Goal: Task Accomplishment & Management: Manage account settings

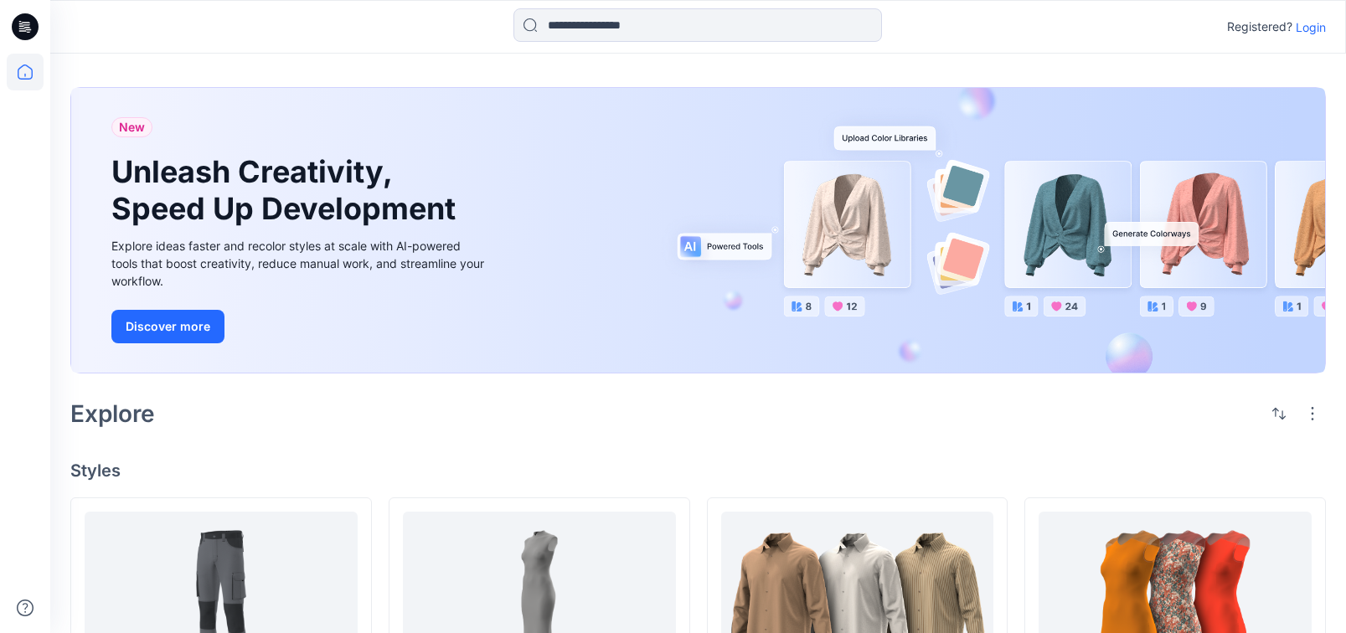
click at [1307, 23] on p "Login" at bounding box center [1311, 27] width 30 height 18
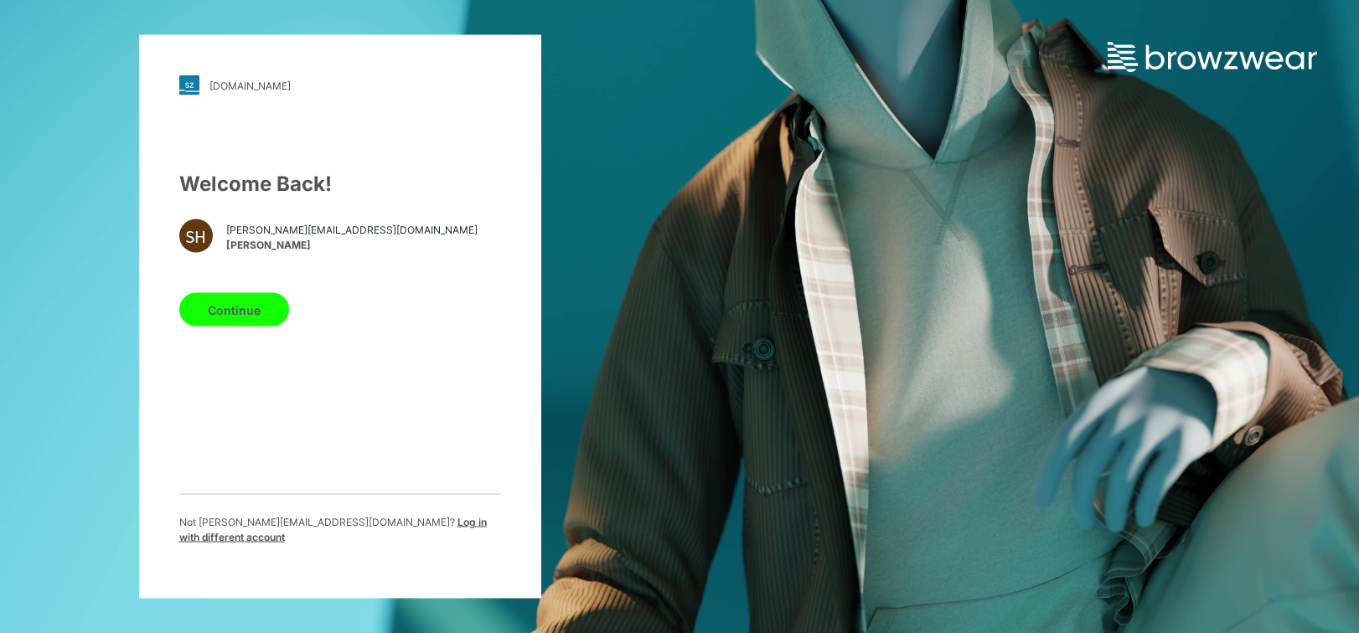
click at [238, 327] on button "Continue" at bounding box center [234, 310] width 110 height 34
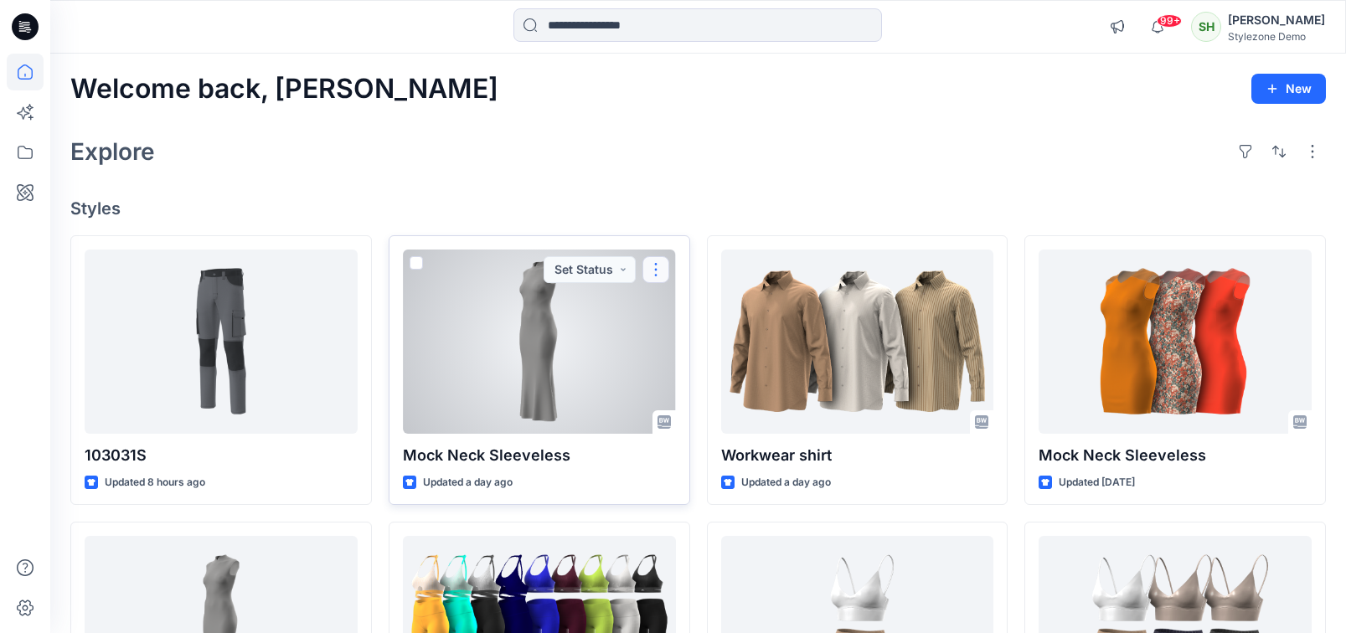
click at [662, 271] on button "button" at bounding box center [655, 269] width 27 height 27
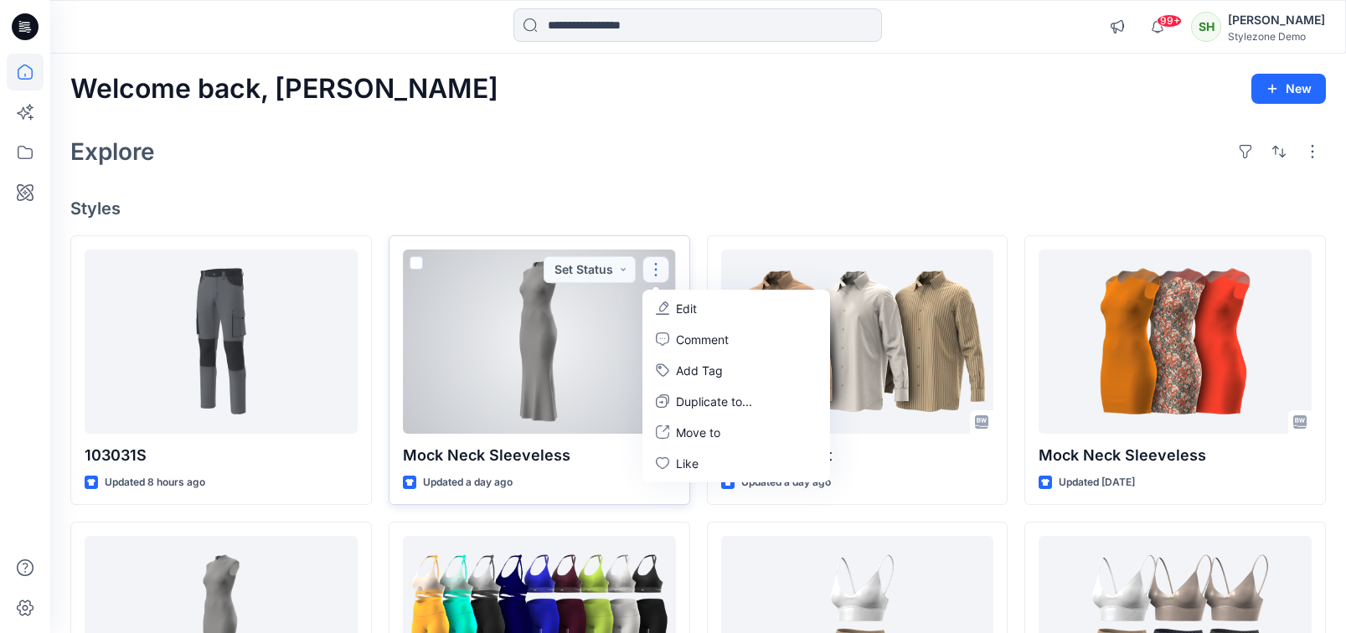
click at [569, 360] on div at bounding box center [539, 342] width 273 height 184
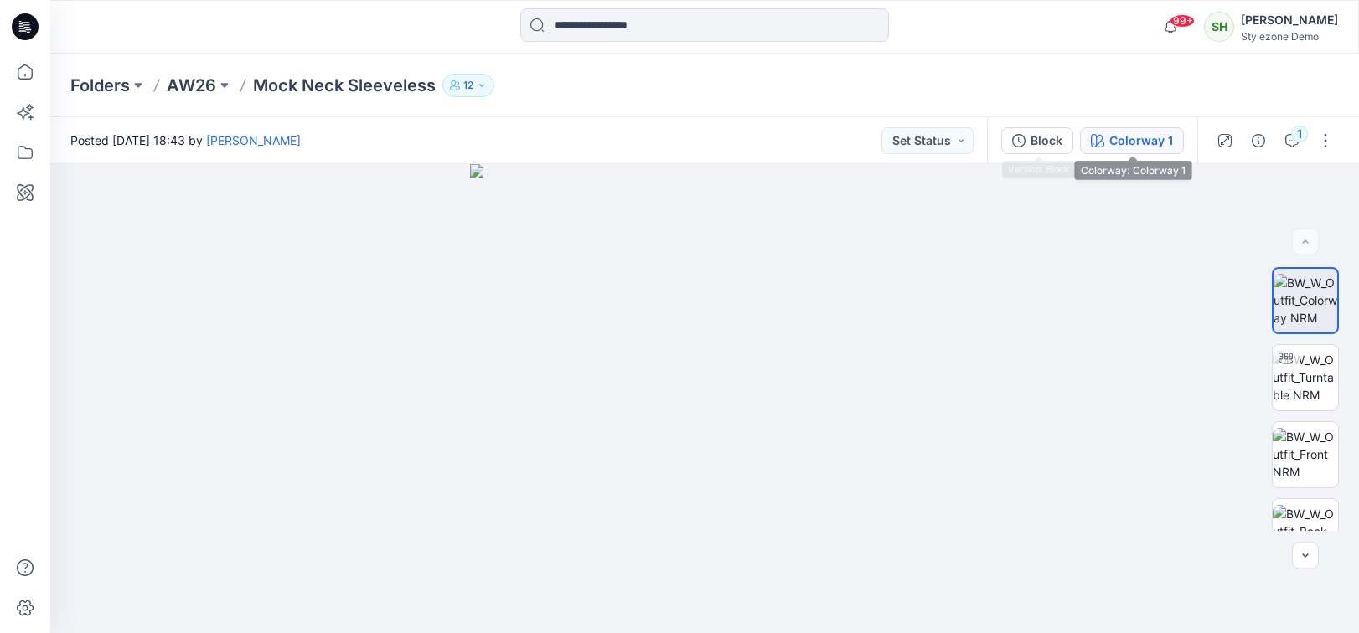
click at [1090, 139] on button "Colorway 1" at bounding box center [1132, 140] width 104 height 27
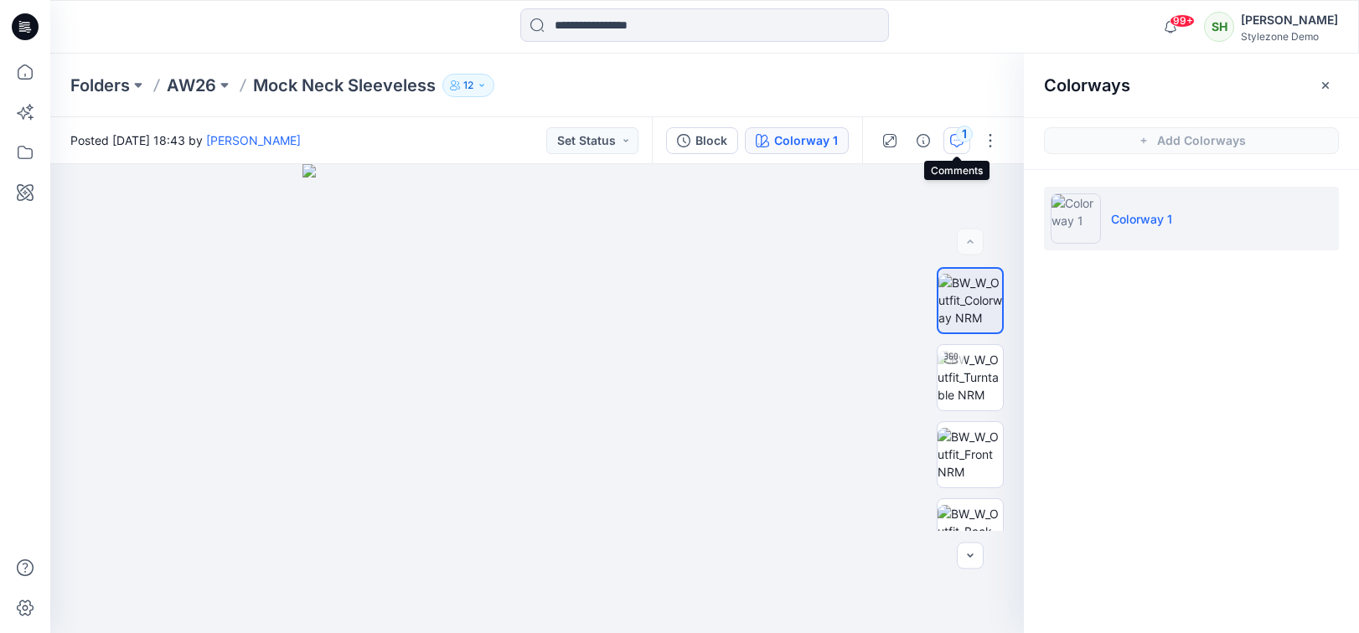
click at [952, 142] on icon "button" at bounding box center [956, 140] width 13 height 13
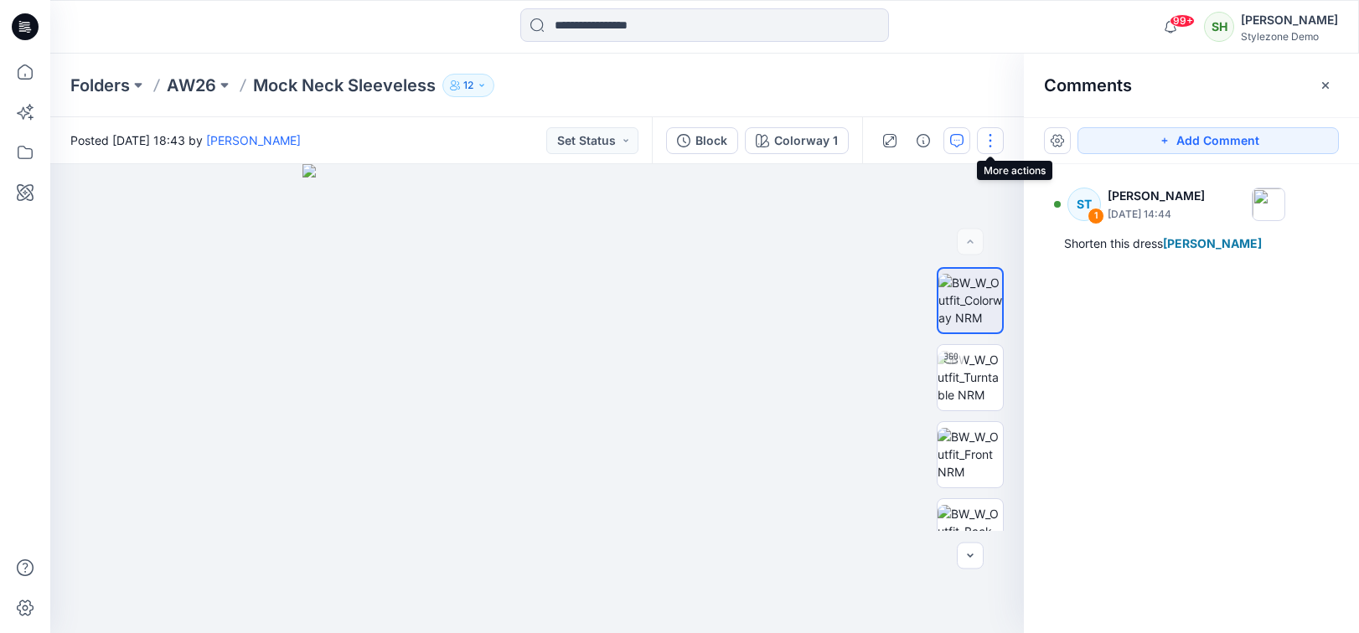
click at [982, 138] on button "button" at bounding box center [990, 140] width 27 height 27
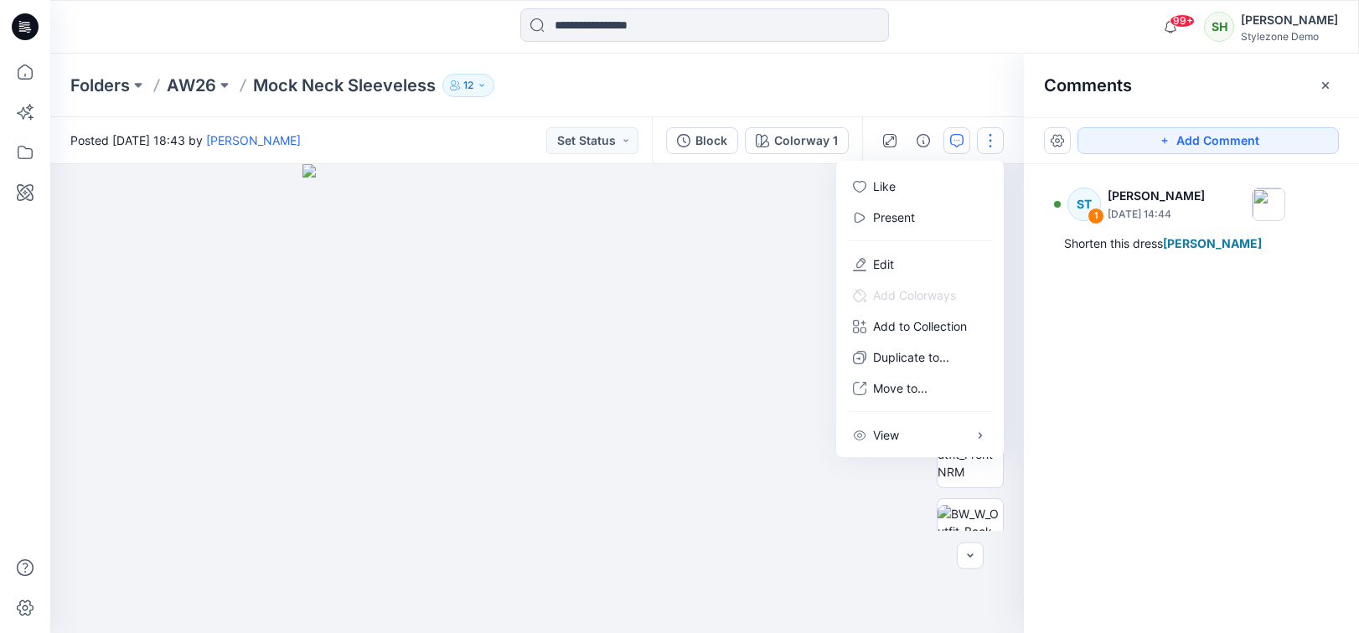
click at [921, 69] on div "Folders AW26 Mock Neck Sleeveless 12" at bounding box center [704, 86] width 1308 height 64
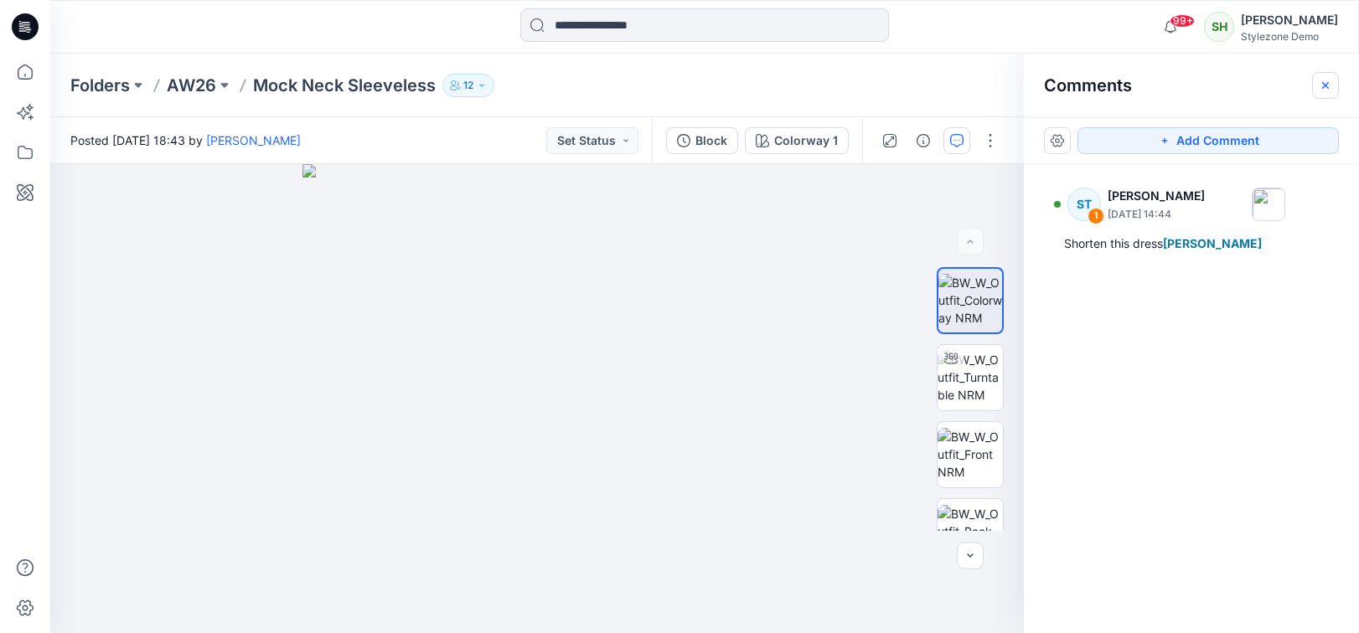
click at [1323, 82] on icon "button" at bounding box center [1324, 85] width 13 height 13
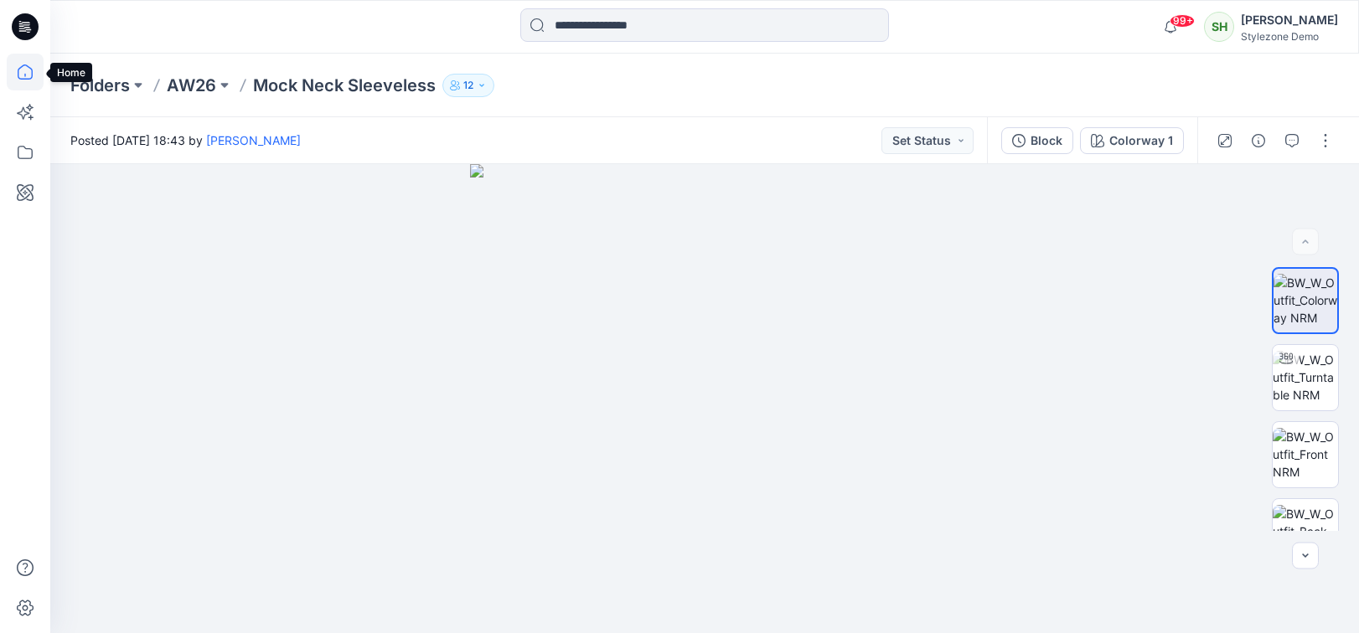
click at [30, 77] on icon at bounding box center [25, 71] width 15 height 15
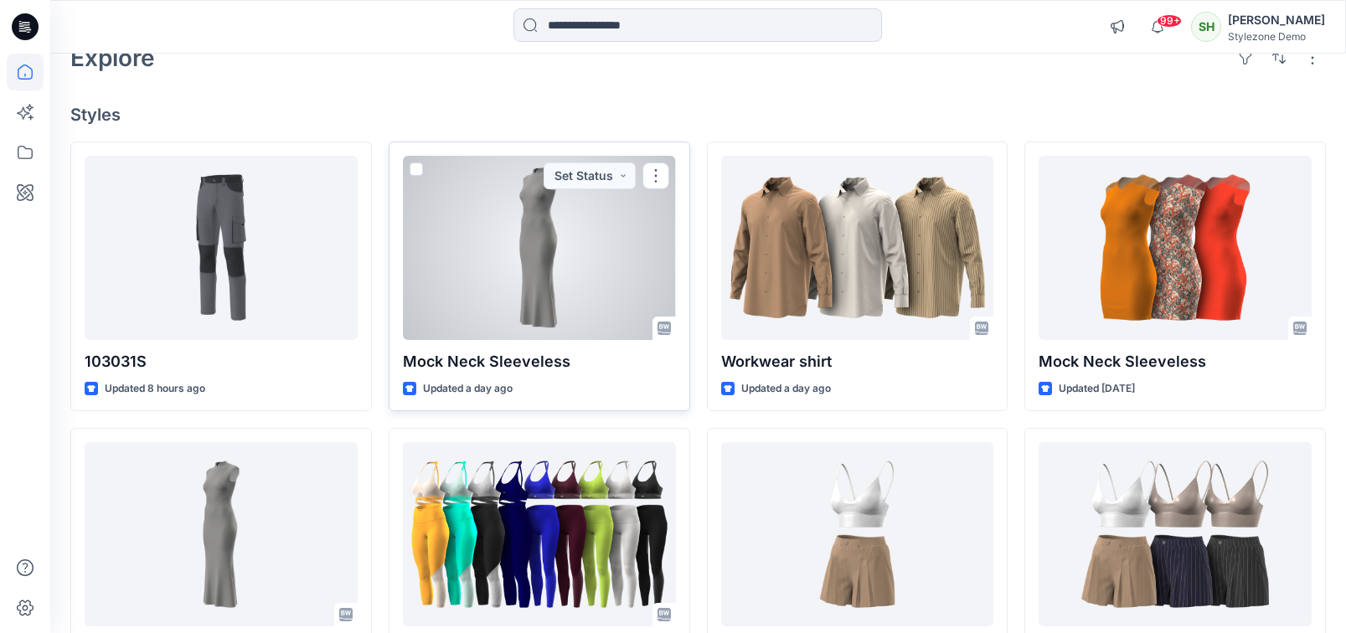
scroll to position [115, 0]
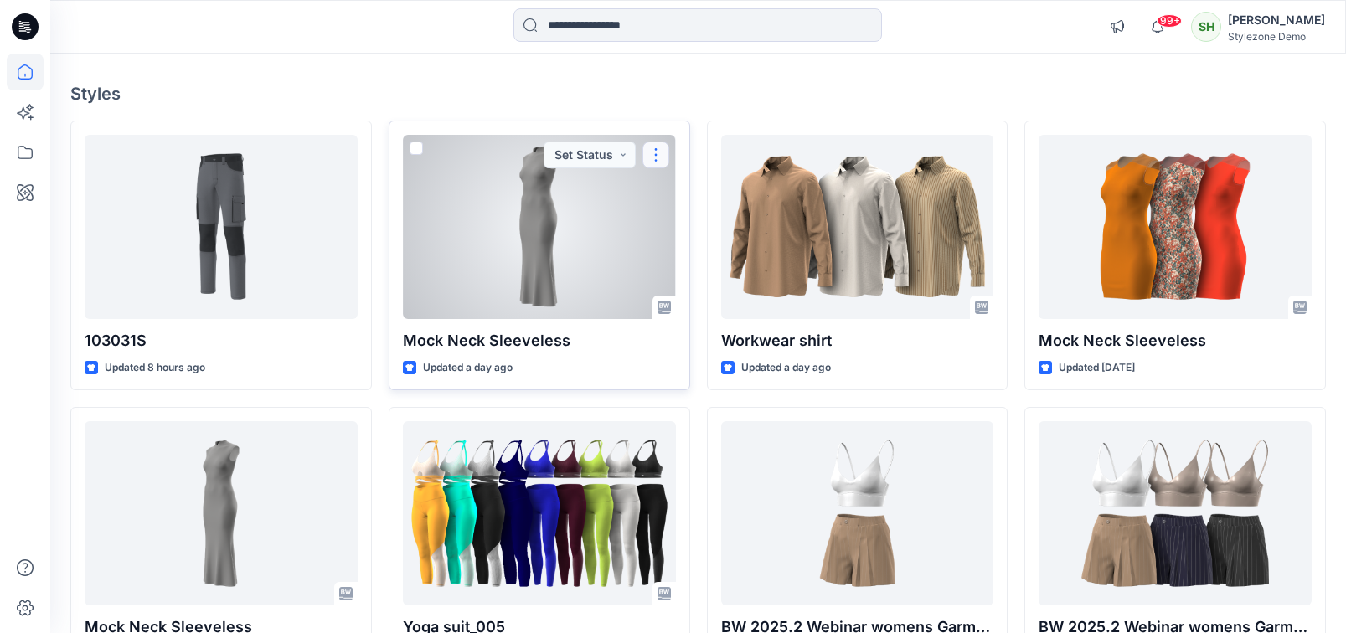
click at [652, 162] on button "button" at bounding box center [655, 155] width 27 height 27
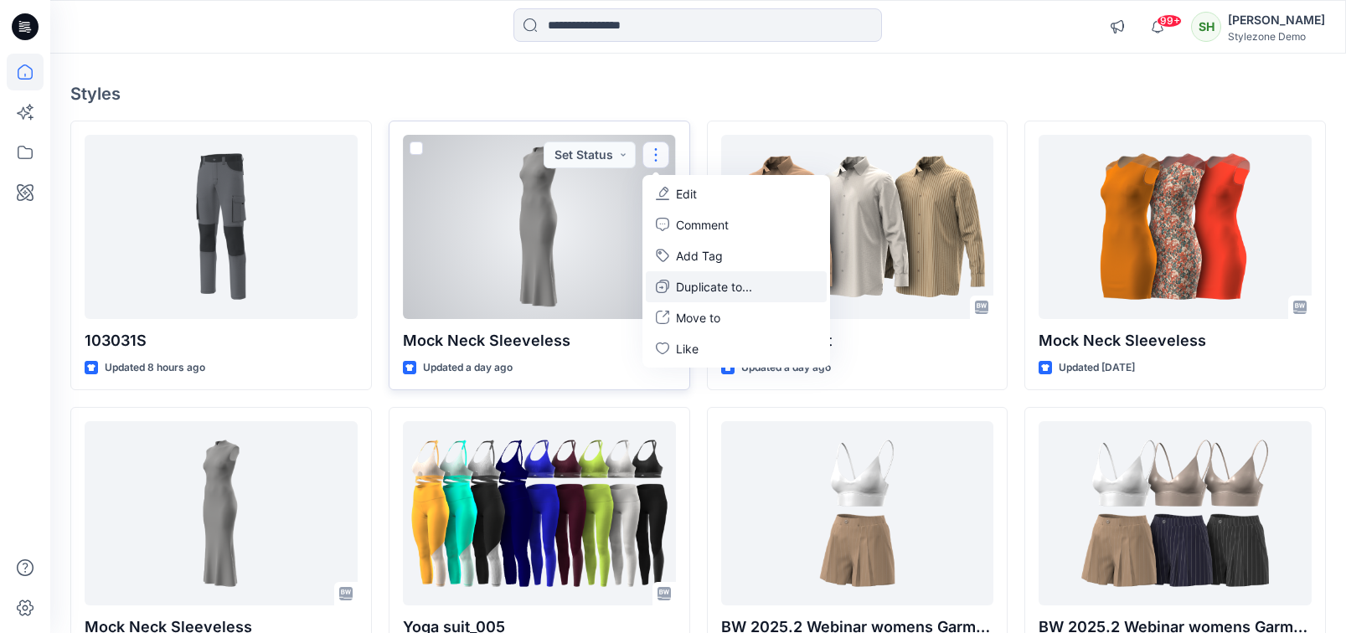
click at [690, 280] on p "Duplicate to..." at bounding box center [714, 287] width 76 height 18
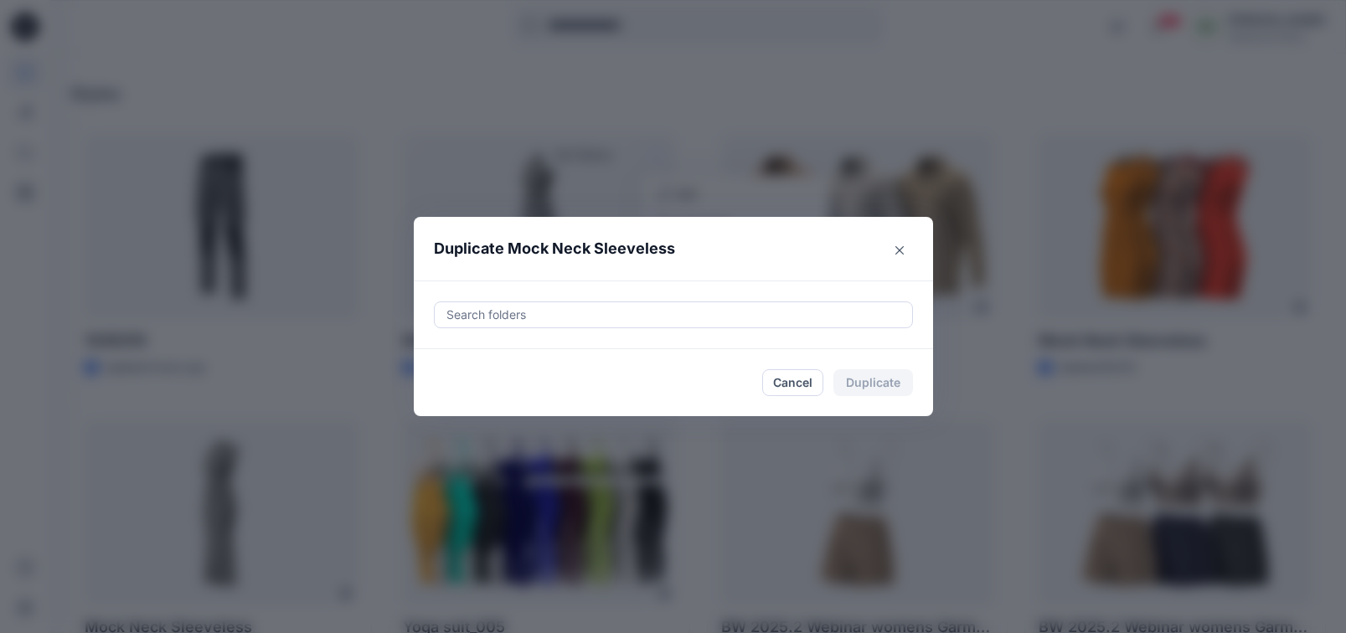
click at [694, 324] on div at bounding box center [673, 315] width 457 height 20
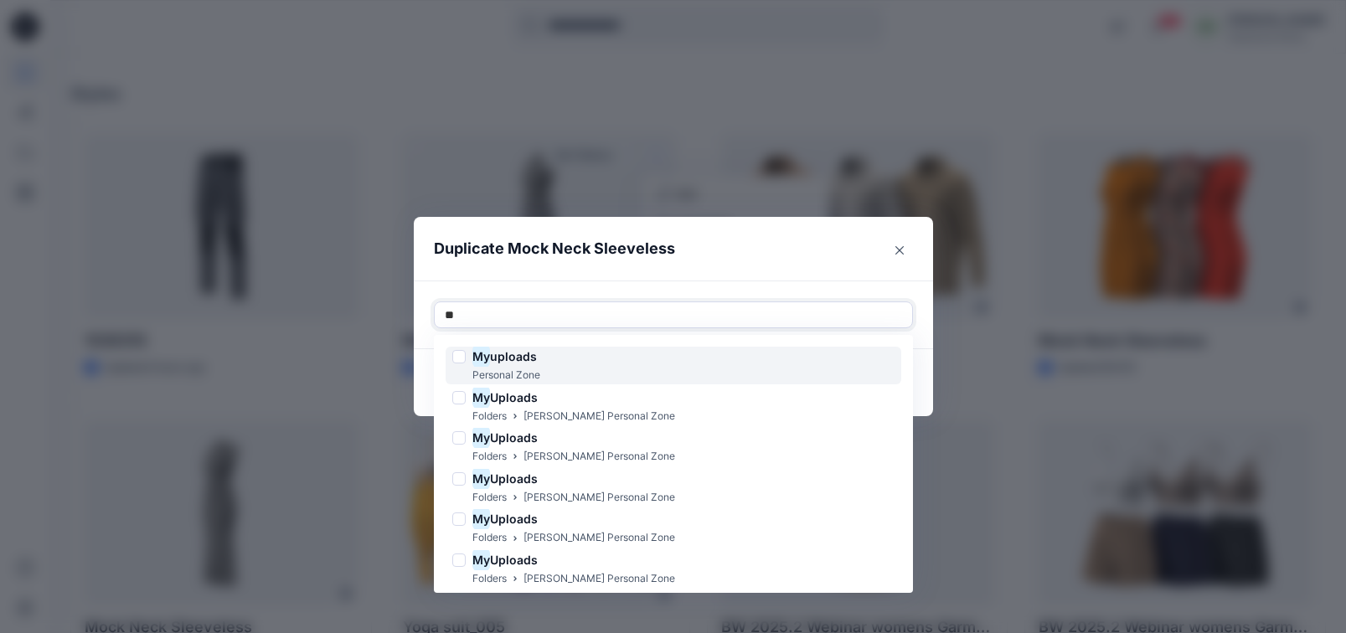
click at [692, 365] on div "My uploads Personal Zone" at bounding box center [674, 366] width 456 height 38
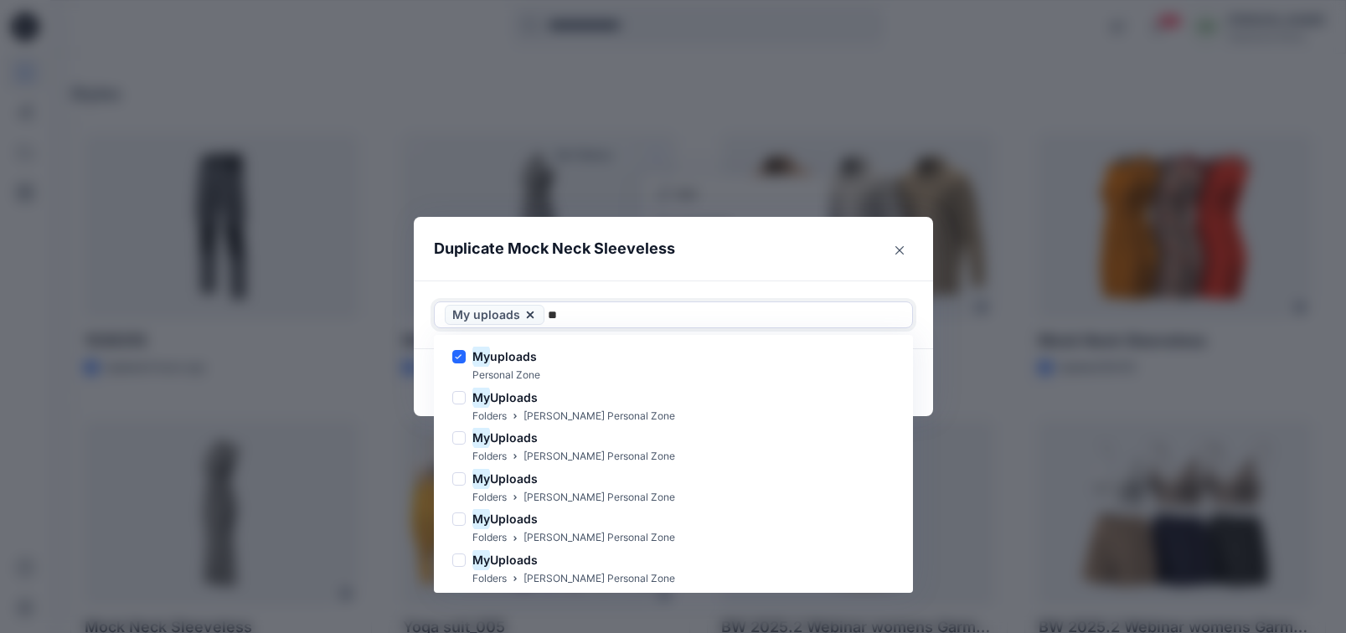
type input "**"
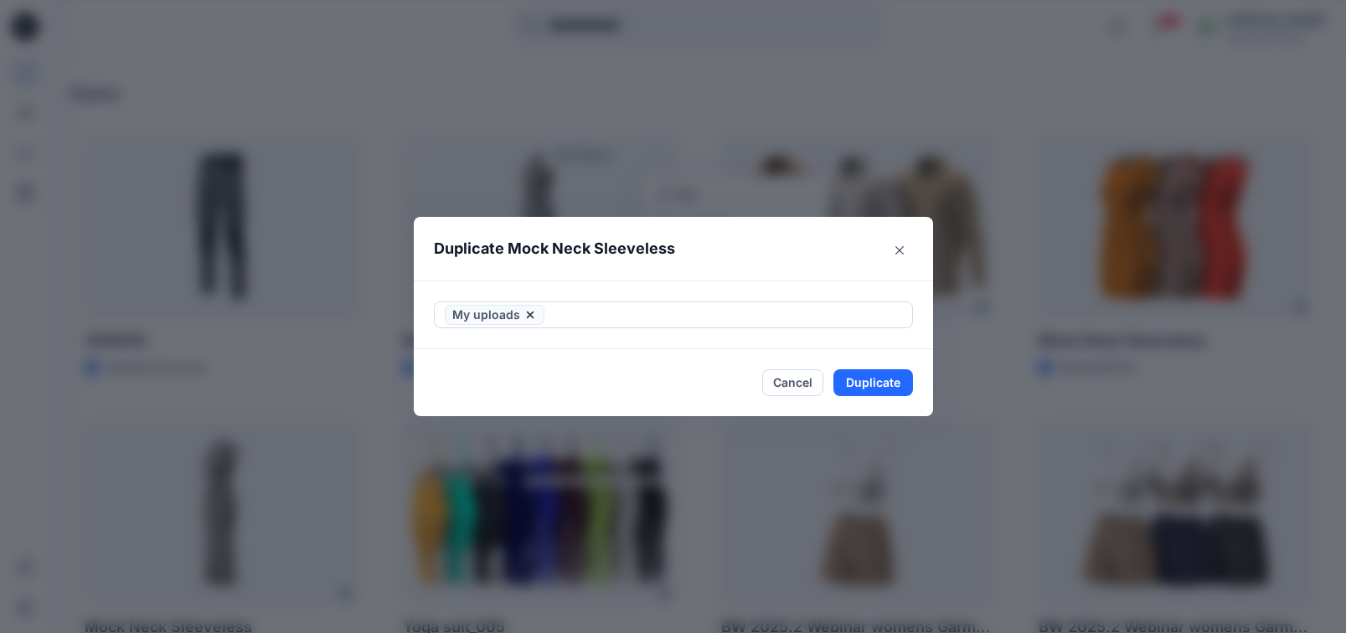
click at [858, 248] on header "Duplicate Mock Neck Sleeveless" at bounding box center [657, 249] width 486 height 64
click at [905, 383] on button "Duplicate" at bounding box center [873, 382] width 80 height 27
click at [899, 382] on button "Close" at bounding box center [886, 382] width 54 height 27
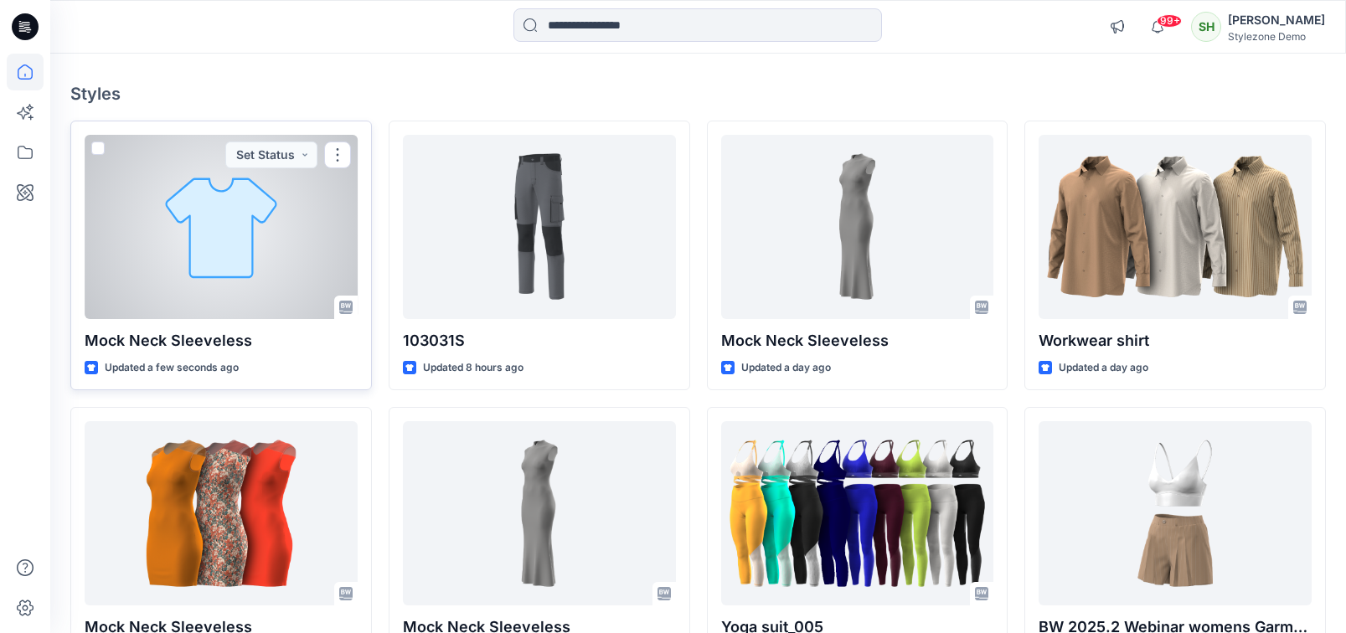
click at [261, 266] on div at bounding box center [221, 227] width 273 height 184
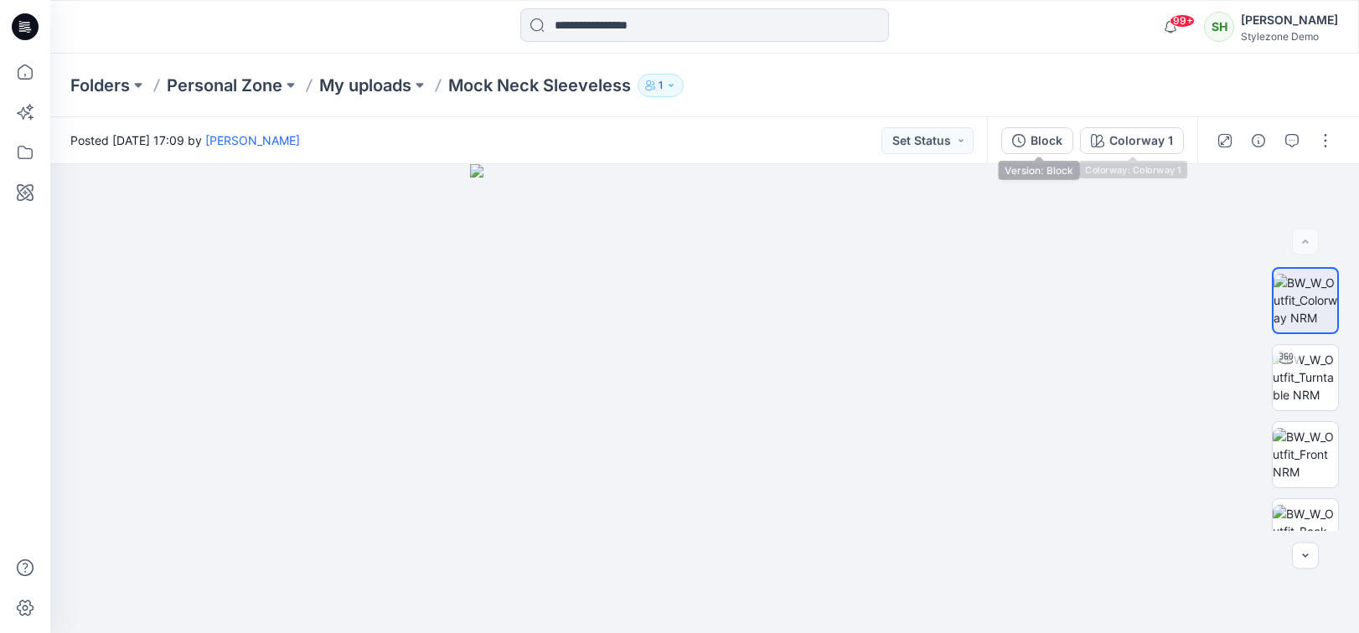
click at [1133, 126] on div "Block Colorway 1" at bounding box center [1092, 140] width 210 height 47
click at [1137, 131] on div "Colorway 1" at bounding box center [1141, 140] width 64 height 18
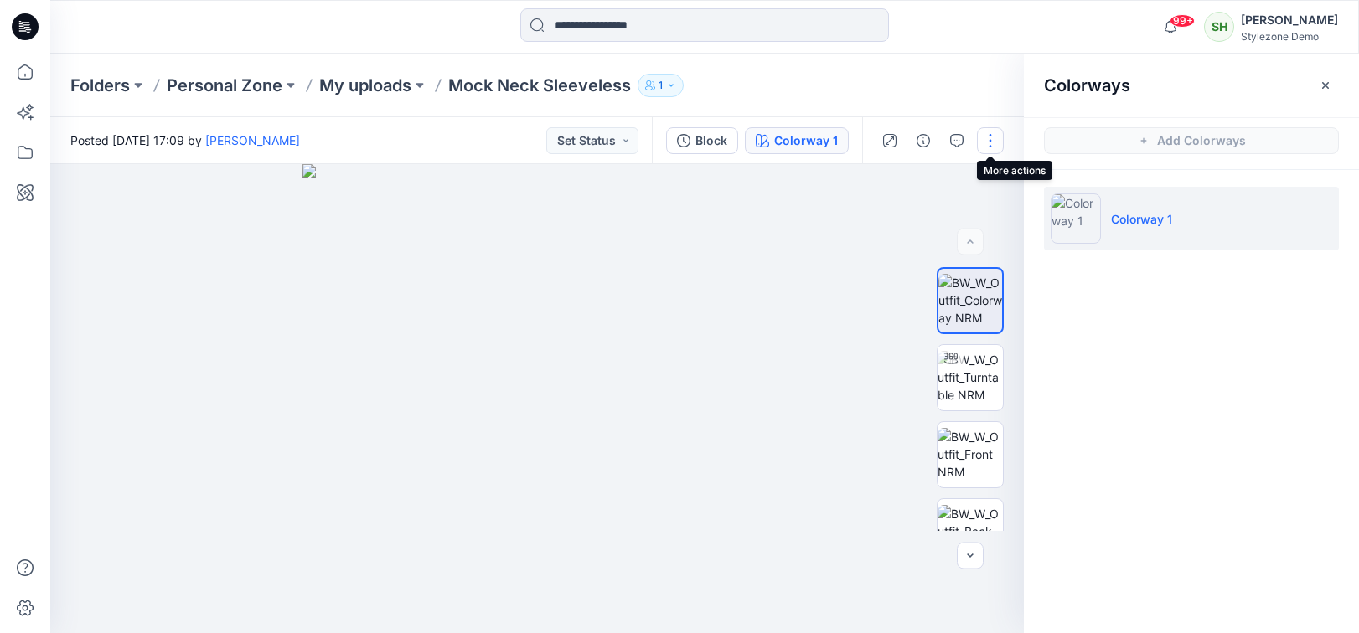
click at [1001, 140] on button "button" at bounding box center [990, 140] width 27 height 27
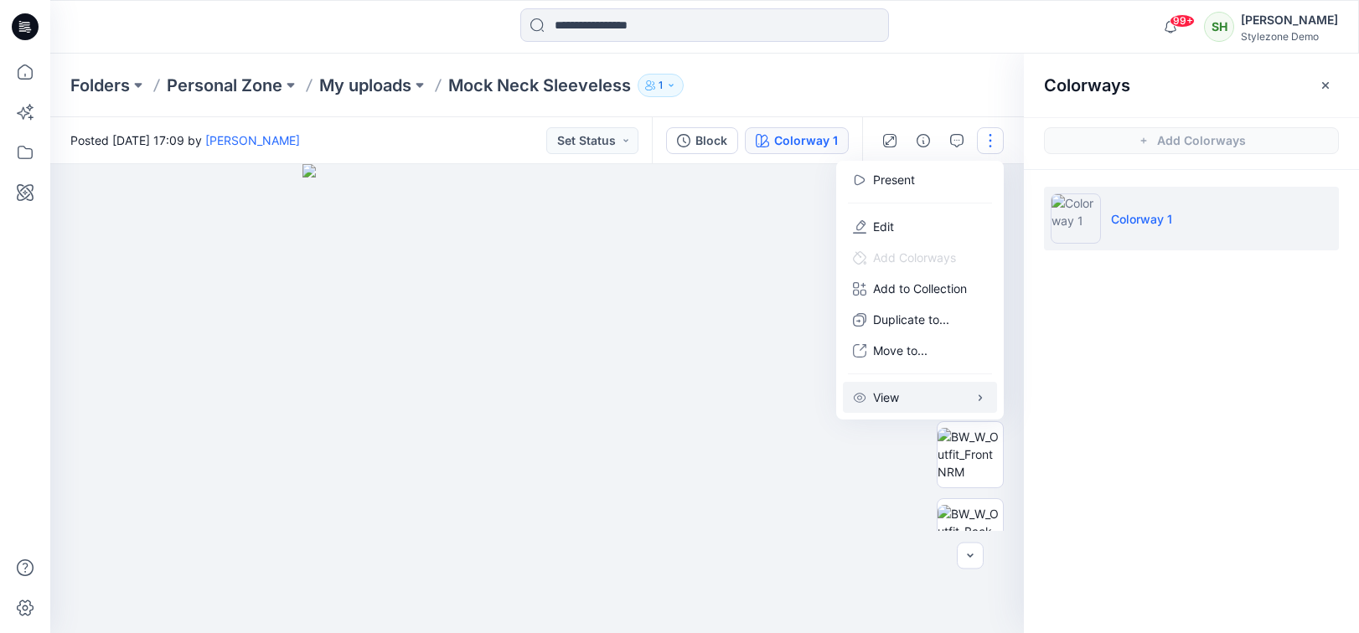
click at [971, 399] on button "View" at bounding box center [920, 397] width 154 height 31
click at [1214, 359] on div "Colorways Add Colorways Colorway 1" at bounding box center [1191, 344] width 335 height 580
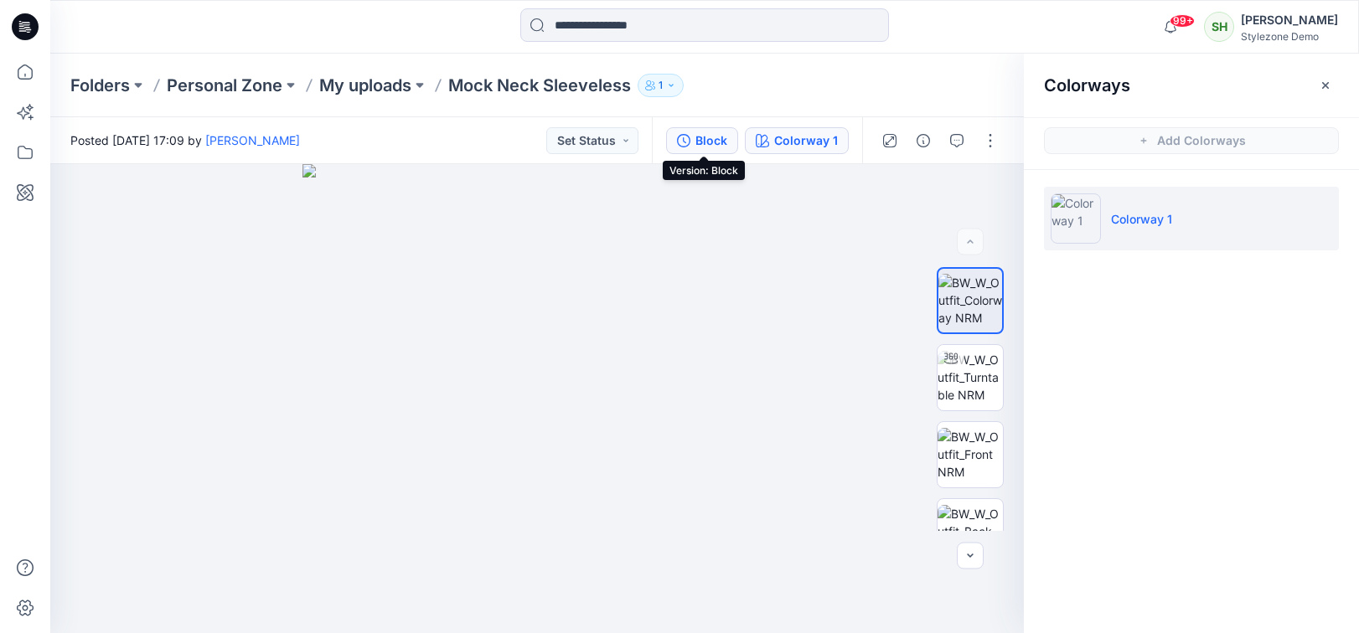
click at [733, 130] on button "Block" at bounding box center [702, 140] width 72 height 27
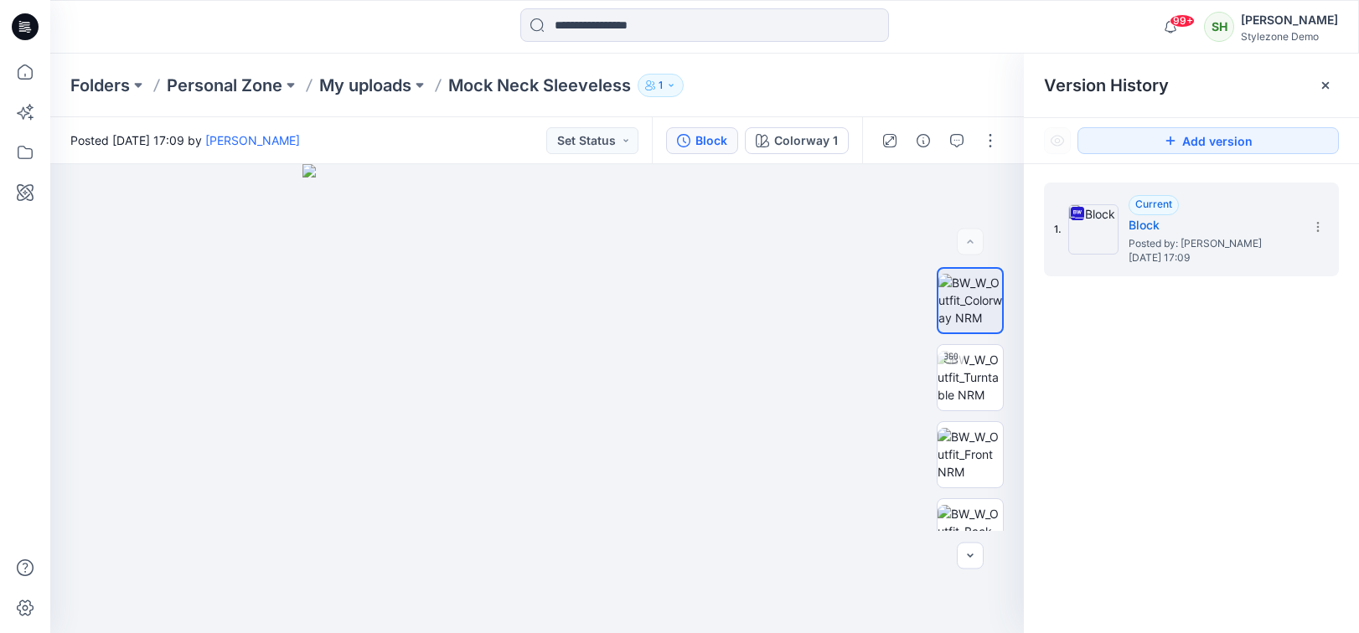
click at [1137, 375] on div "1. Current Block Posted by: [PERSON_NAME] [DATE] 17:09" at bounding box center [1191, 410] width 335 height 493
click at [1110, 140] on button "Add version" at bounding box center [1207, 140] width 261 height 27
click at [1327, 85] on icon at bounding box center [1324, 85] width 13 height 13
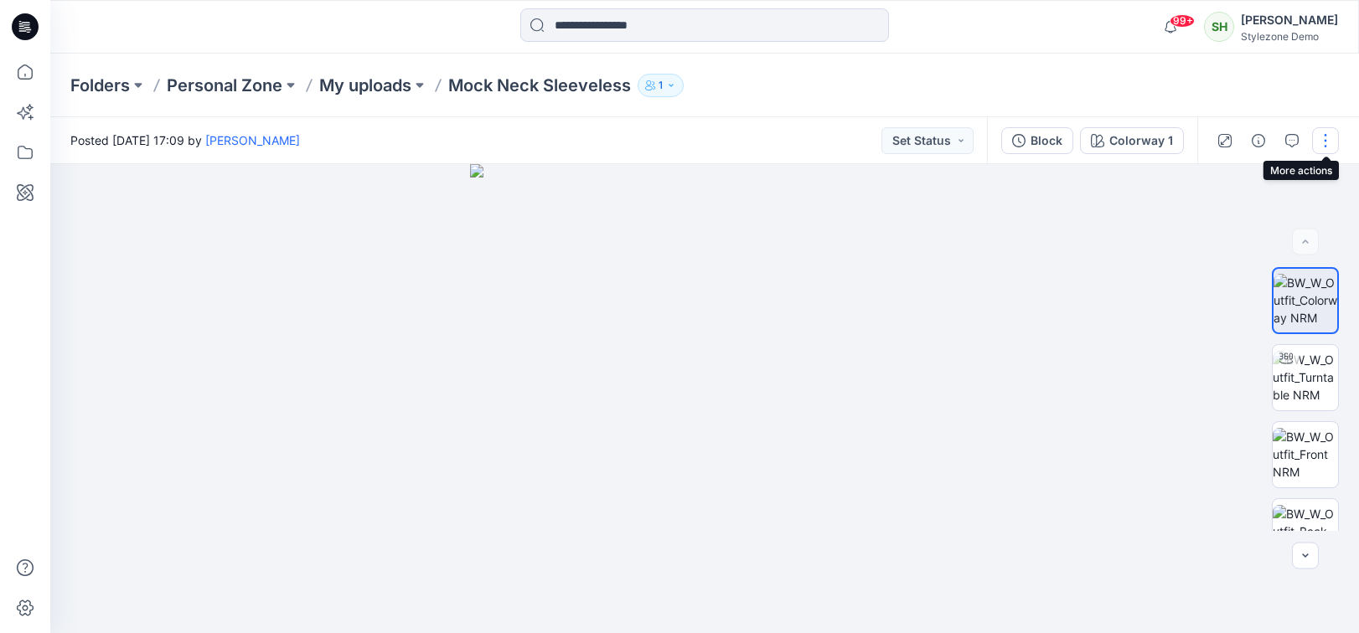
click at [1323, 136] on button "button" at bounding box center [1325, 140] width 27 height 27
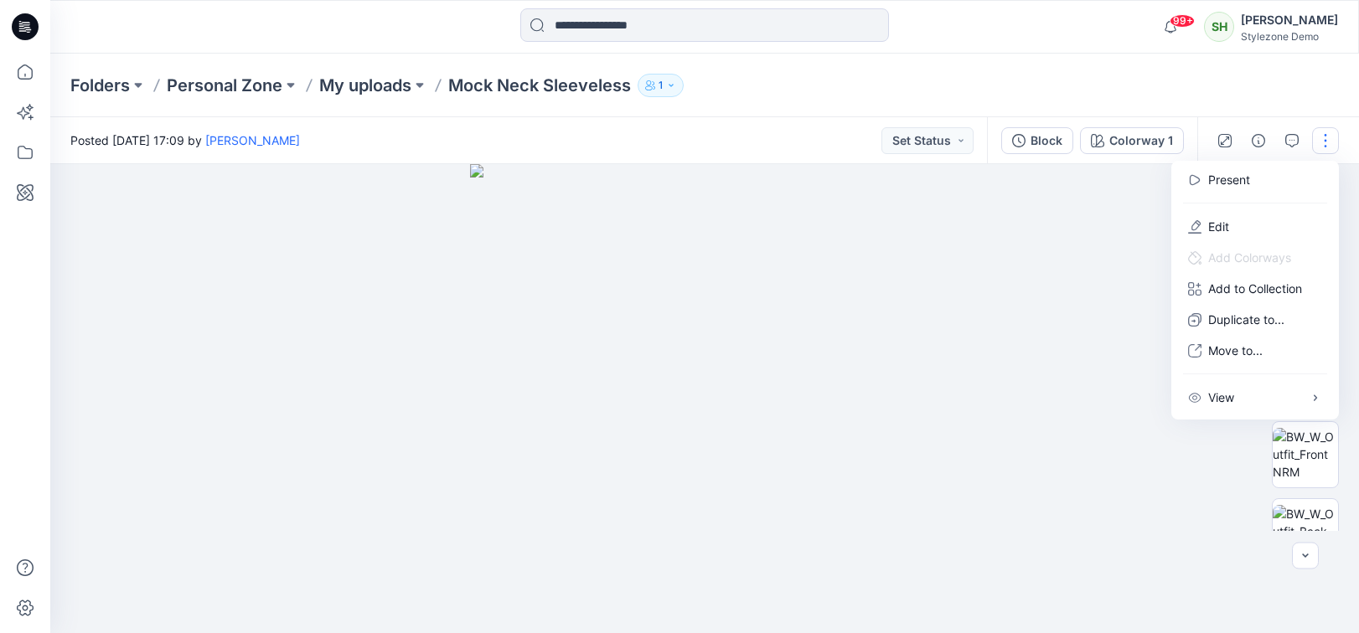
click at [1037, 292] on div at bounding box center [704, 398] width 1308 height 469
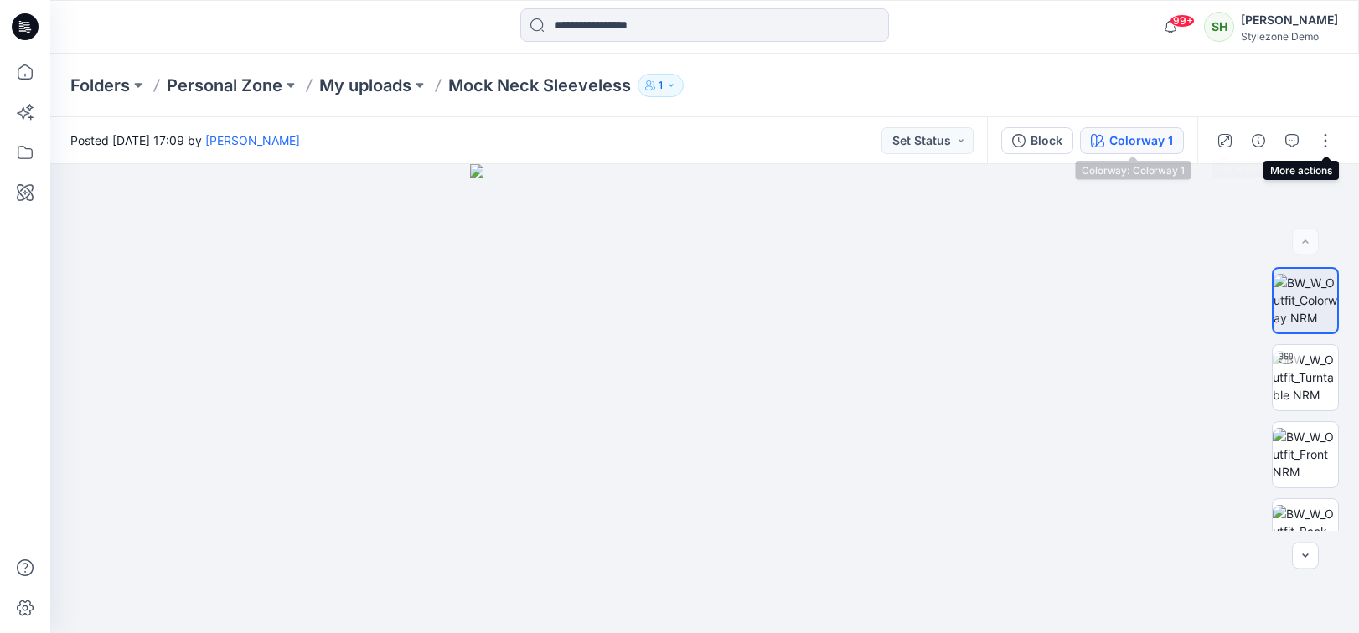
click at [1096, 127] on button "Colorway 1" at bounding box center [1132, 140] width 104 height 27
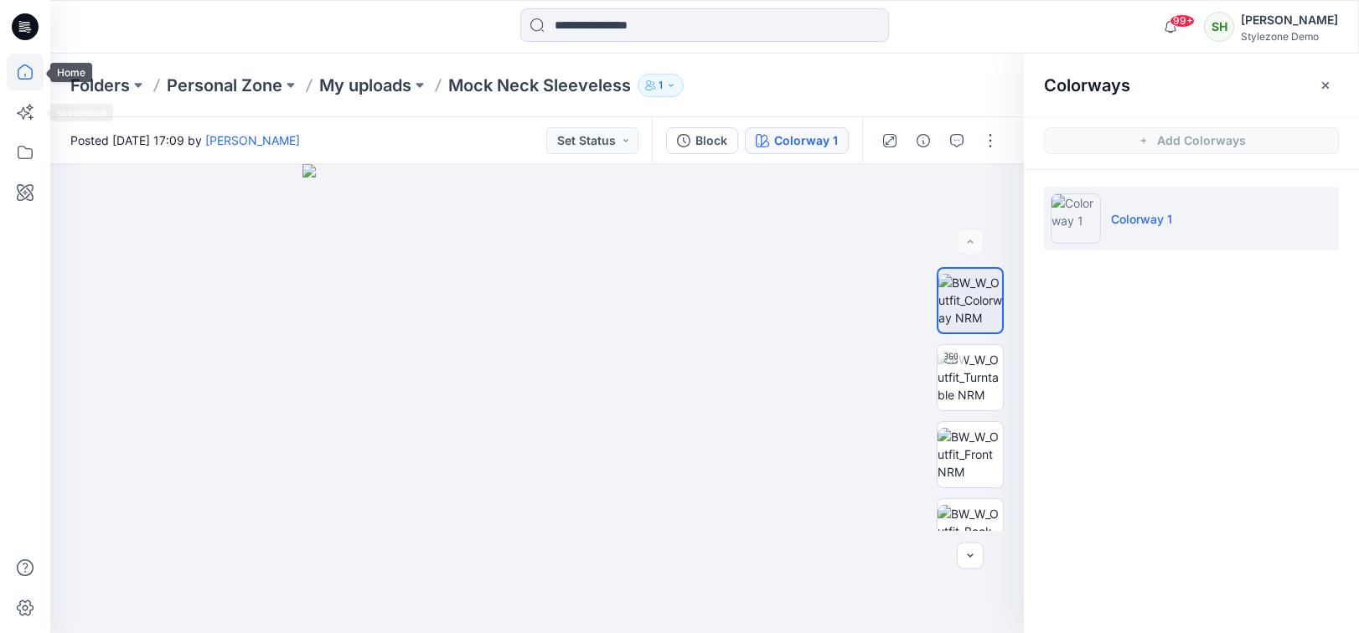
click at [32, 69] on icon at bounding box center [25, 72] width 37 height 37
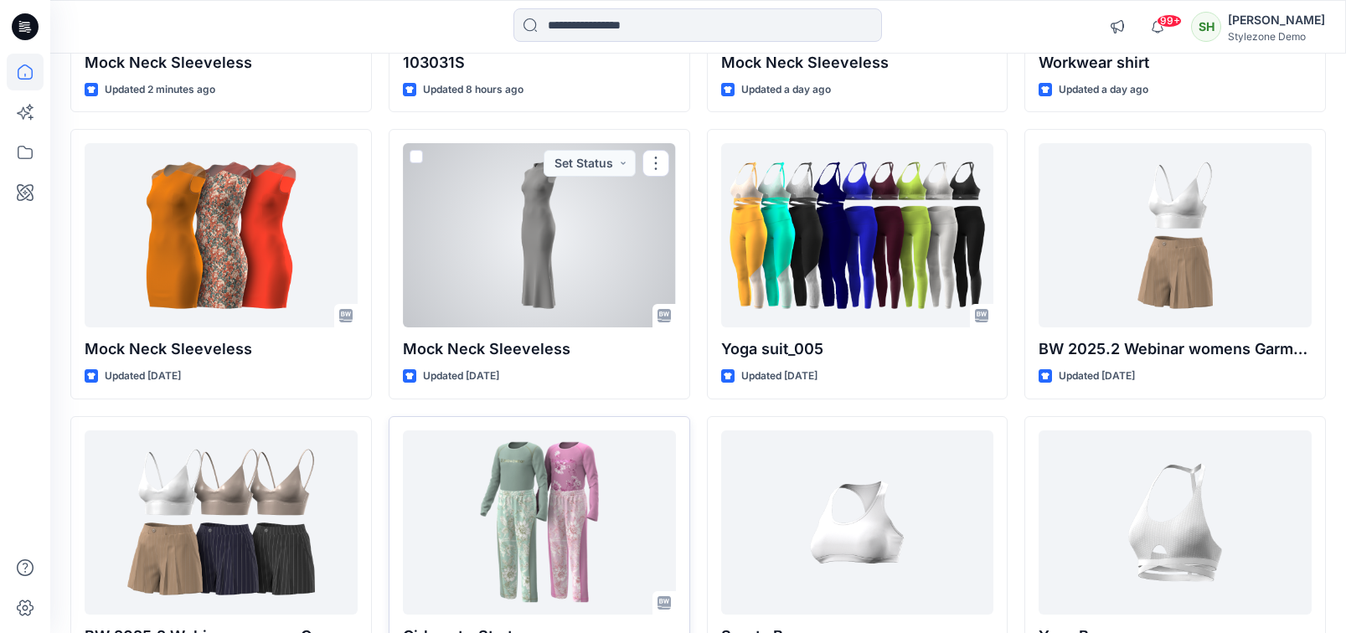
scroll to position [526, 0]
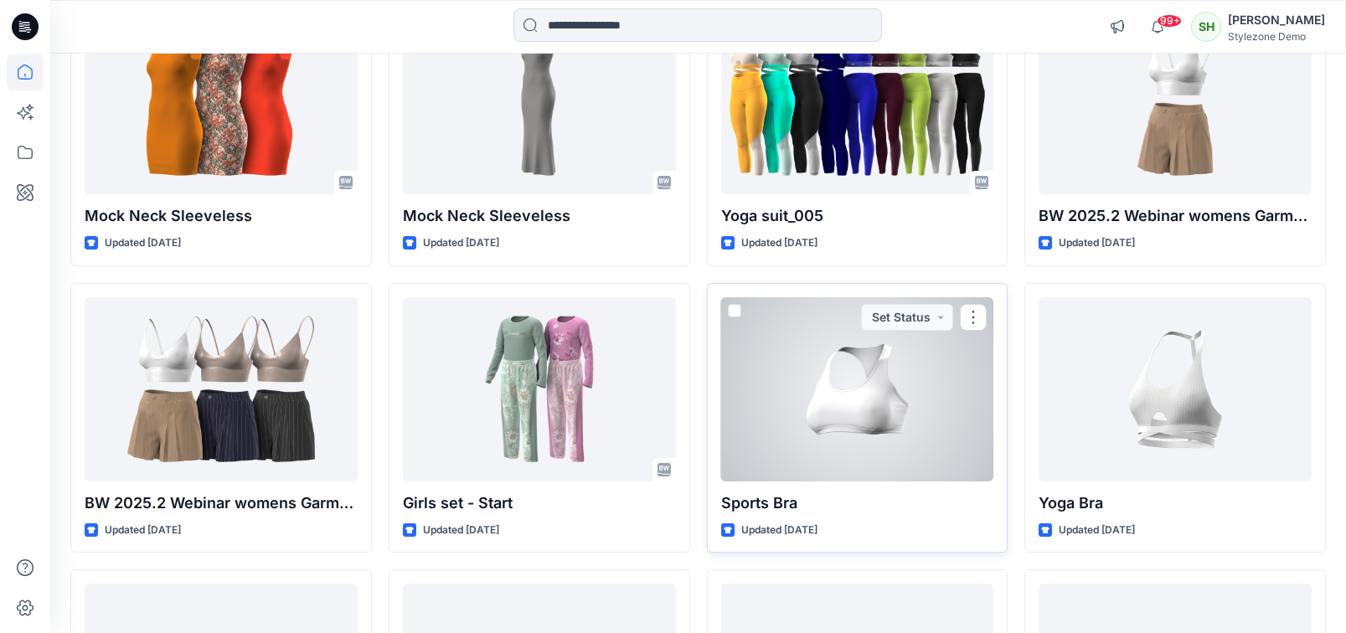
click at [862, 423] on div at bounding box center [857, 389] width 273 height 184
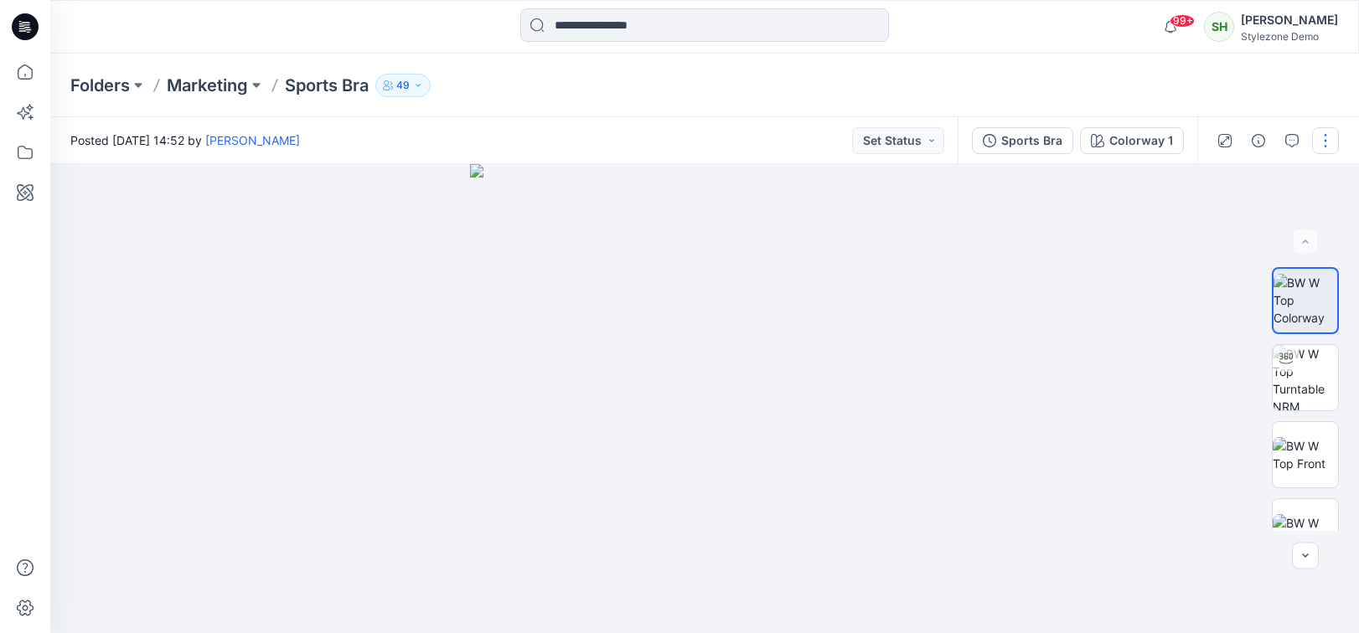
click at [1321, 135] on button "button" at bounding box center [1325, 140] width 27 height 27
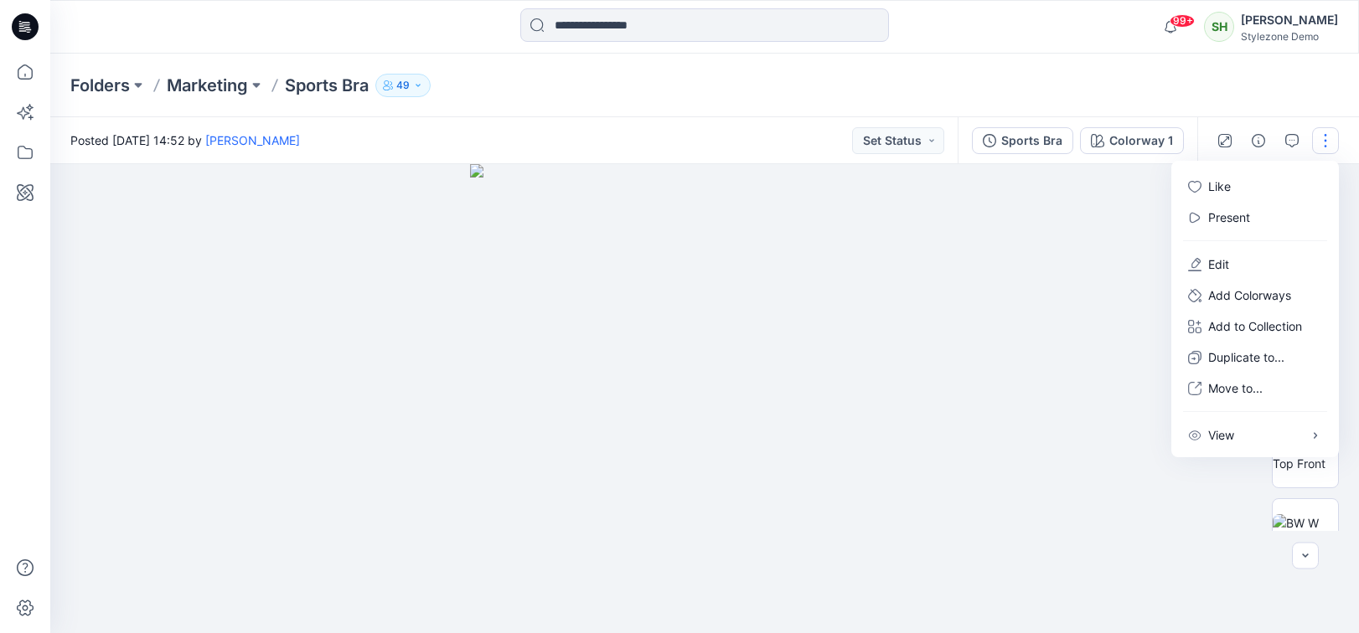
drag, startPoint x: 1249, startPoint y: 83, endPoint x: 1236, endPoint y: 13, distance: 71.5
click at [1249, 83] on div "Folders Marketing Sports Bra 49" at bounding box center [704, 86] width 1308 height 64
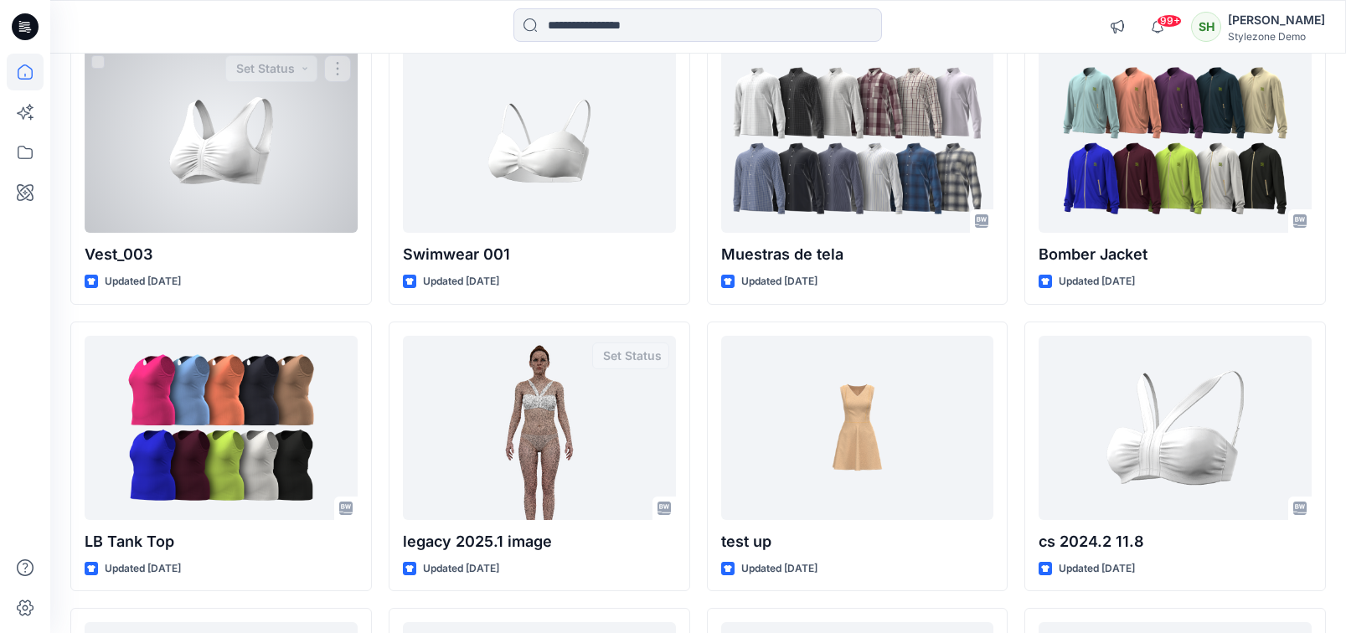
scroll to position [1044, 0]
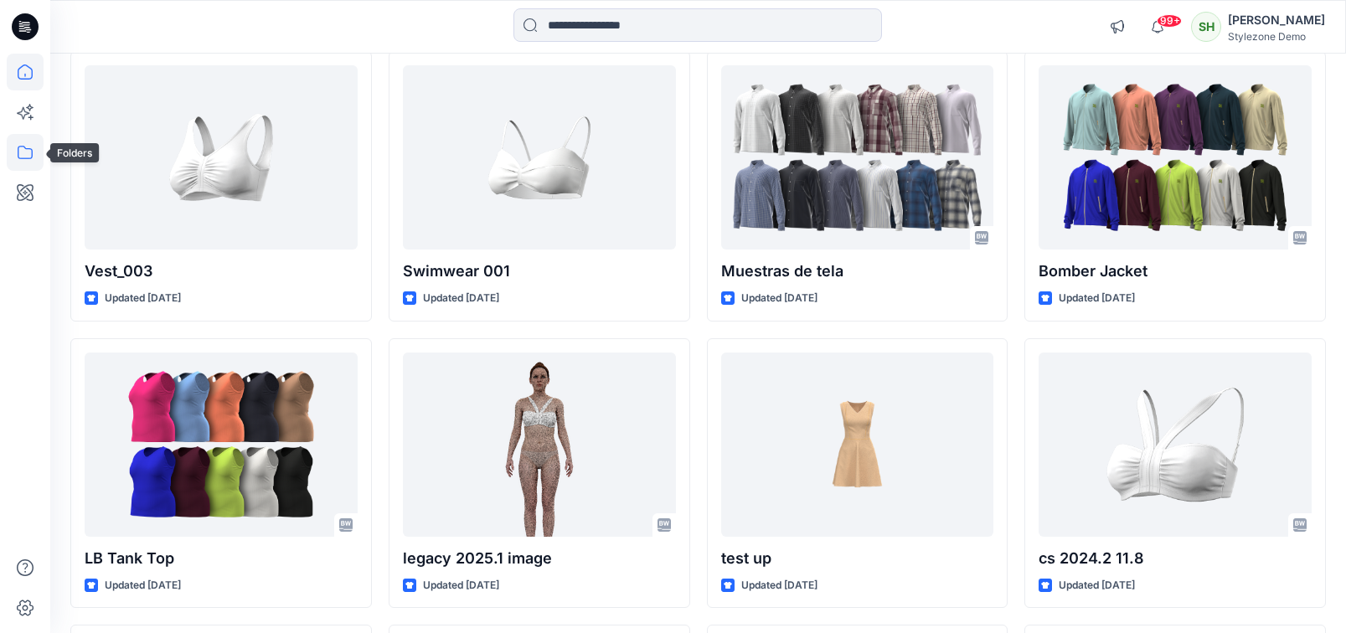
click at [25, 156] on icon at bounding box center [25, 152] width 37 height 37
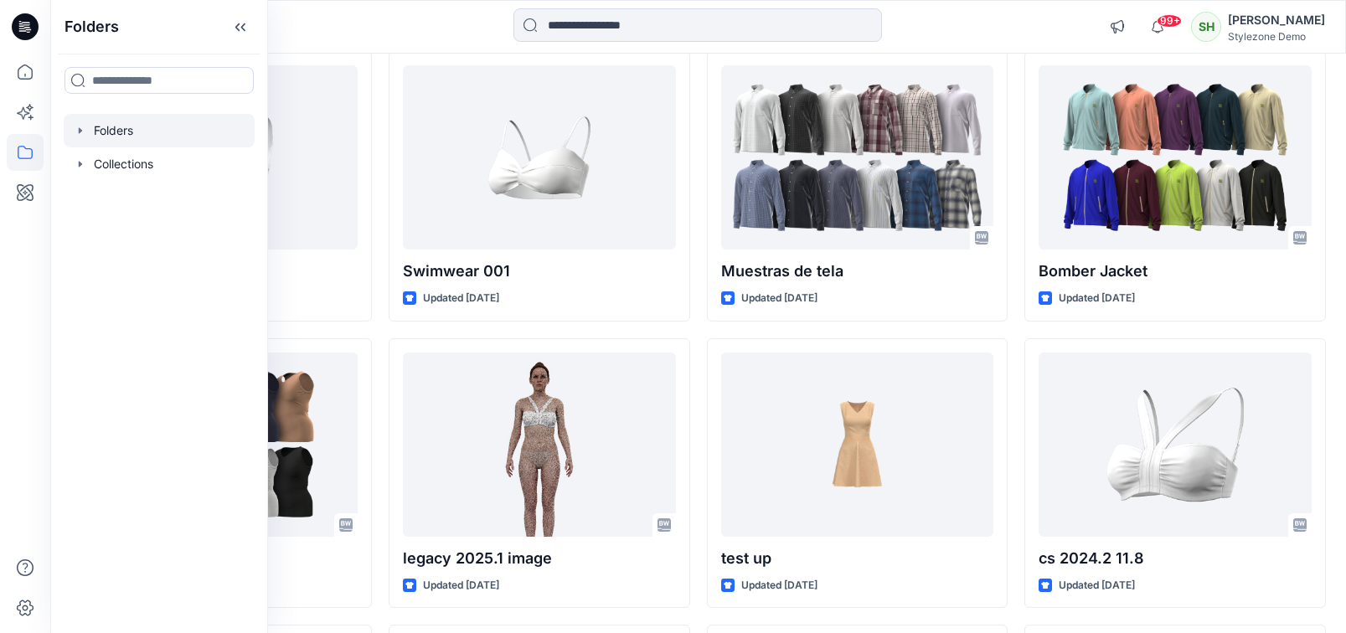
click at [77, 130] on icon "button" at bounding box center [80, 130] width 13 height 13
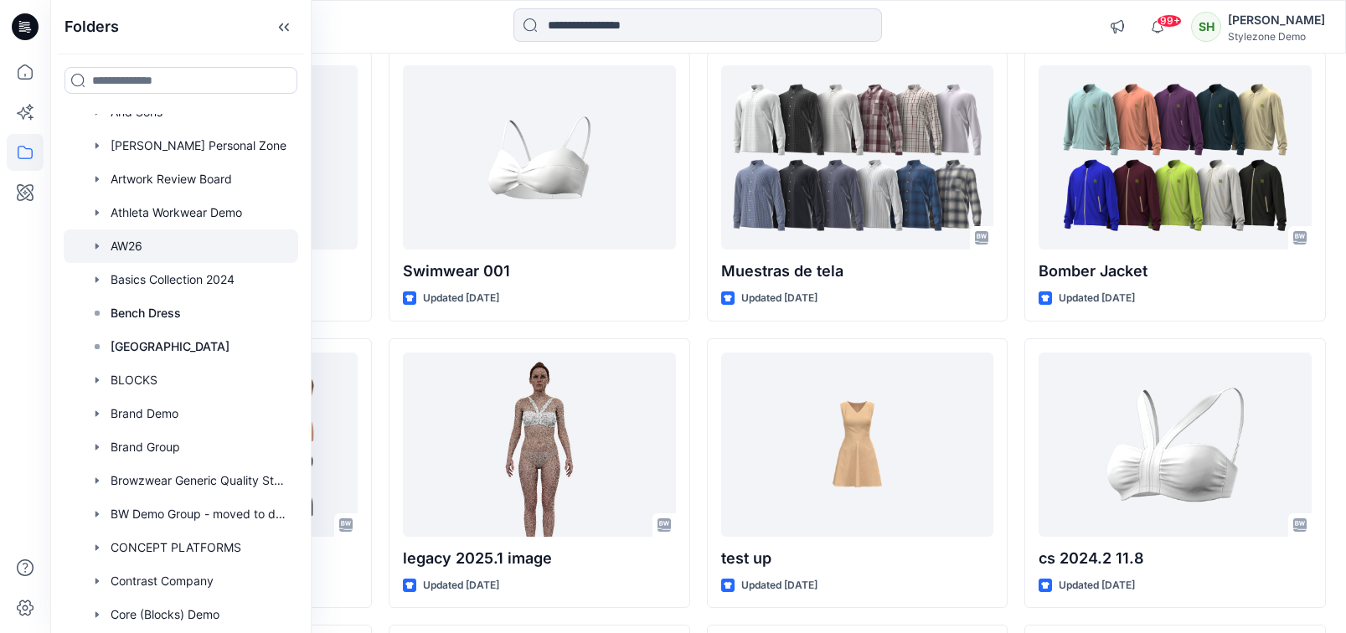
scroll to position [254, 0]
click at [217, 380] on div at bounding box center [181, 380] width 235 height 34
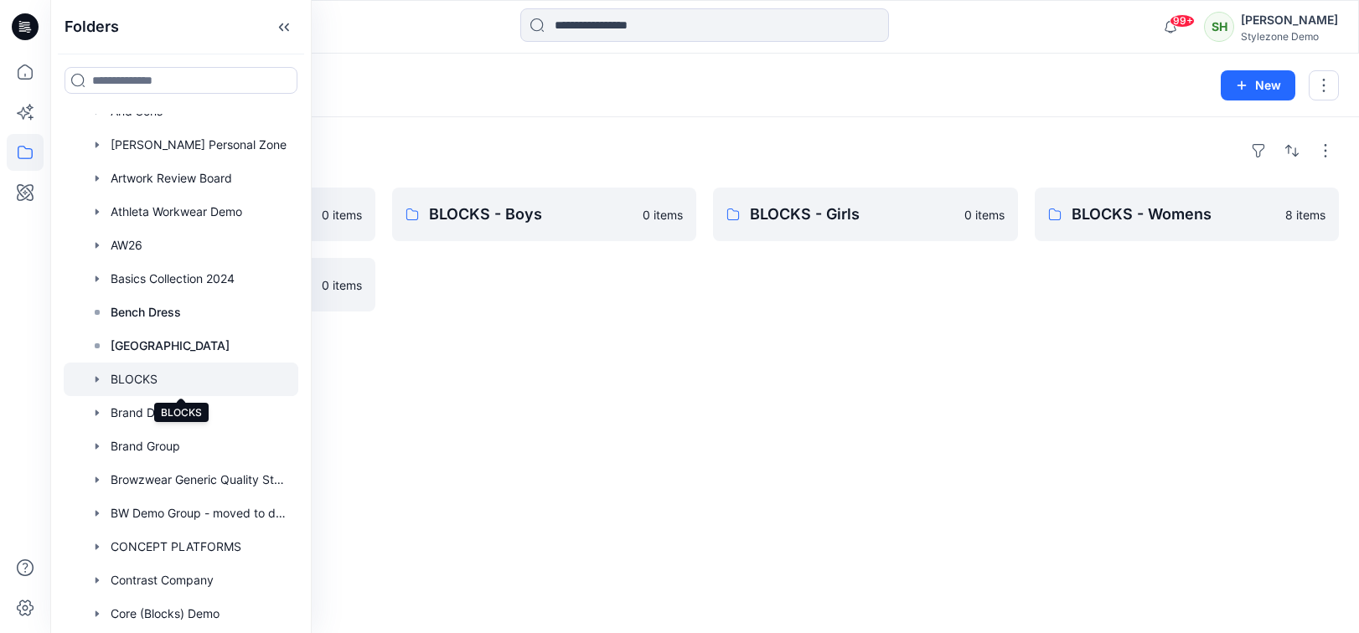
click at [602, 364] on div "Folders BLOCKS - Infant 0 items BLOCKS - Mens 0 items BLOCKS - Boys 0 items BLO…" at bounding box center [704, 375] width 1308 height 516
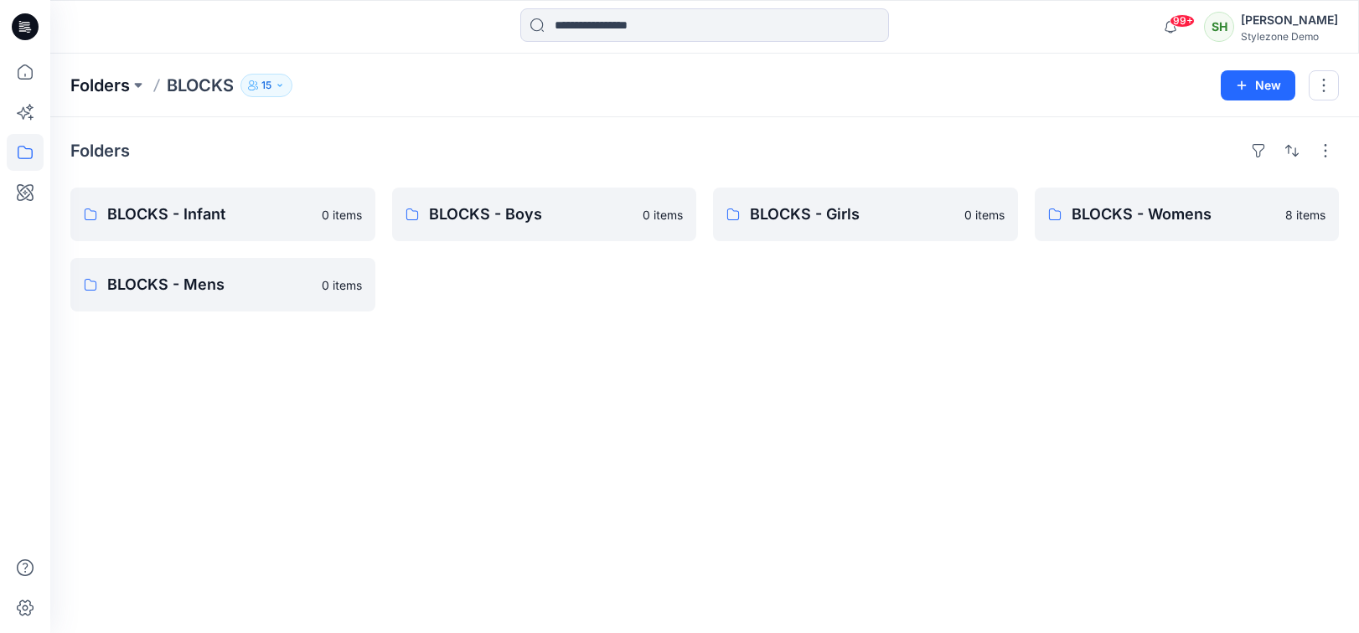
click at [100, 87] on p "Folders" at bounding box center [99, 85] width 59 height 23
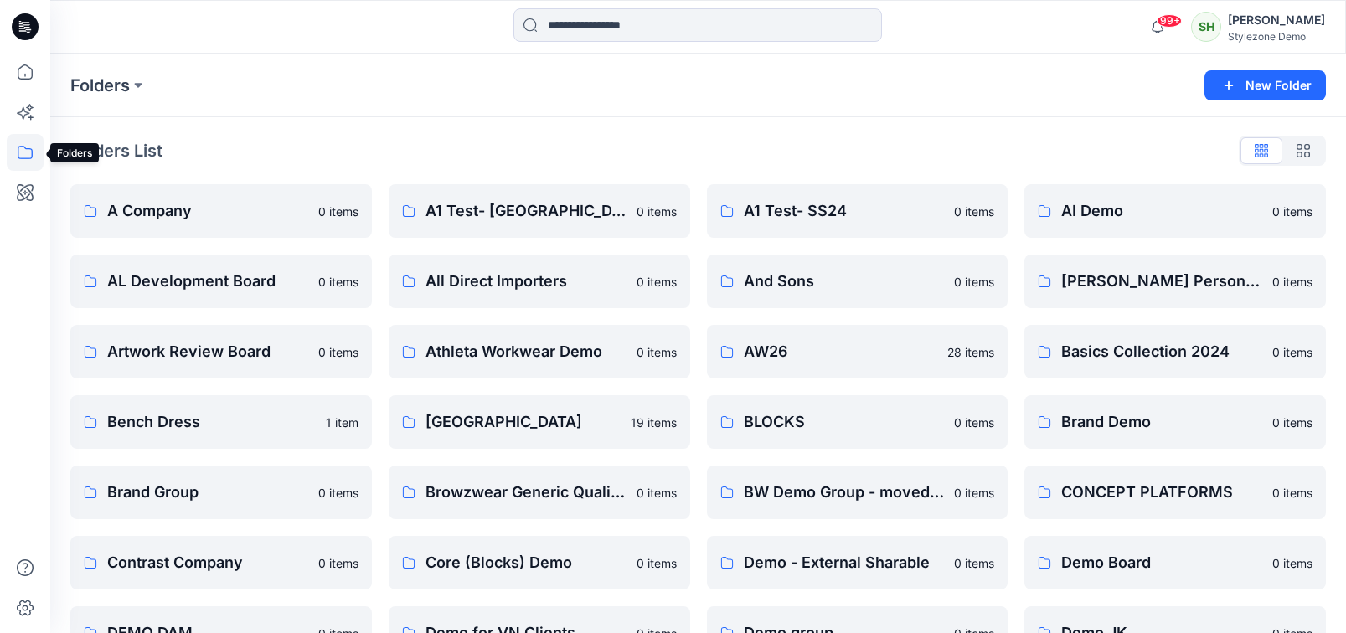
click at [14, 156] on icon at bounding box center [25, 152] width 37 height 37
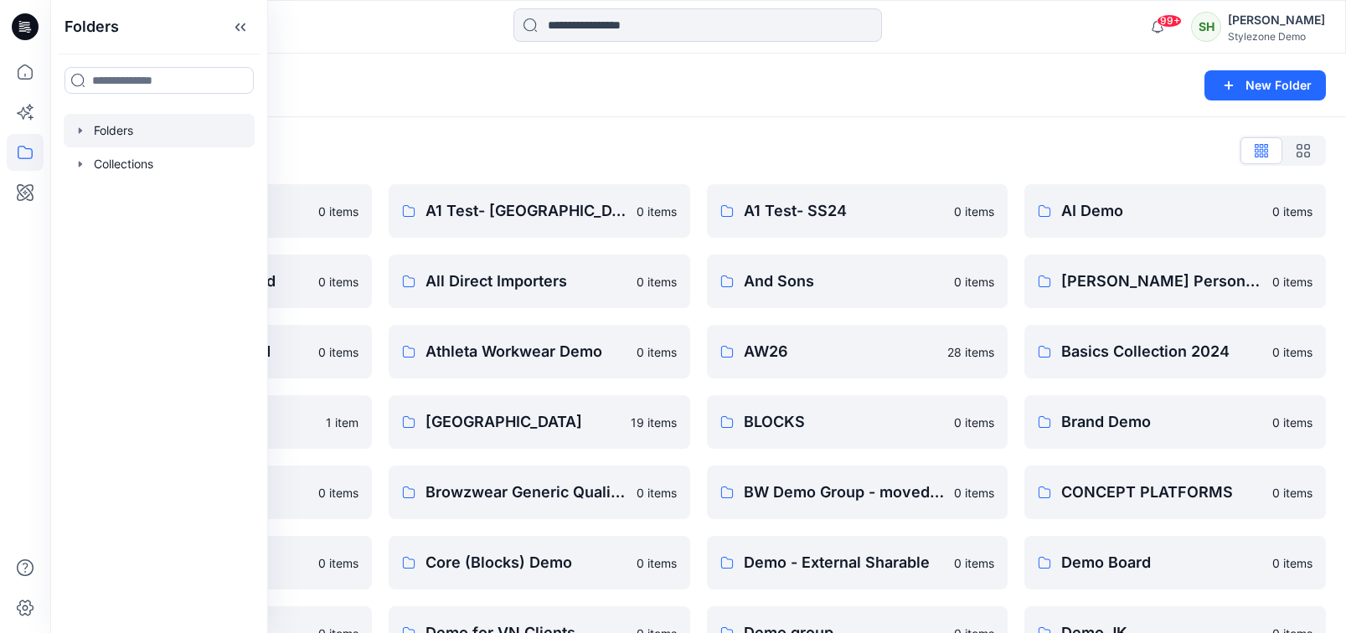
click at [75, 129] on icon "button" at bounding box center [80, 130] width 13 height 13
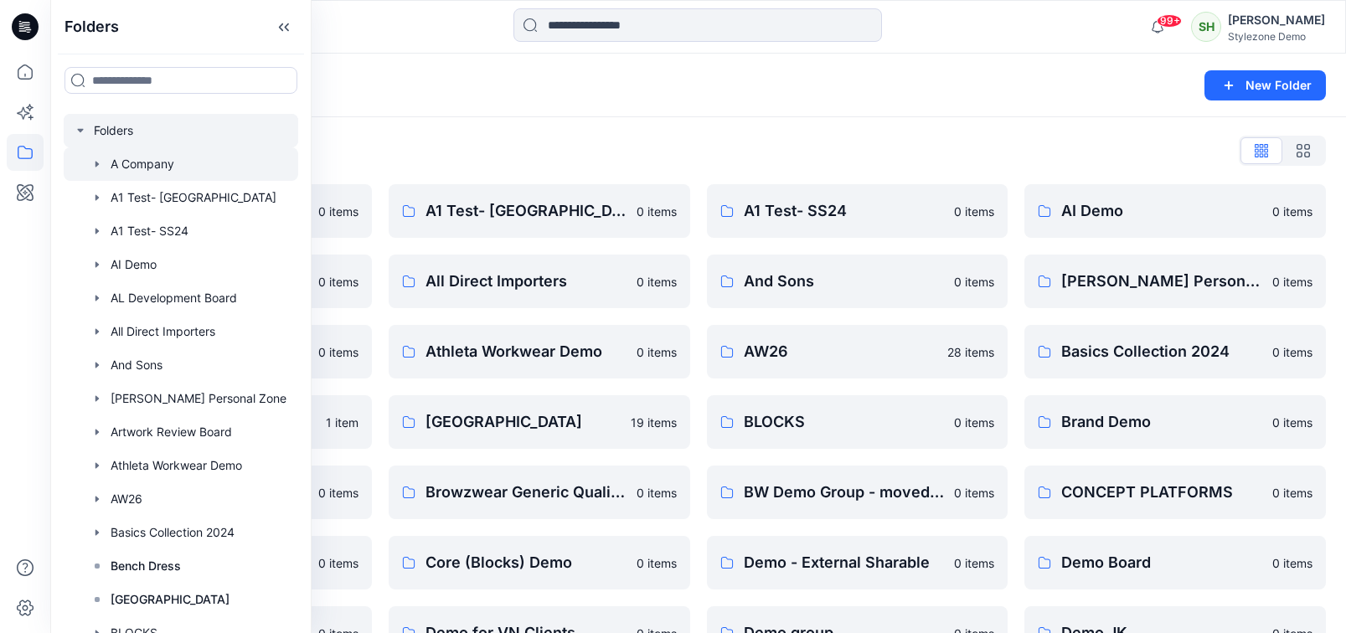
click at [98, 165] on icon "button" at bounding box center [96, 163] width 13 height 13
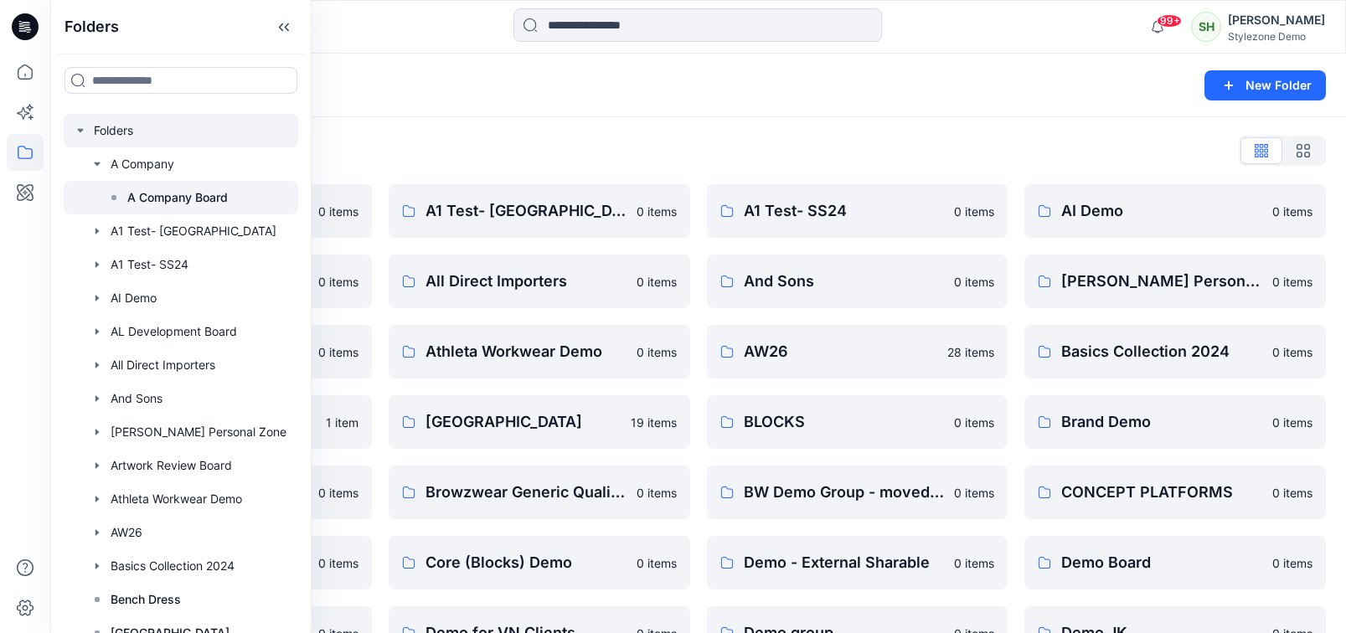
click at [147, 191] on p "A Company Board" at bounding box center [177, 198] width 101 height 20
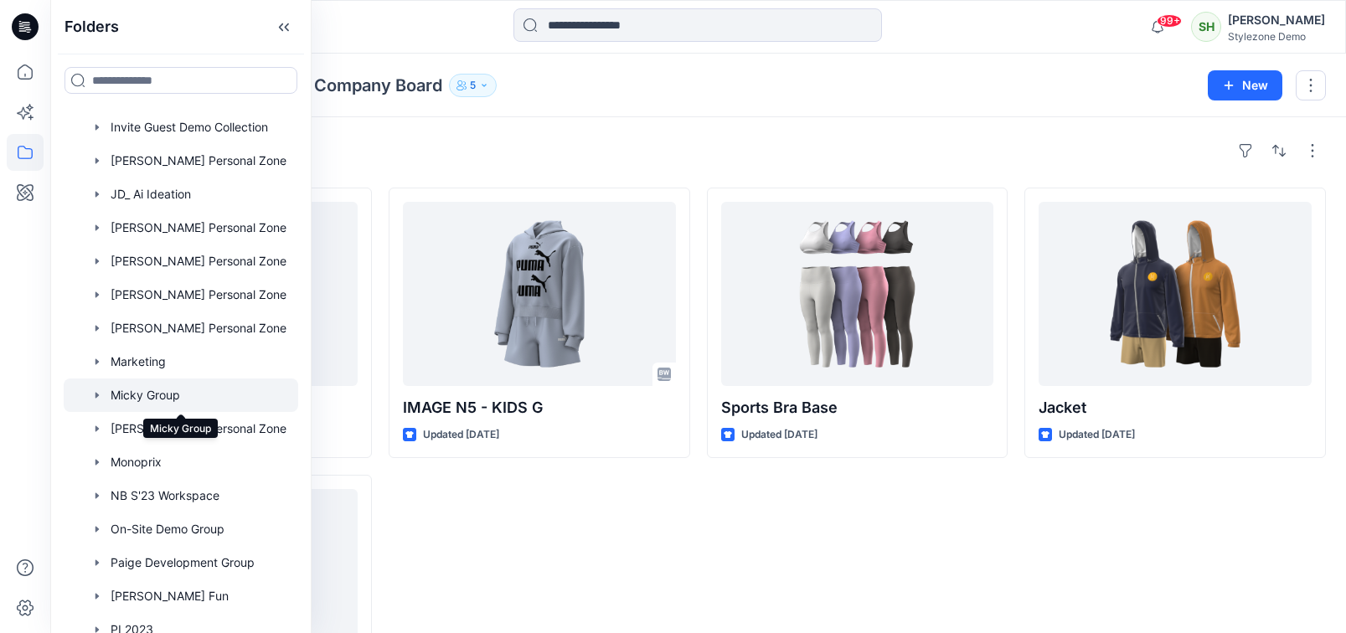
scroll to position [1592, 0]
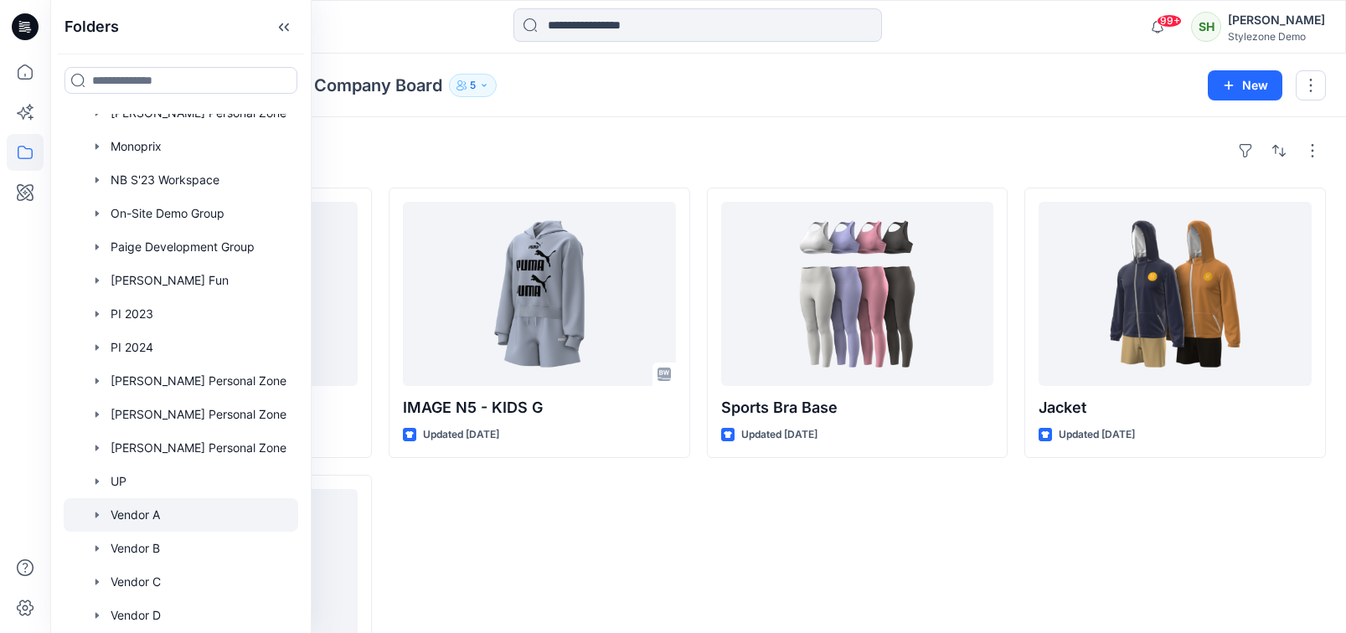
click at [121, 516] on div at bounding box center [181, 515] width 235 height 34
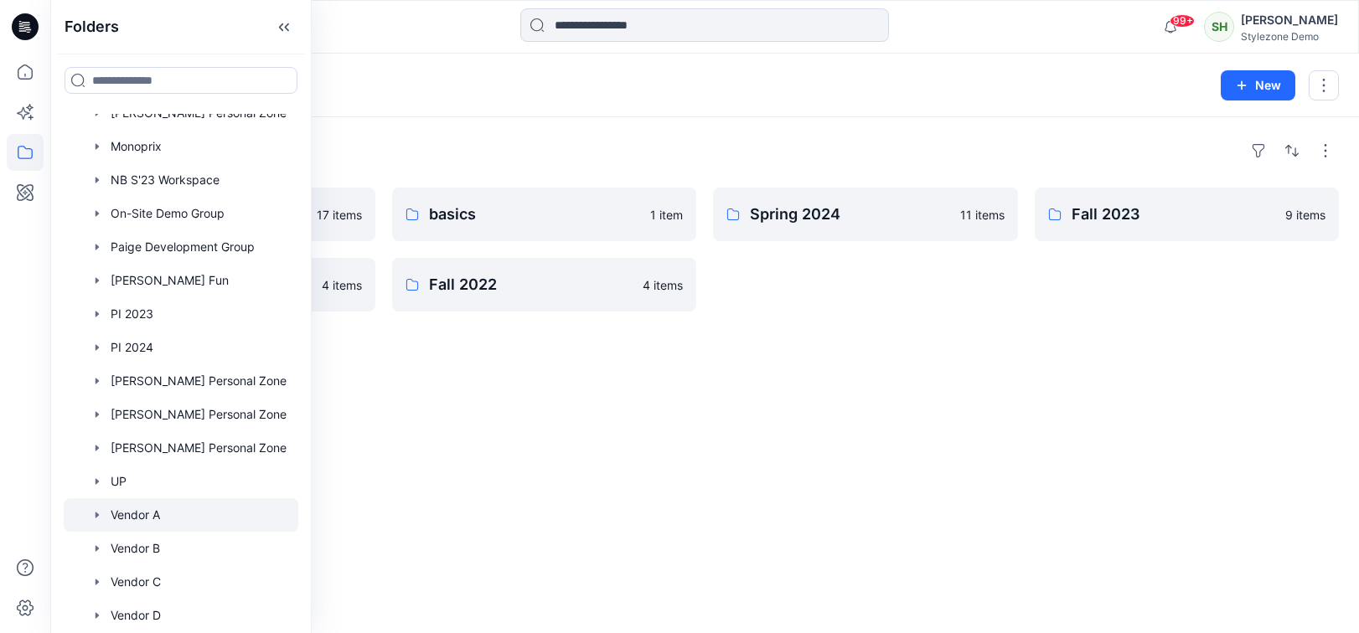
click at [444, 450] on div "Folders Vendor A Board 17 items Spring 2023 4 items basics 1 item Fall 2022 4 i…" at bounding box center [704, 375] width 1308 height 516
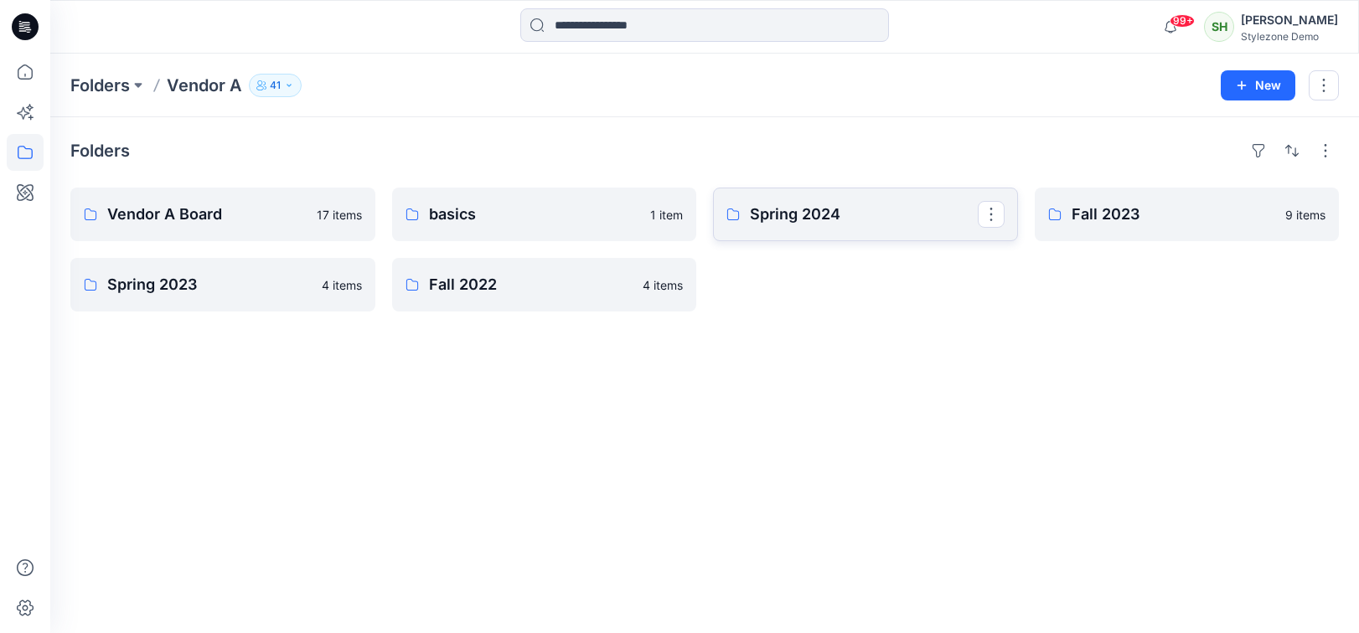
click at [798, 211] on p "Spring 2024" at bounding box center [864, 214] width 228 height 23
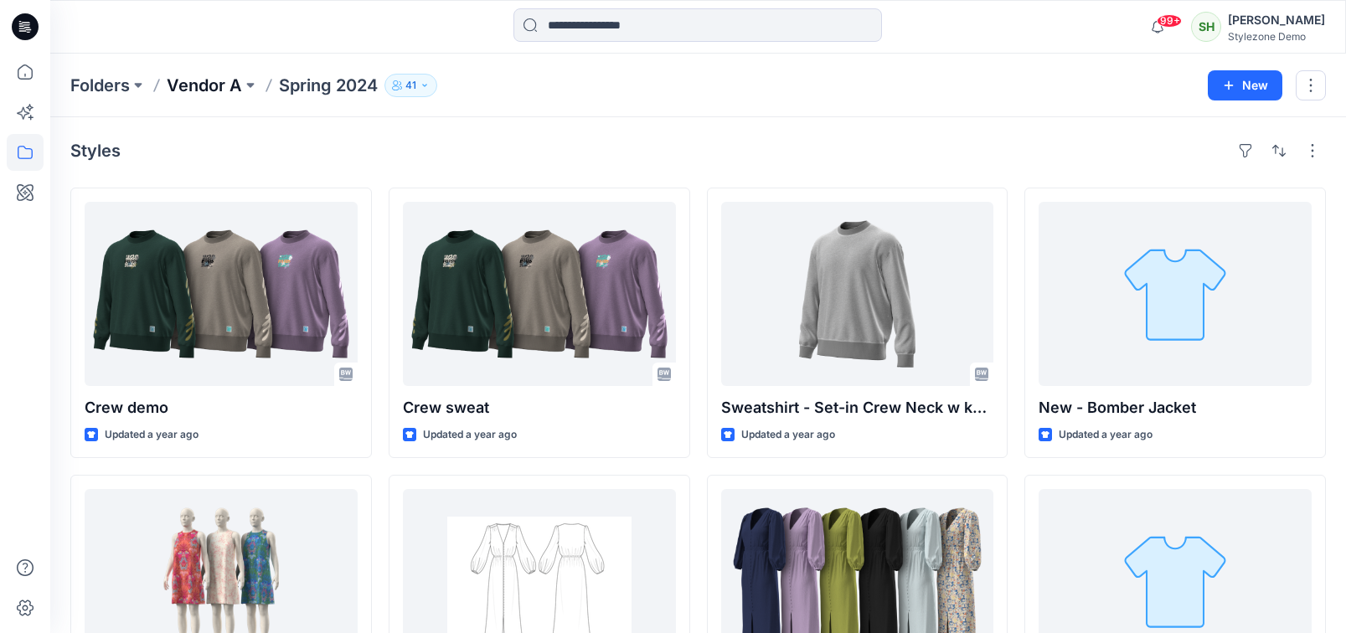
click at [199, 80] on p "Vendor A" at bounding box center [204, 85] width 75 height 23
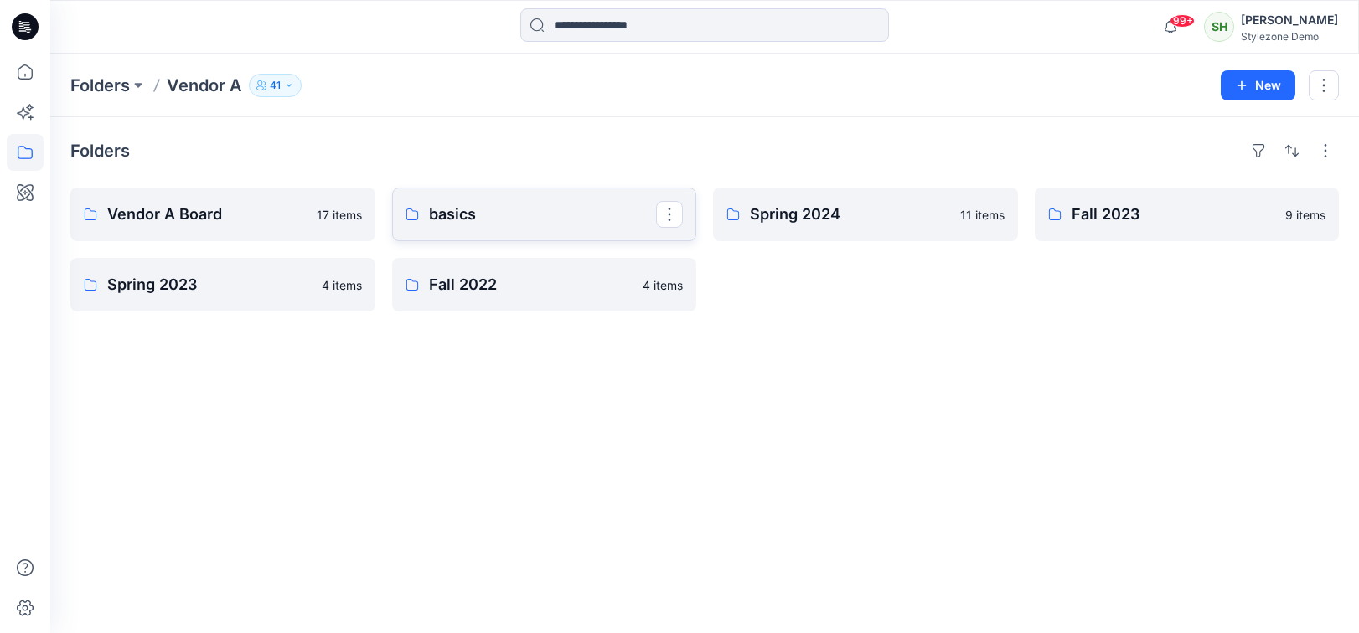
click at [517, 214] on p "basics" at bounding box center [543, 214] width 228 height 23
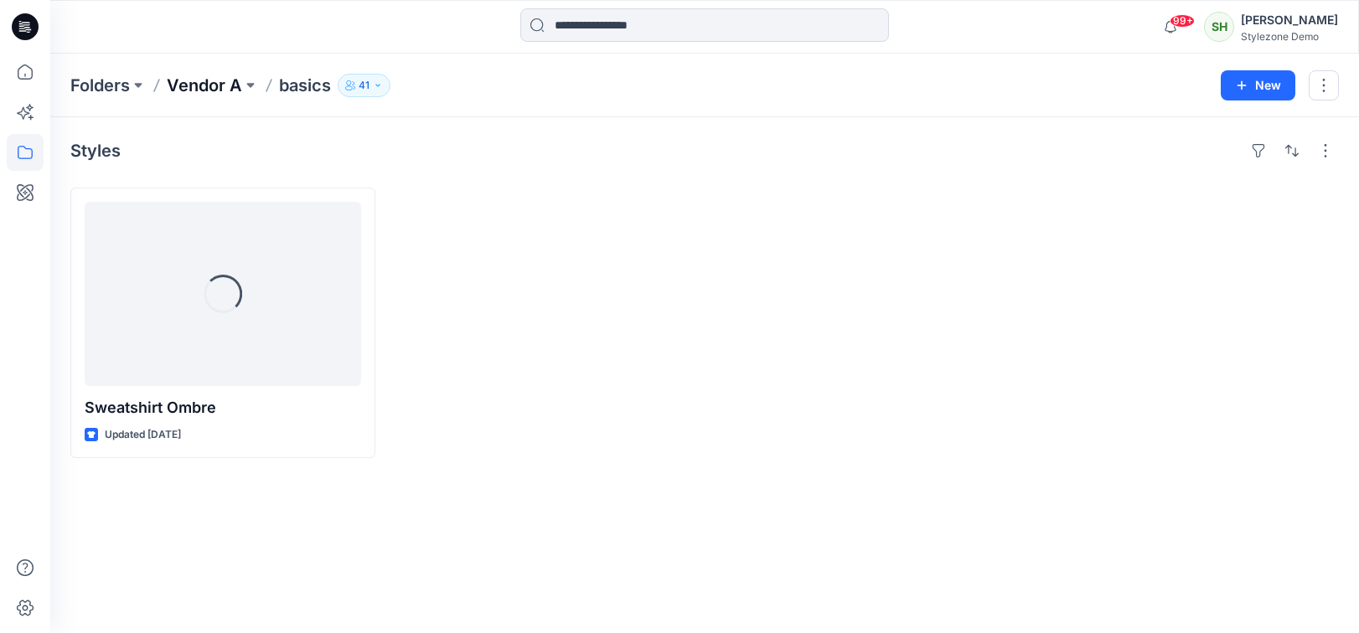
click at [219, 82] on p "Vendor A" at bounding box center [204, 85] width 75 height 23
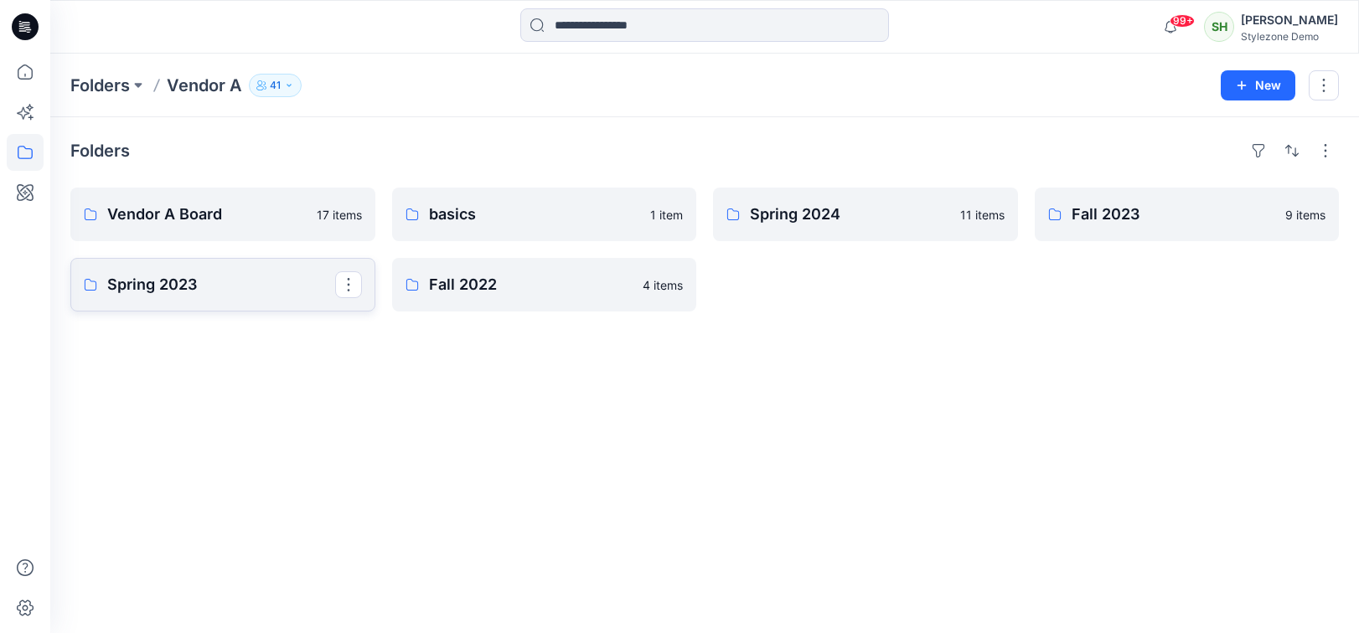
click at [196, 271] on link "Spring 2023" at bounding box center [222, 285] width 305 height 54
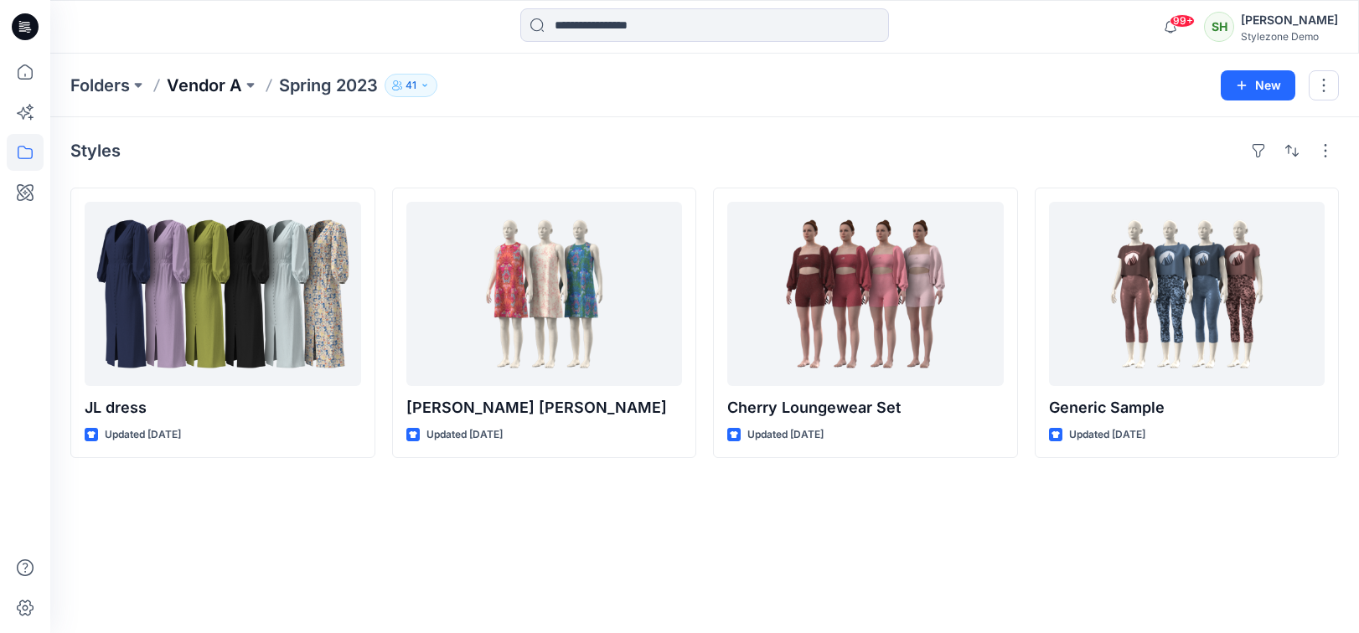
click at [217, 84] on p "Vendor A" at bounding box center [204, 85] width 75 height 23
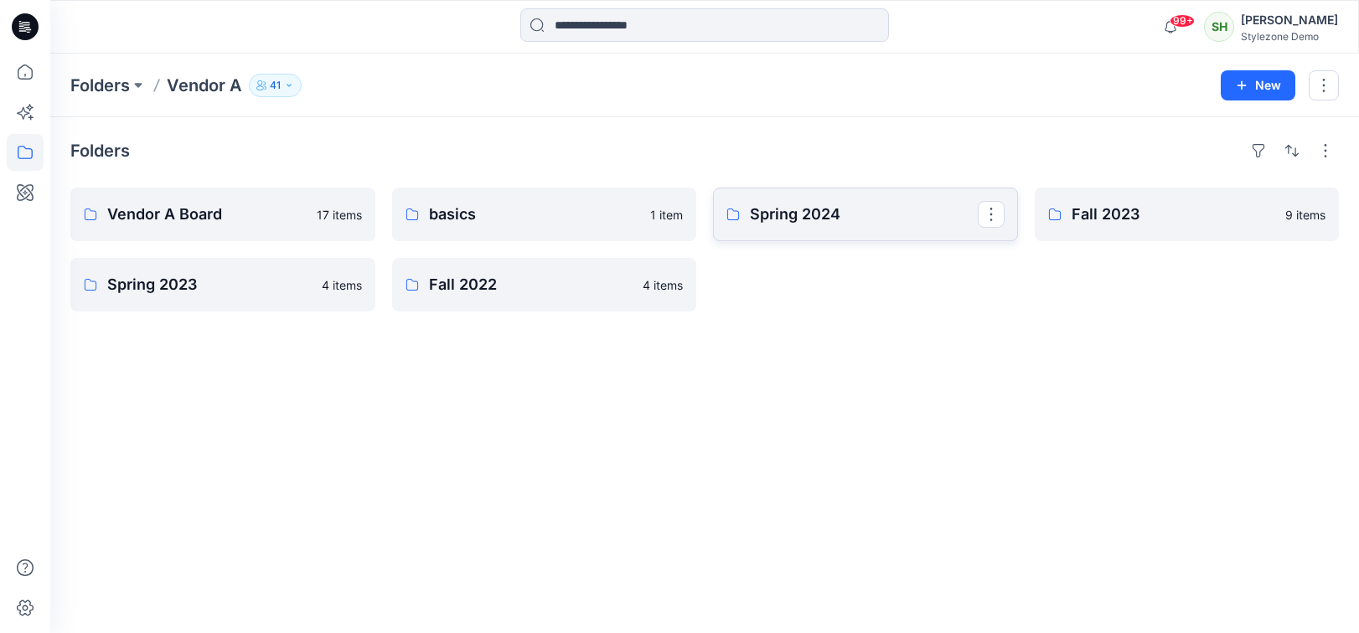
click at [907, 217] on p "Spring 2024" at bounding box center [864, 214] width 228 height 23
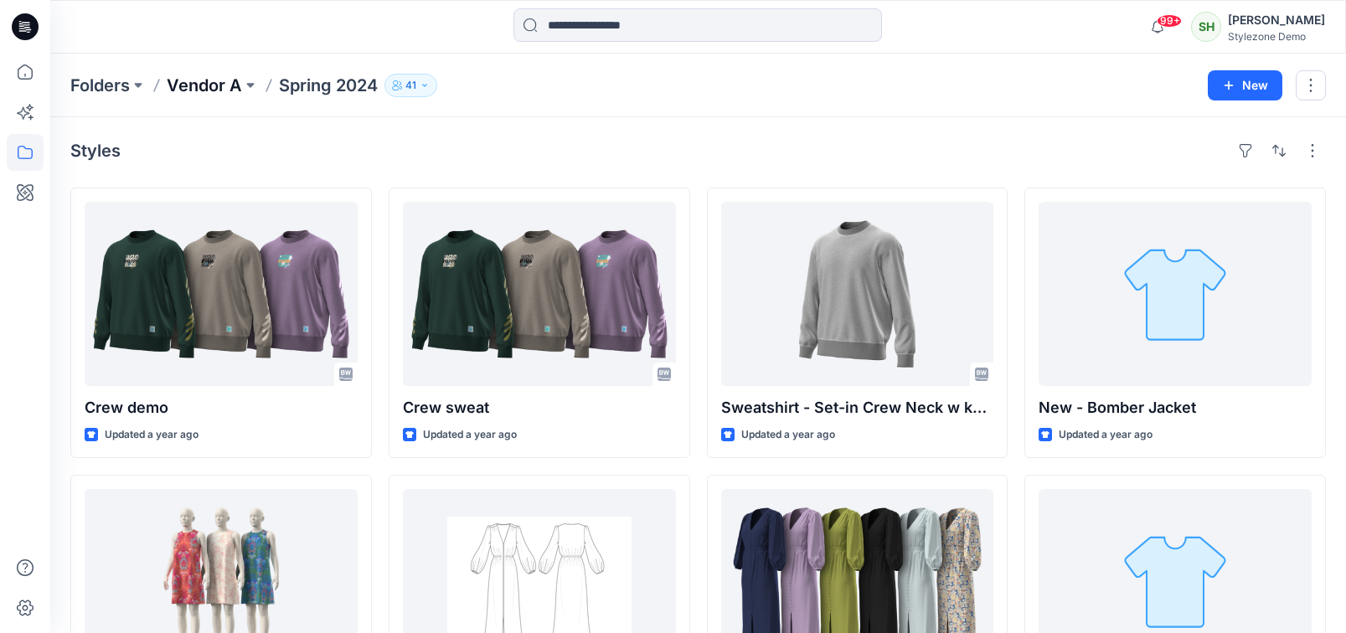
click at [193, 85] on p "Vendor A" at bounding box center [204, 85] width 75 height 23
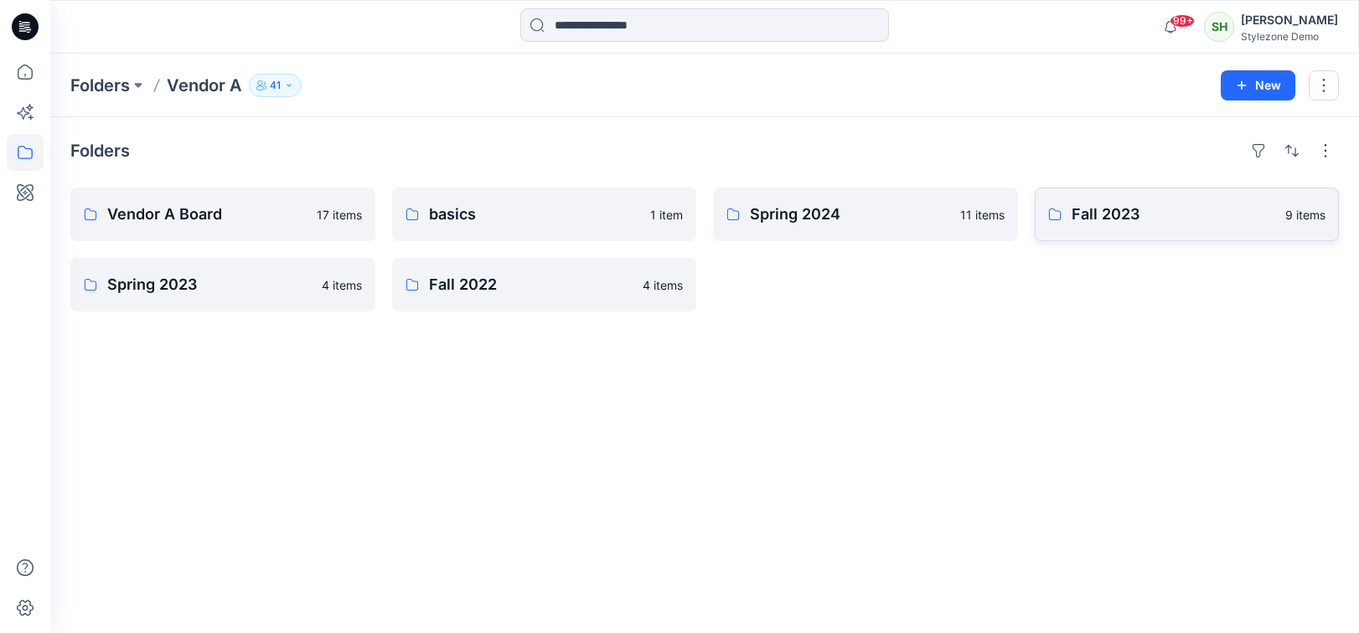
click at [1171, 228] on link "Fall 2023 9 items" at bounding box center [1186, 215] width 305 height 54
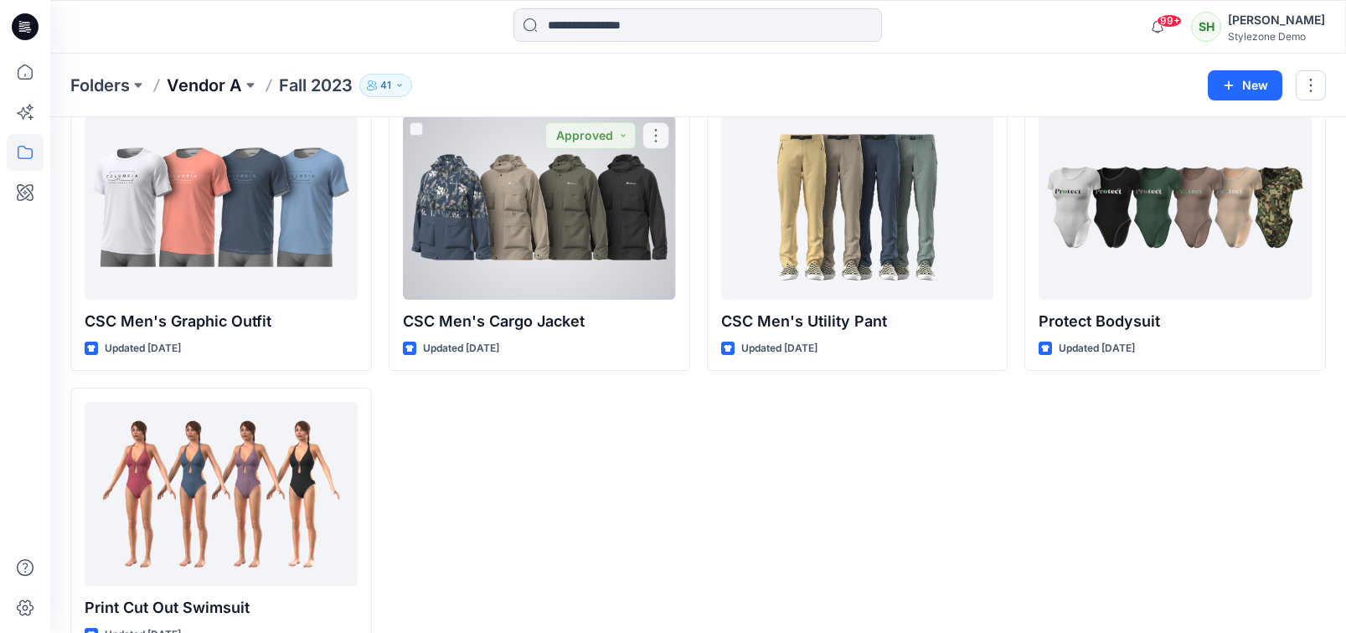
scroll to position [373, 0]
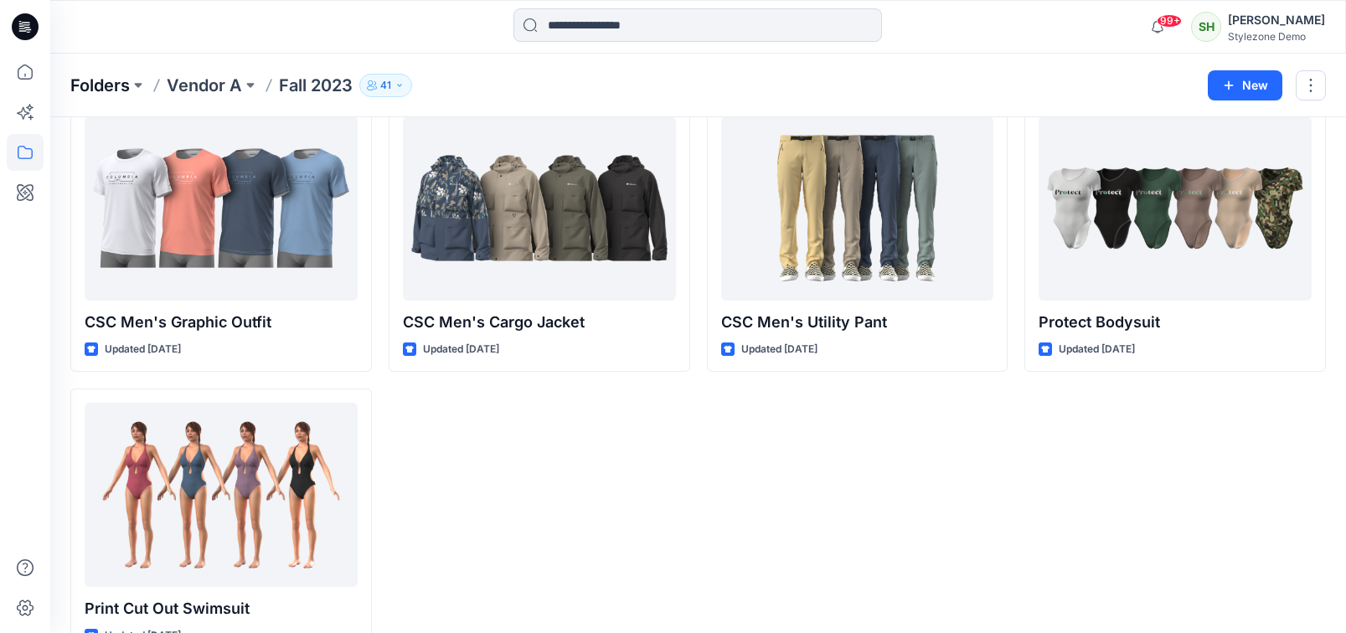
click at [87, 81] on p "Folders" at bounding box center [99, 85] width 59 height 23
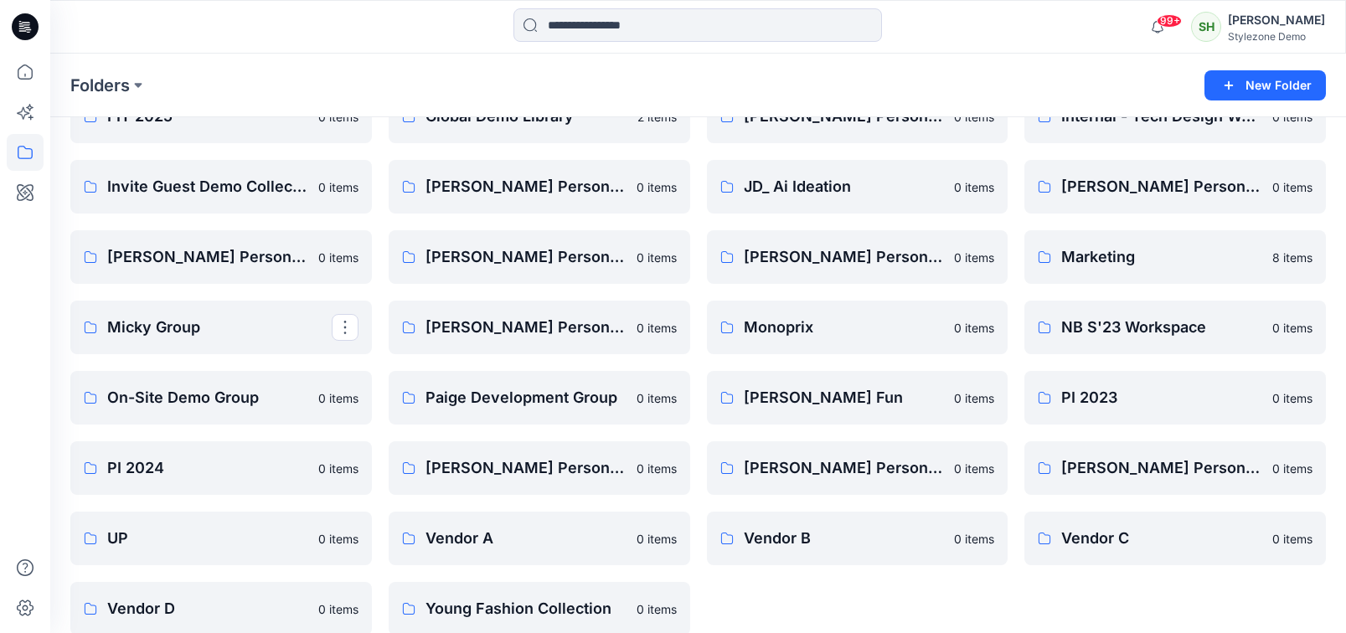
scroll to position [680, 0]
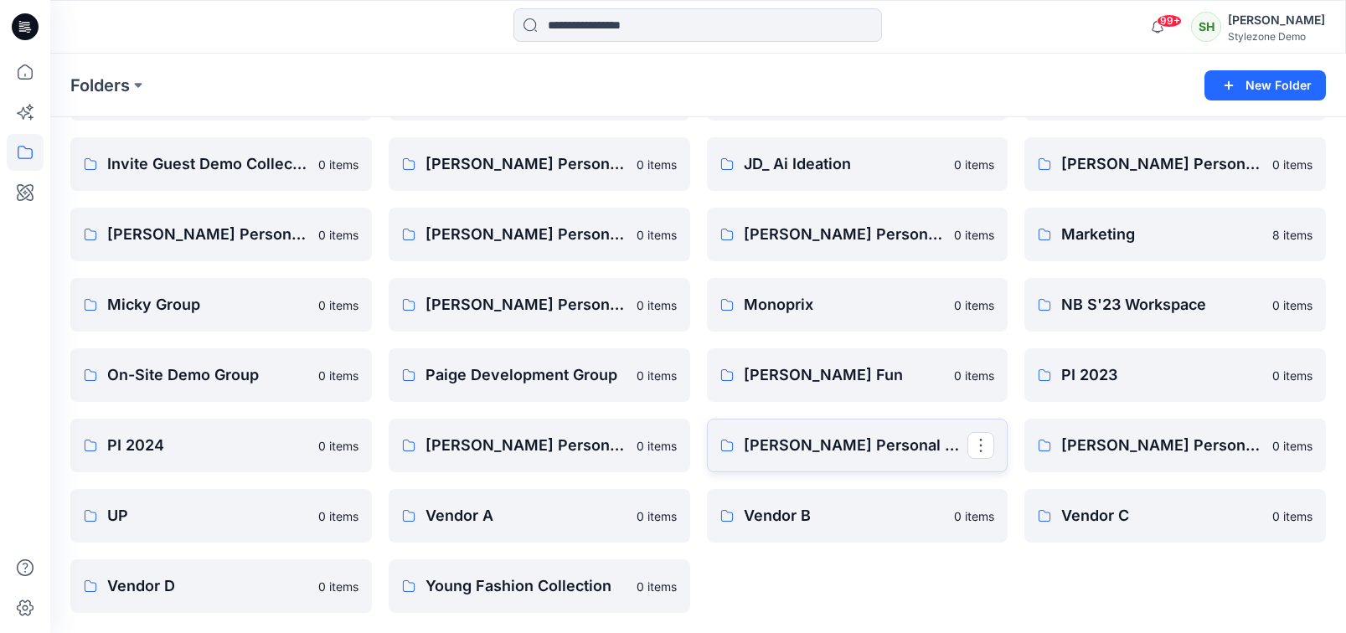
click at [915, 450] on p "[PERSON_NAME] Personal Zone" at bounding box center [856, 445] width 224 height 23
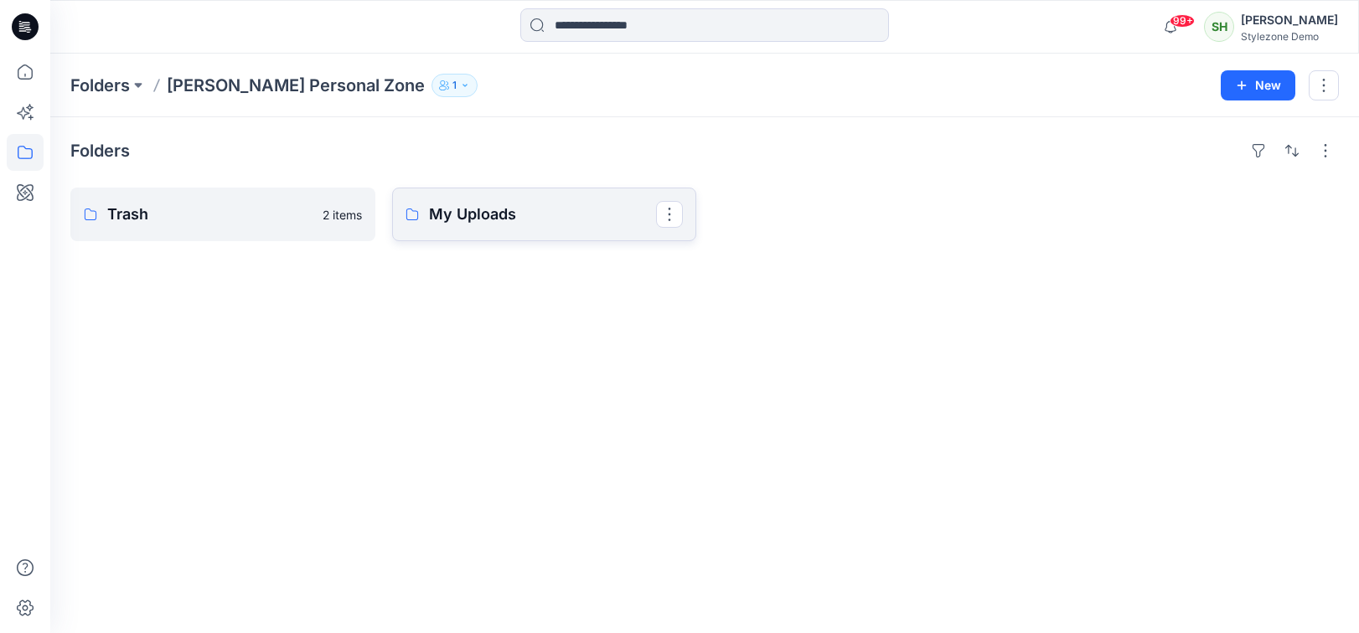
click at [533, 238] on link "My Uploads" at bounding box center [544, 215] width 305 height 54
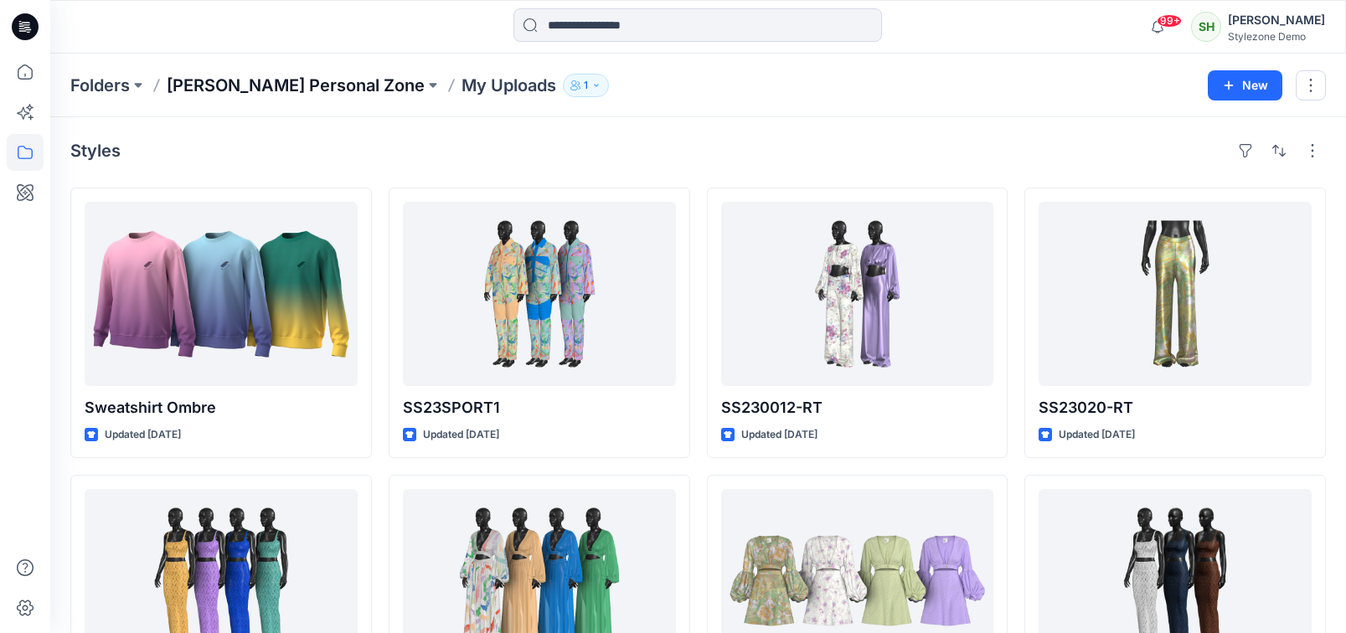
click at [307, 93] on p "[PERSON_NAME] Personal Zone" at bounding box center [296, 85] width 258 height 23
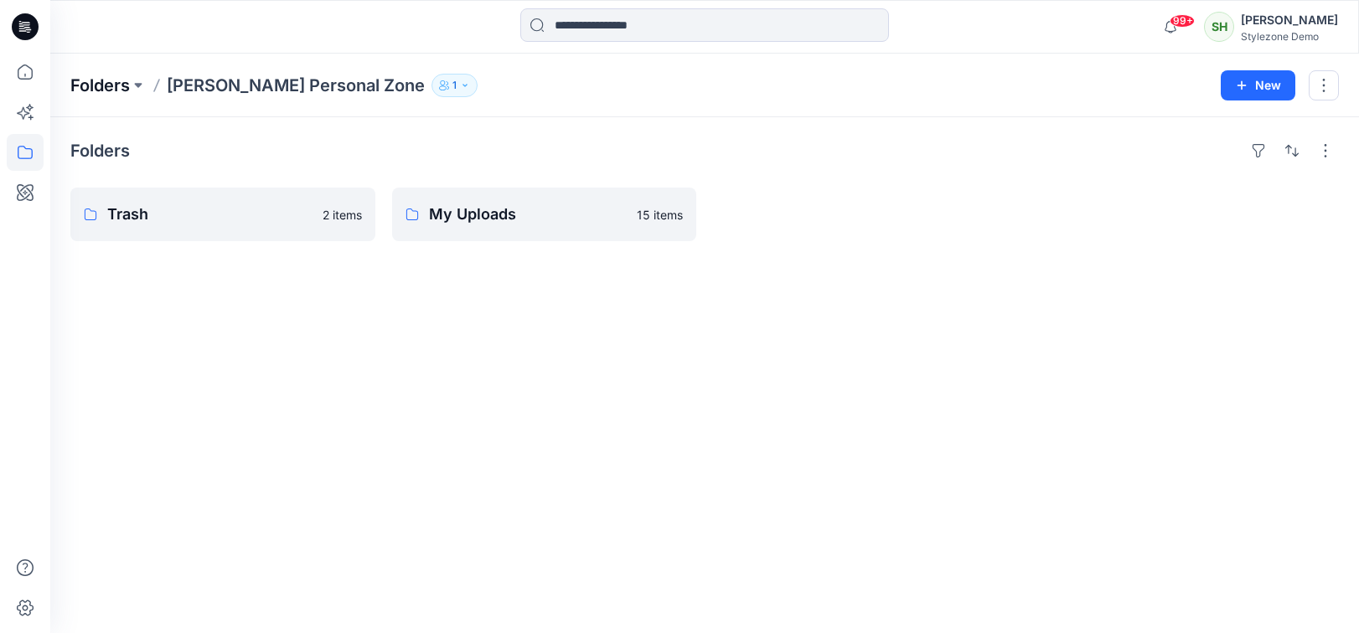
click at [121, 74] on p "Folders" at bounding box center [99, 85] width 59 height 23
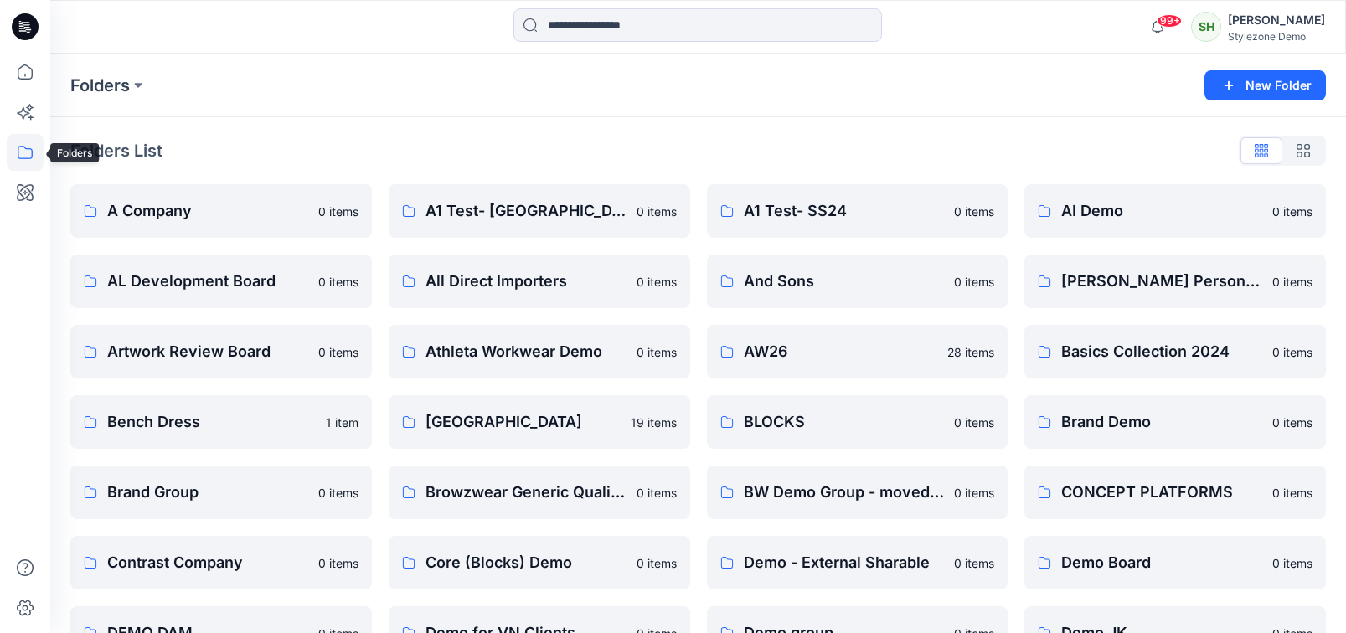
click at [30, 153] on icon at bounding box center [25, 152] width 37 height 37
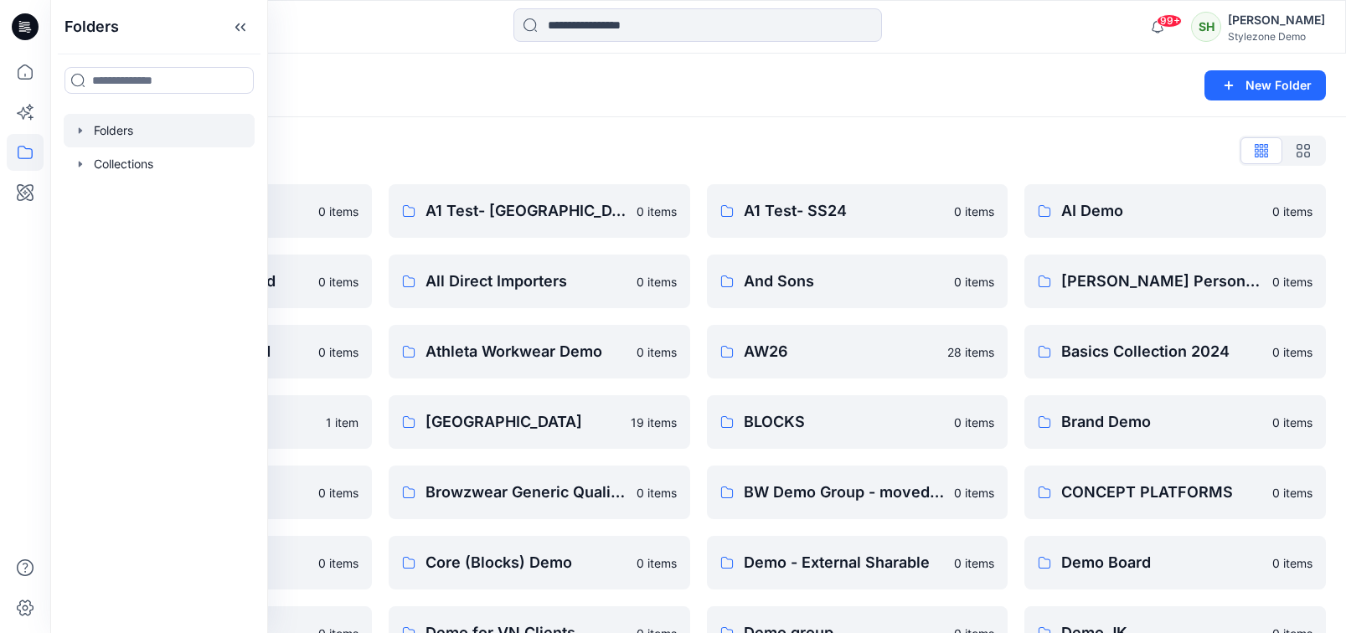
click at [67, 130] on div at bounding box center [159, 131] width 191 height 34
click at [75, 131] on icon "button" at bounding box center [80, 130] width 13 height 13
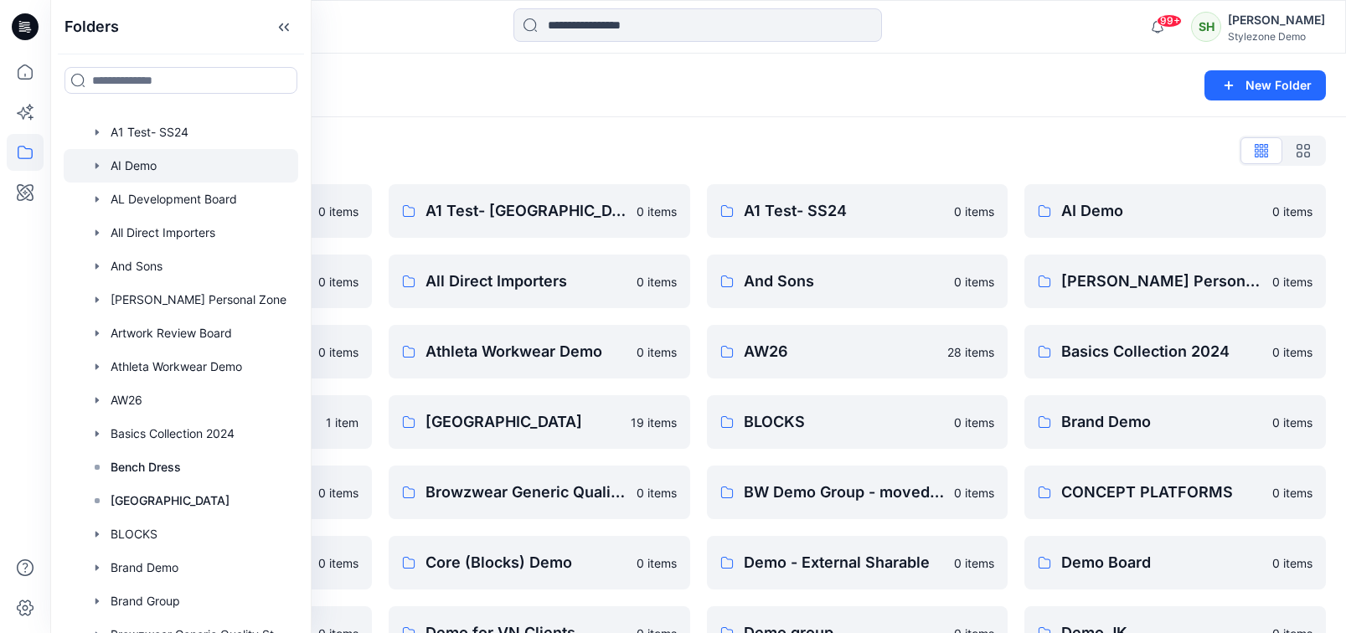
scroll to position [317, 0]
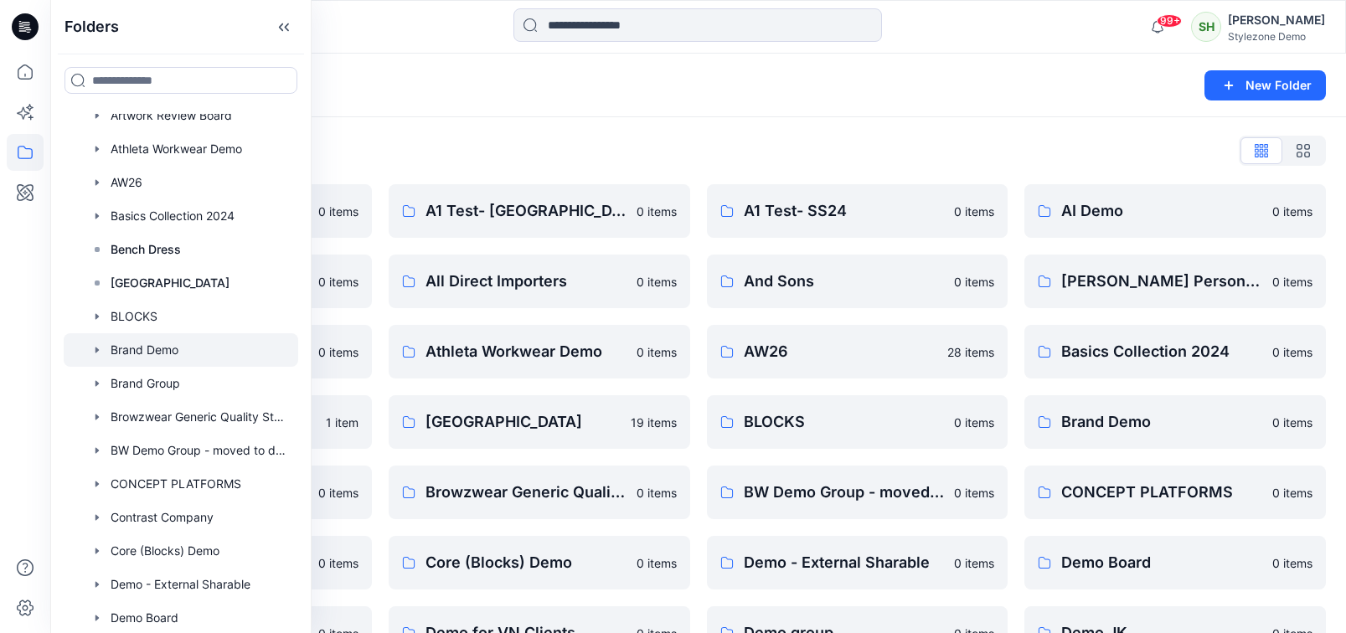
click at [142, 353] on div at bounding box center [181, 350] width 235 height 34
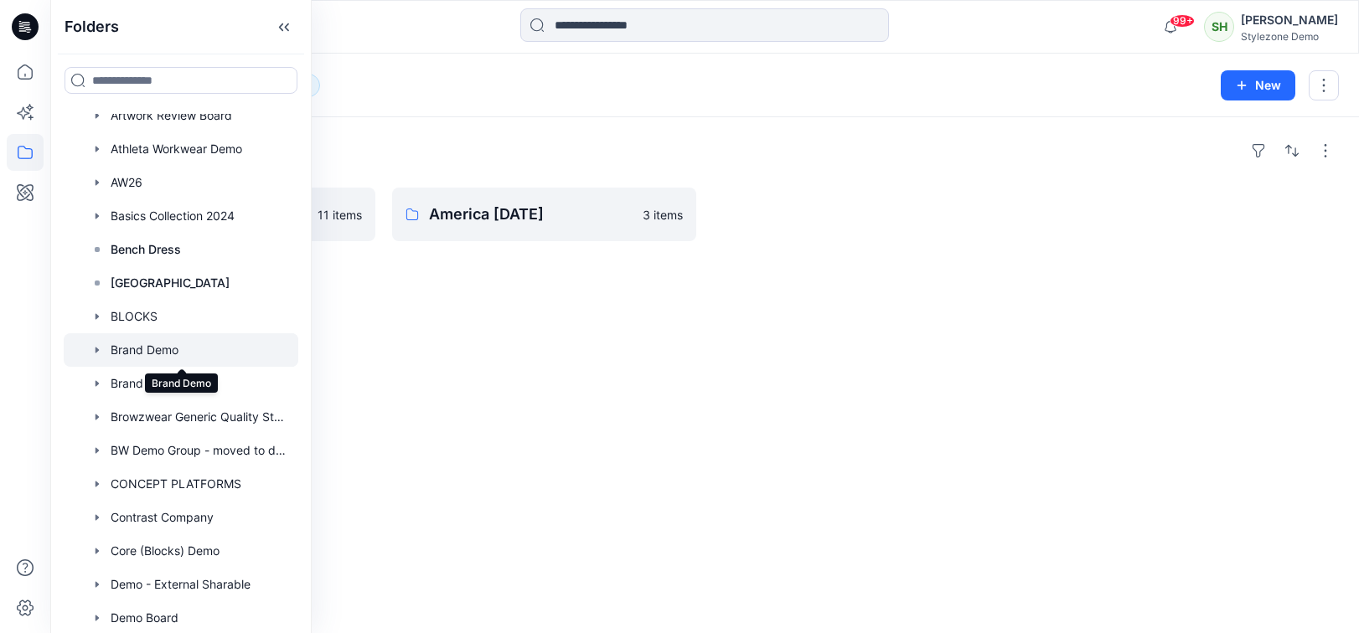
click at [637, 363] on div "Folders Brand Demo Board 11 items America [DATE] 3 items" at bounding box center [704, 375] width 1308 height 516
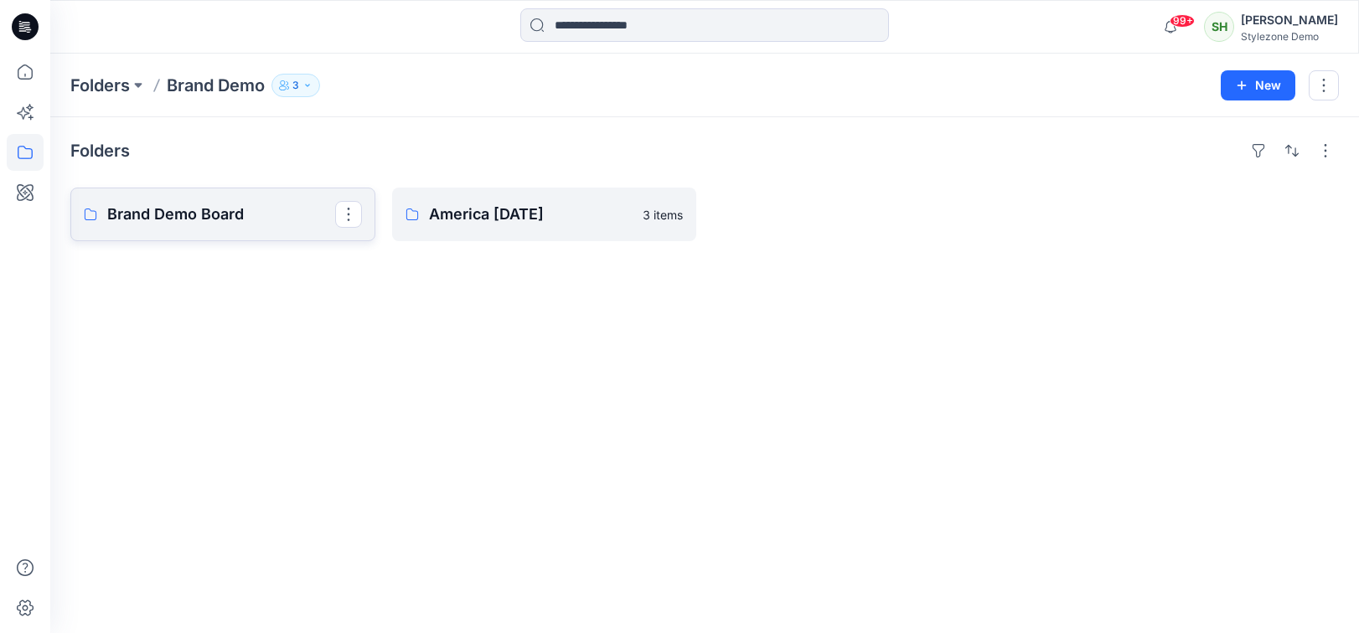
click at [228, 211] on p "Brand Demo Board" at bounding box center [221, 214] width 228 height 23
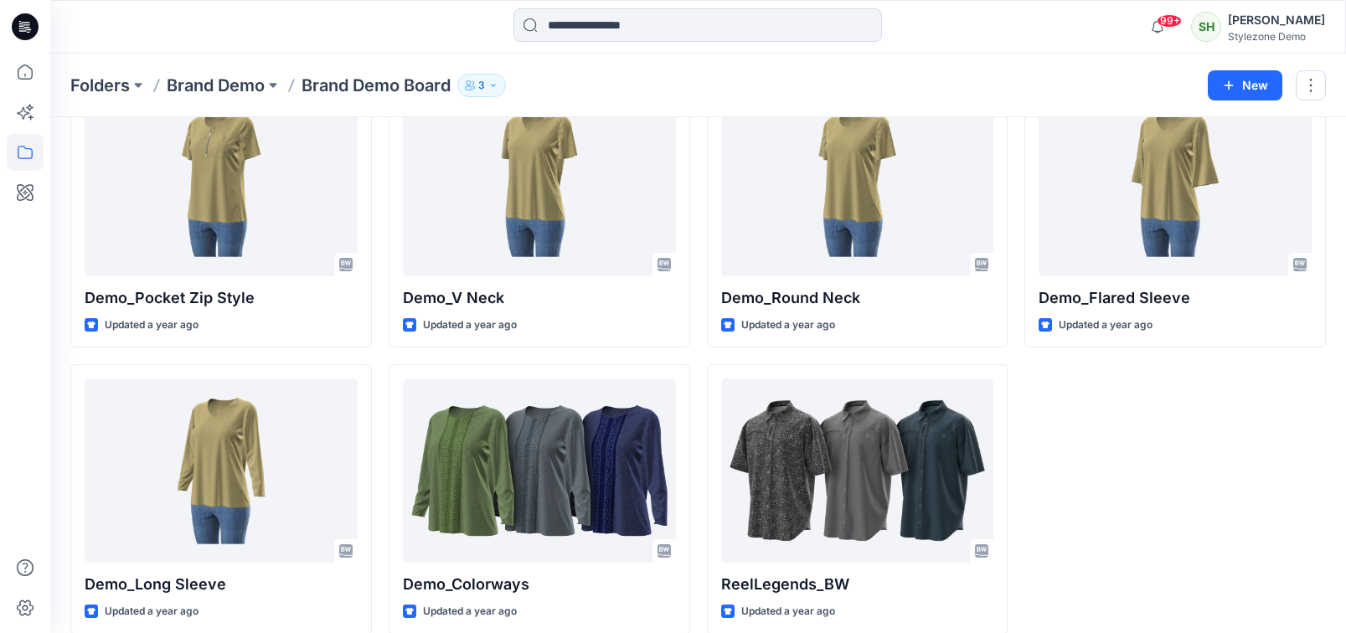
scroll to position [536, 0]
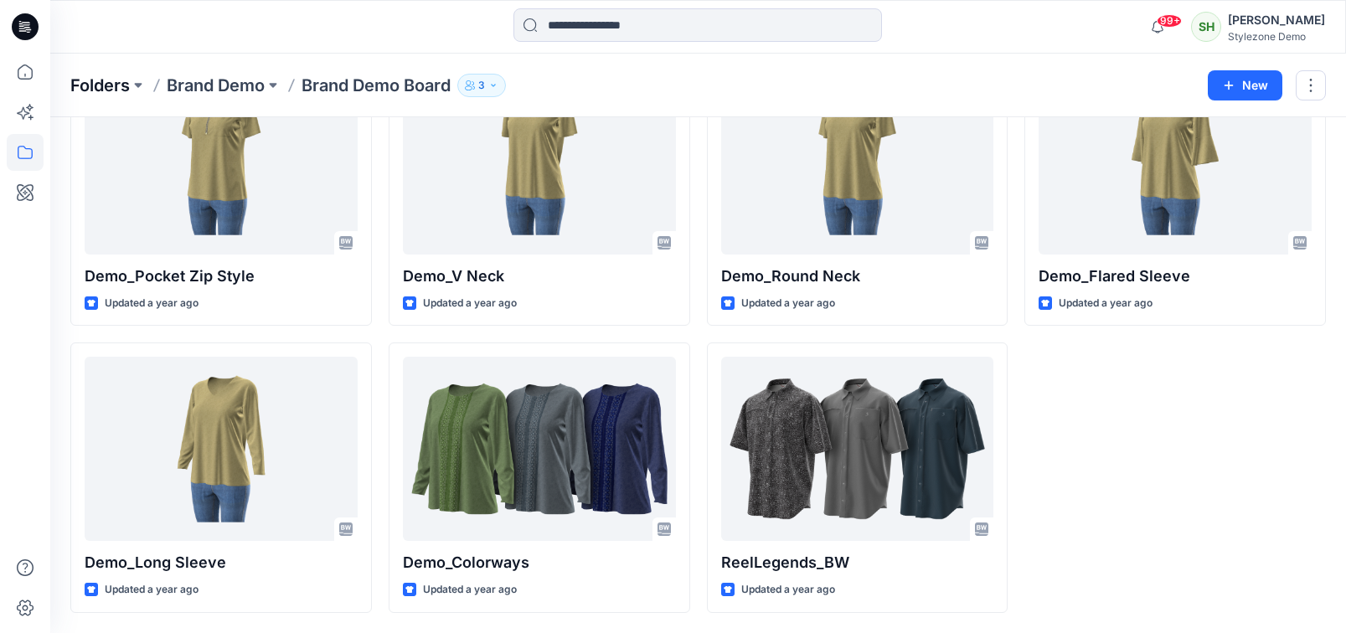
click at [91, 79] on p "Folders" at bounding box center [99, 85] width 59 height 23
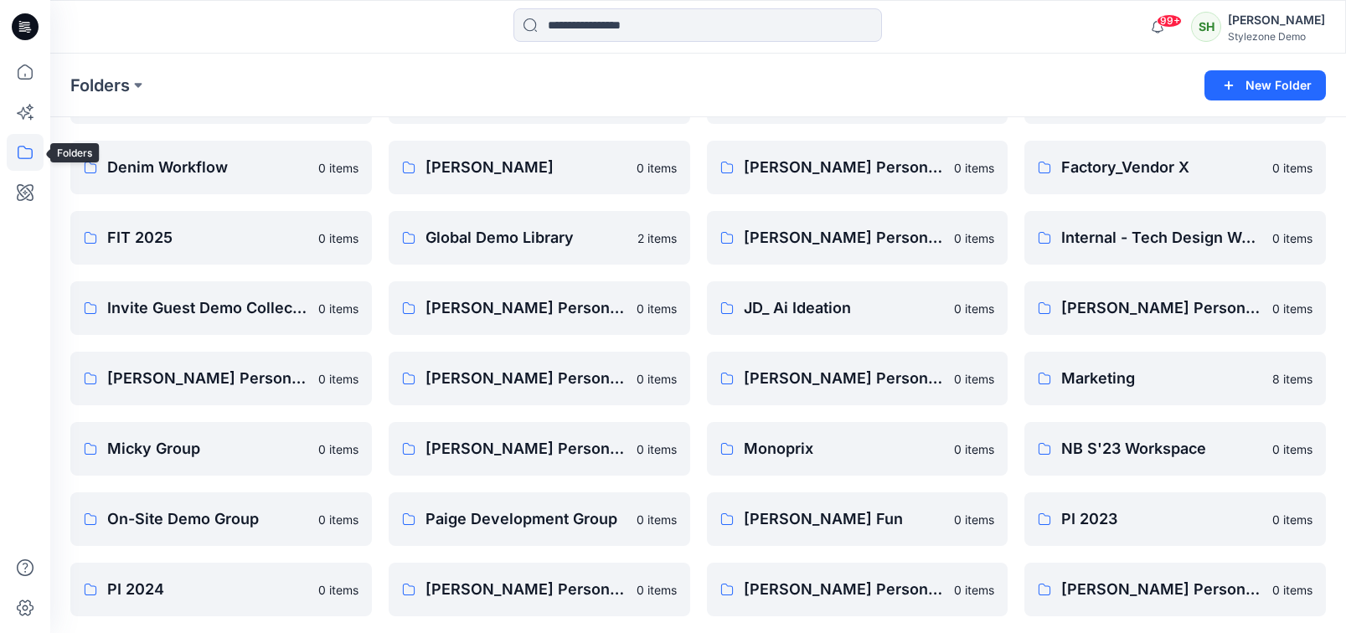
click at [33, 154] on icon at bounding box center [25, 152] width 37 height 37
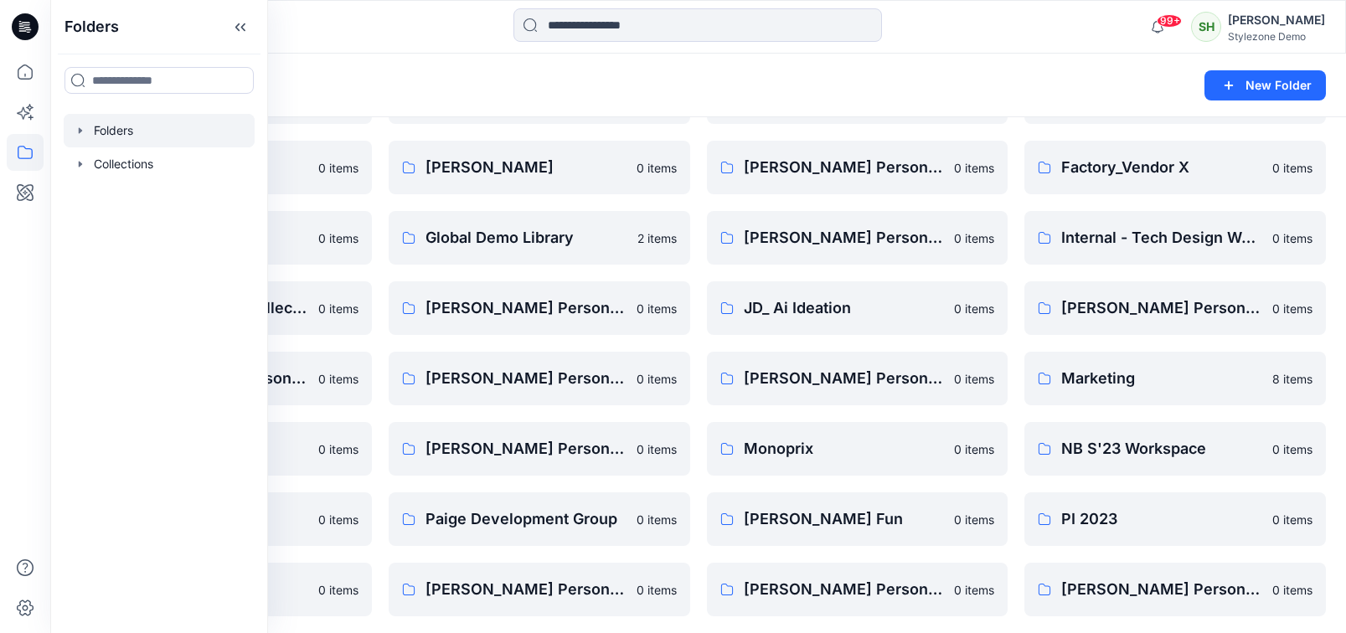
click at [75, 131] on icon "button" at bounding box center [80, 130] width 13 height 13
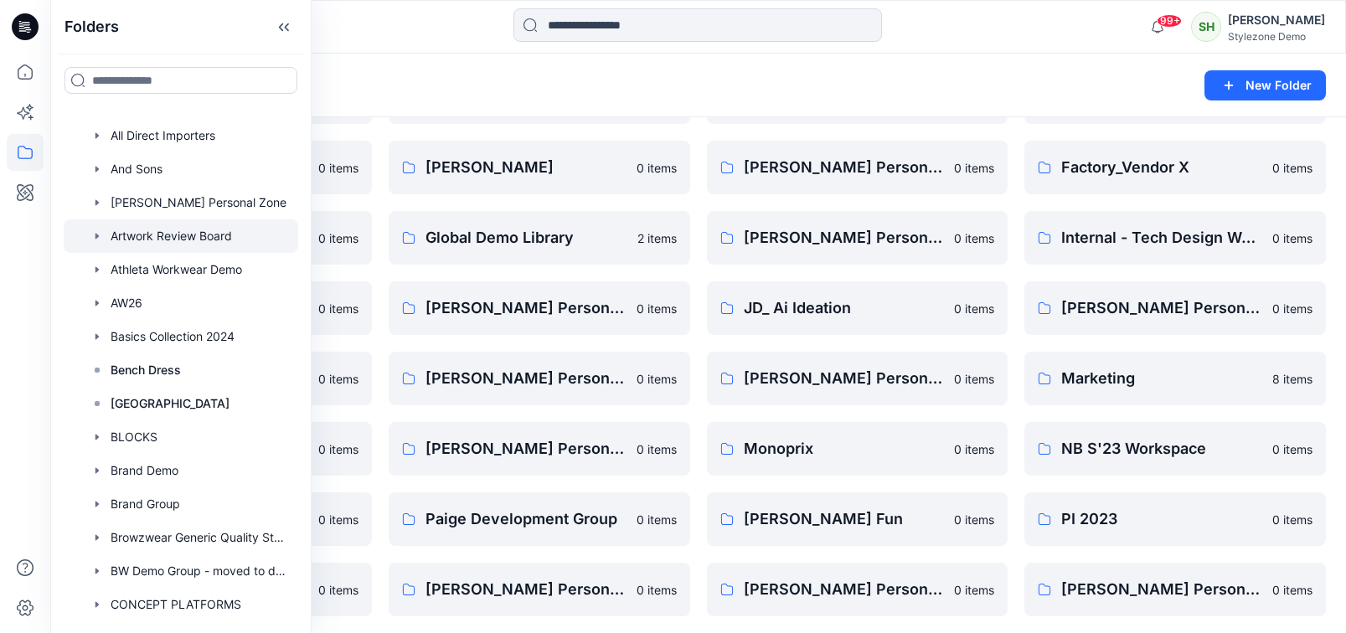
scroll to position [281, 0]
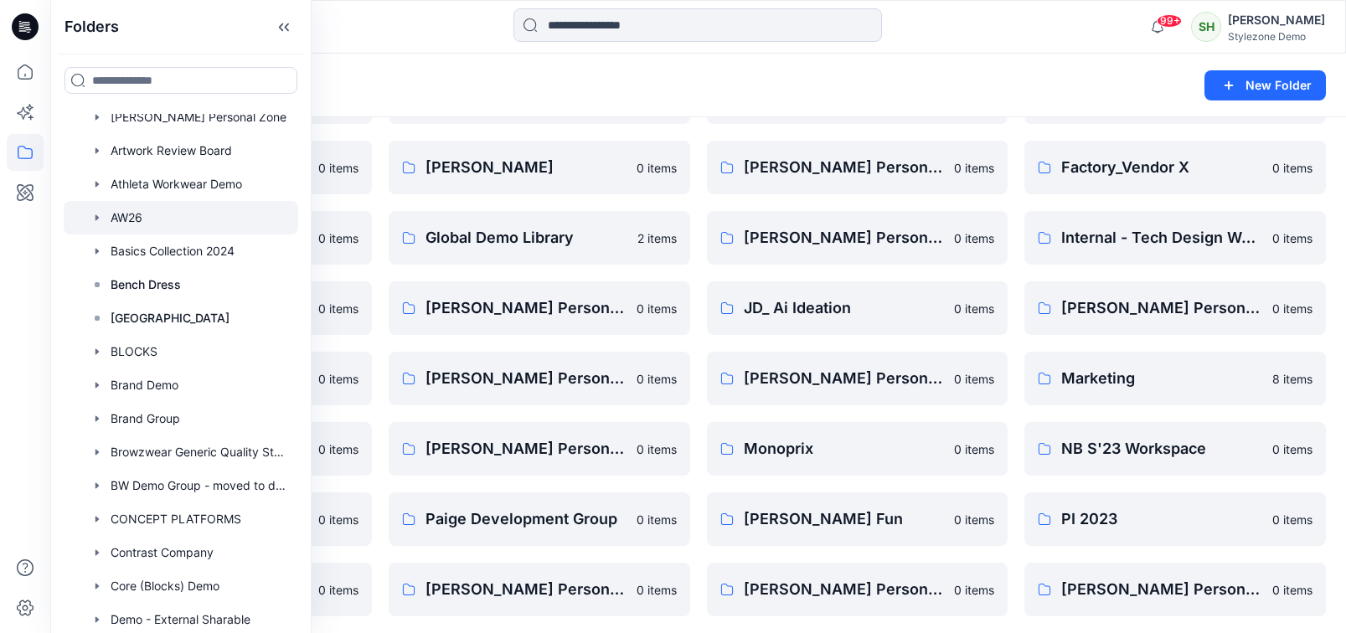
click at [132, 220] on div at bounding box center [181, 218] width 235 height 34
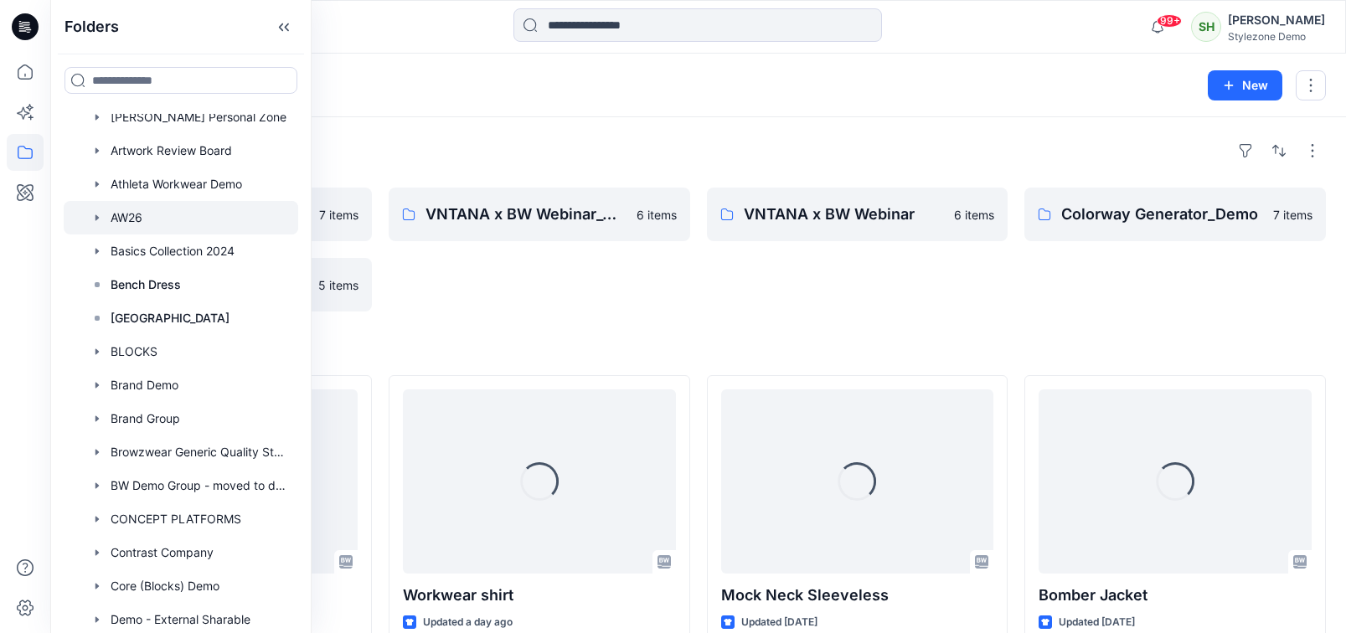
click at [714, 297] on div "VNTANA x BW Webinar 6 items" at bounding box center [858, 250] width 302 height 124
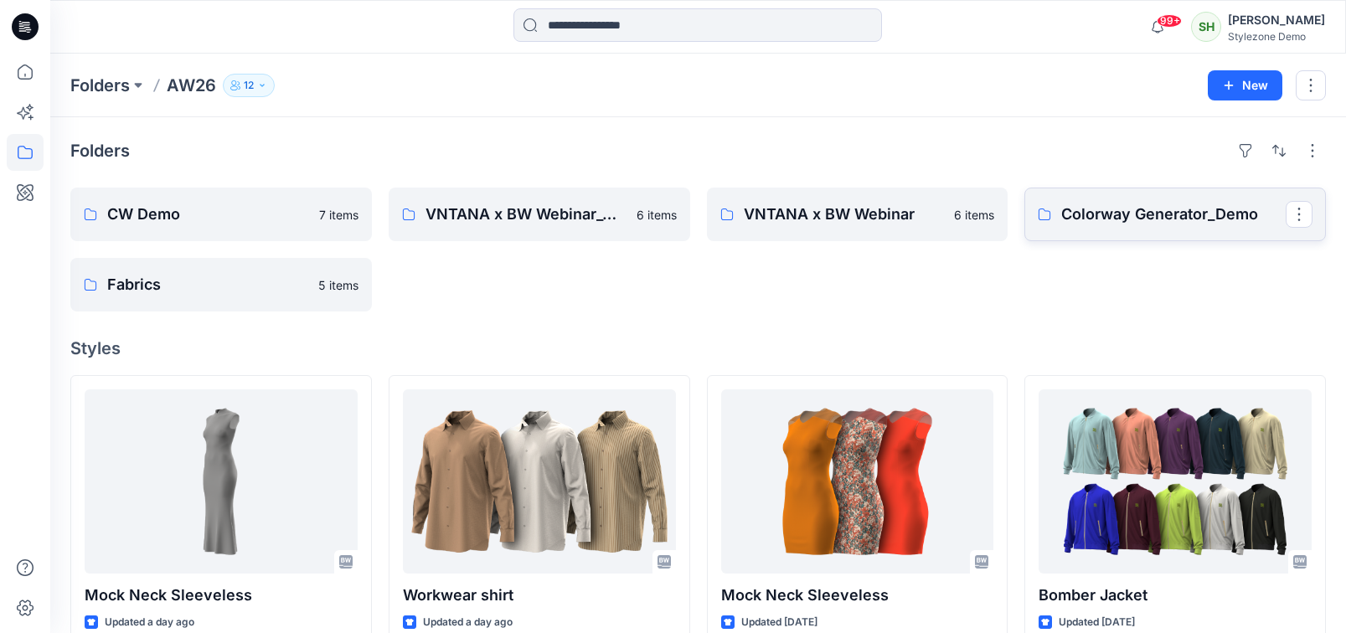
click at [1121, 228] on link "Colorway Generator_Demo" at bounding box center [1175, 215] width 302 height 54
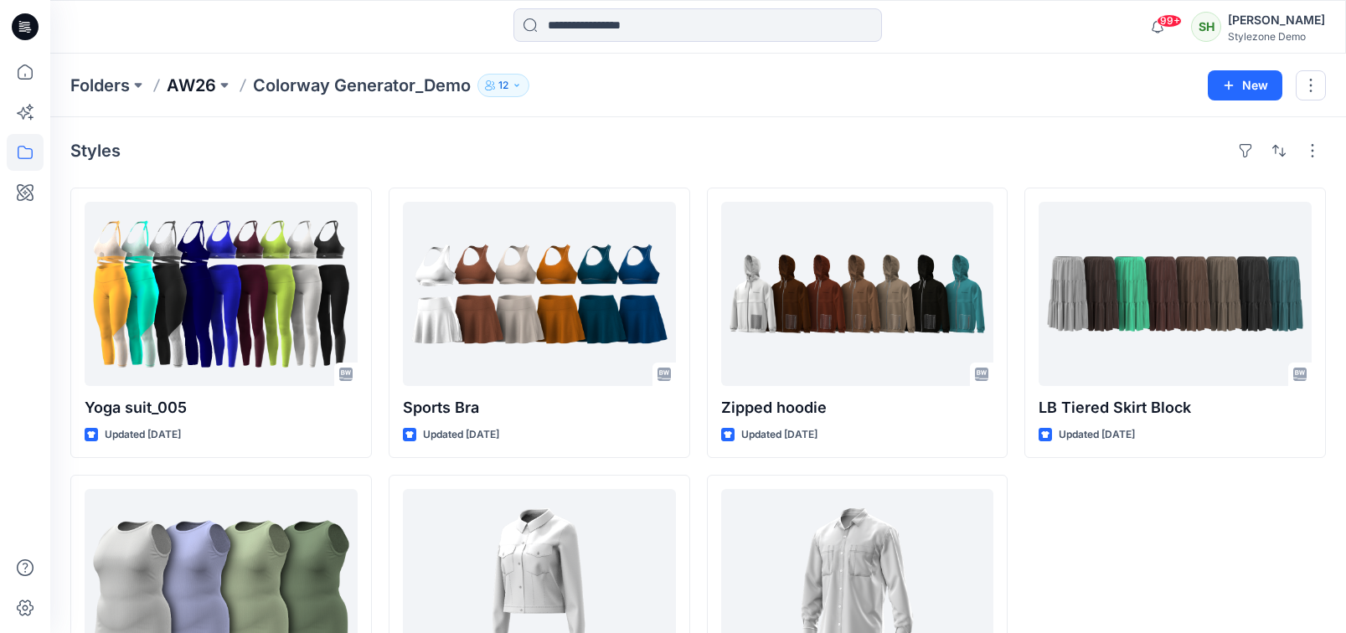
click at [204, 85] on p "AW26" at bounding box center [191, 85] width 49 height 23
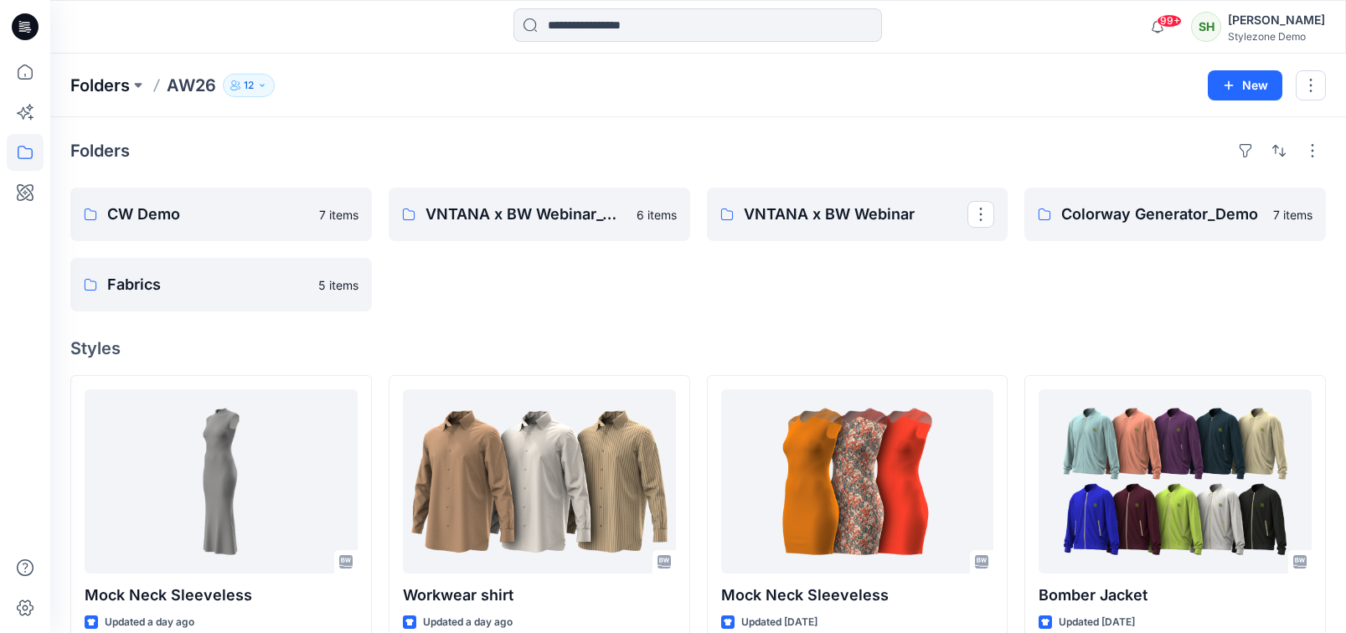
click at [106, 86] on p "Folders" at bounding box center [99, 85] width 59 height 23
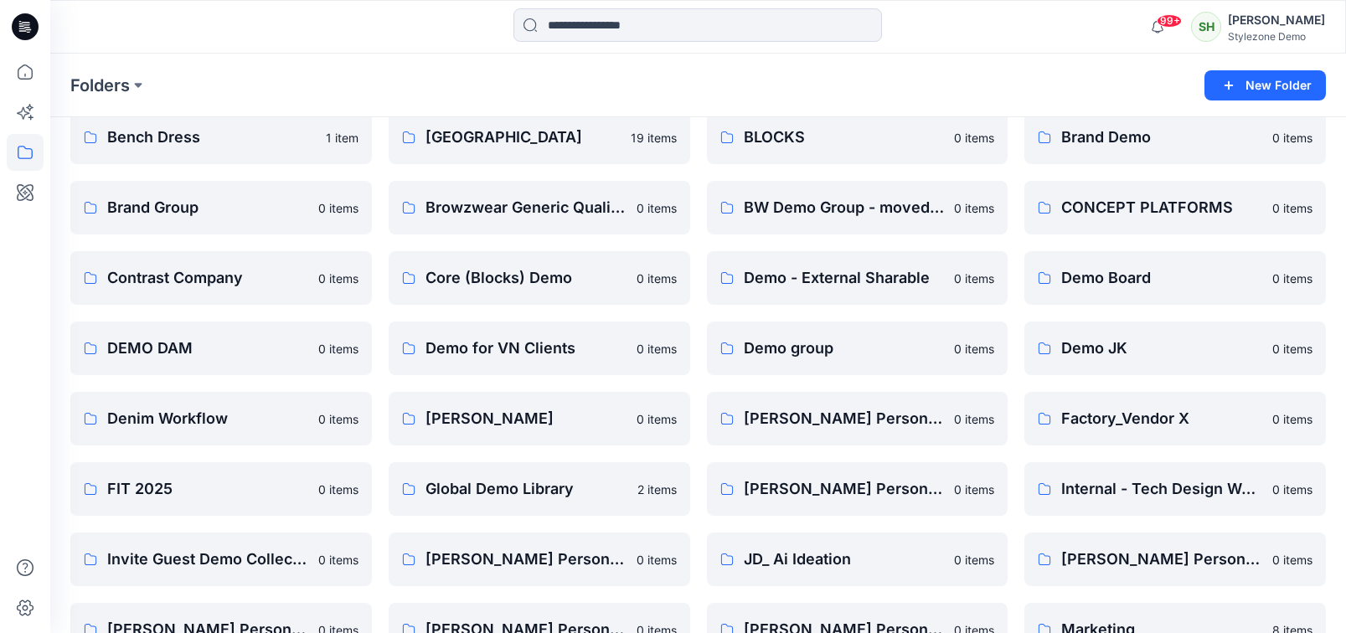
scroll to position [328, 0]
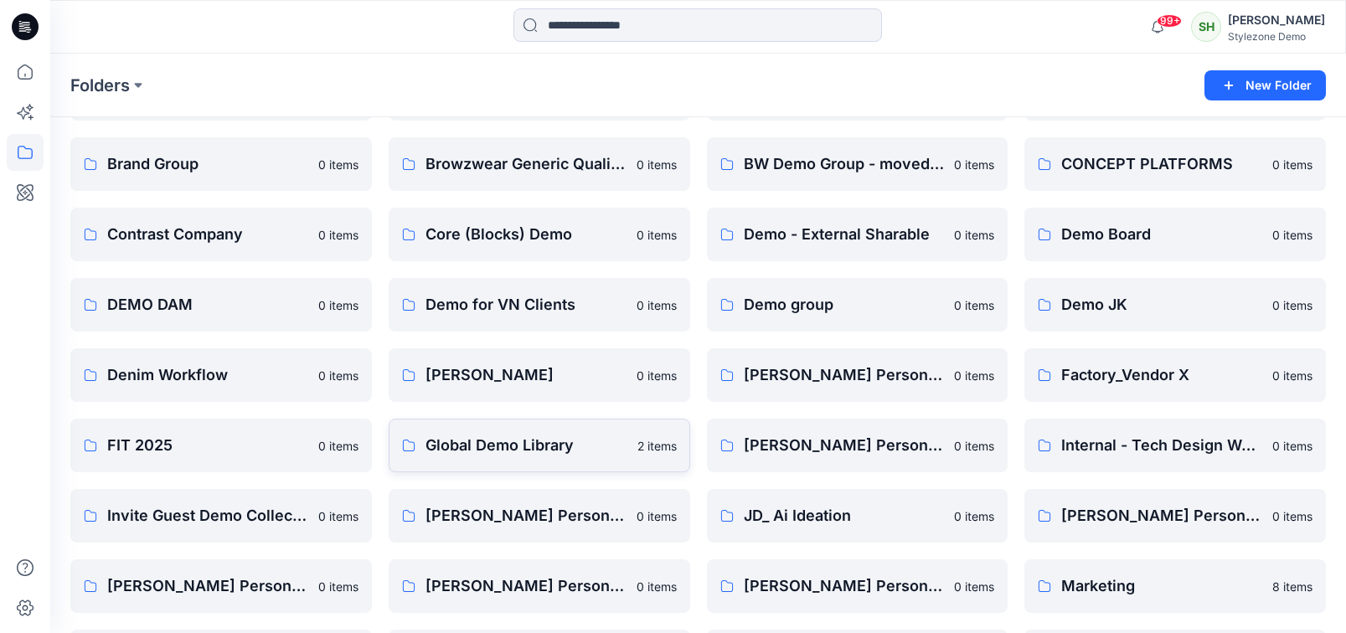
click at [518, 454] on p "Global Demo Library" at bounding box center [526, 445] width 202 height 23
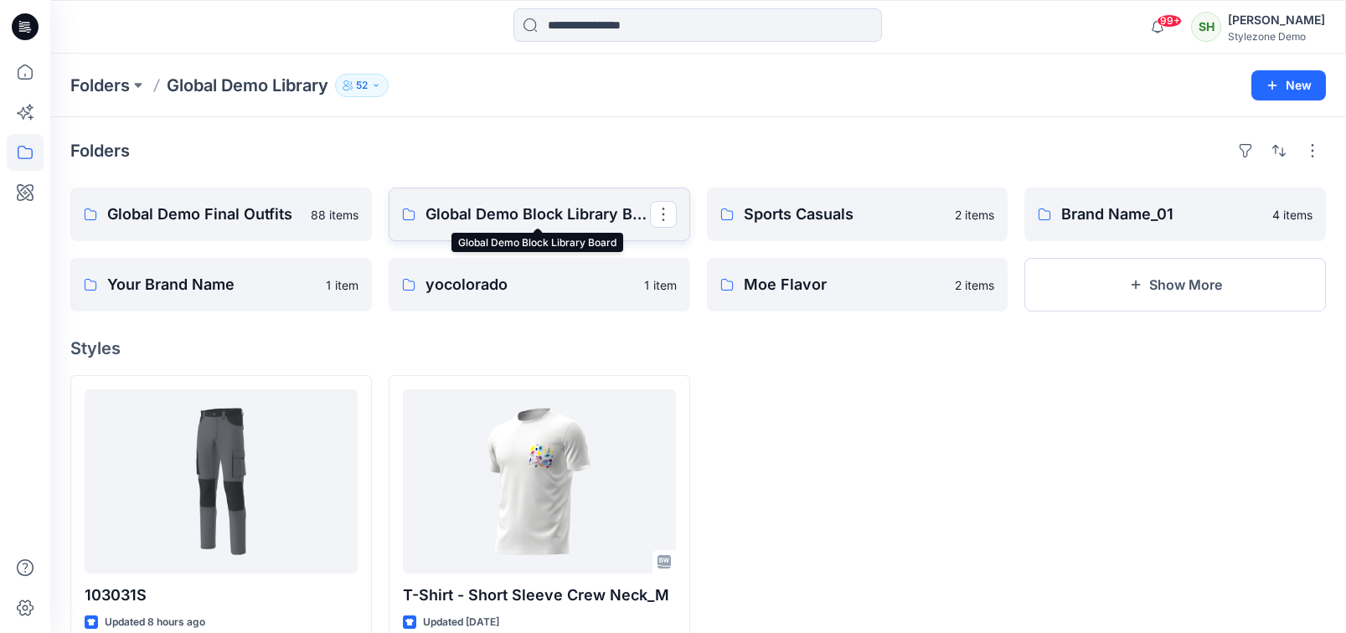
click at [522, 203] on p "Global Demo Block Library Board" at bounding box center [537, 214] width 224 height 23
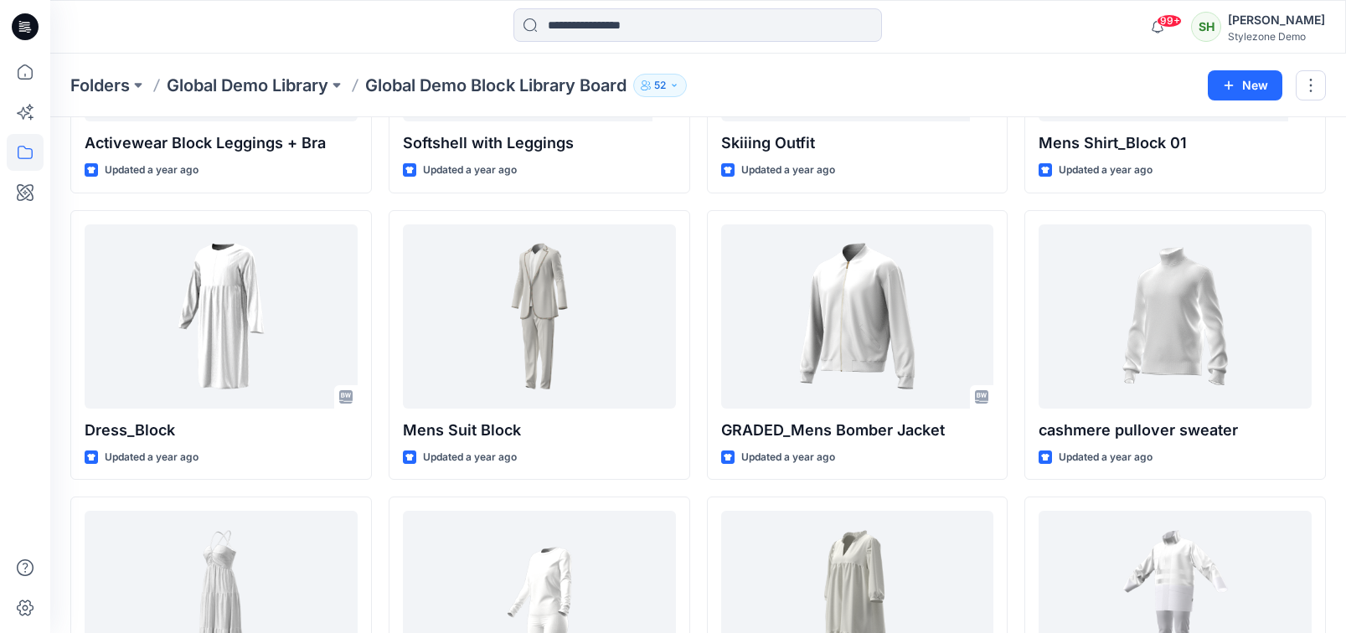
scroll to position [1827, 0]
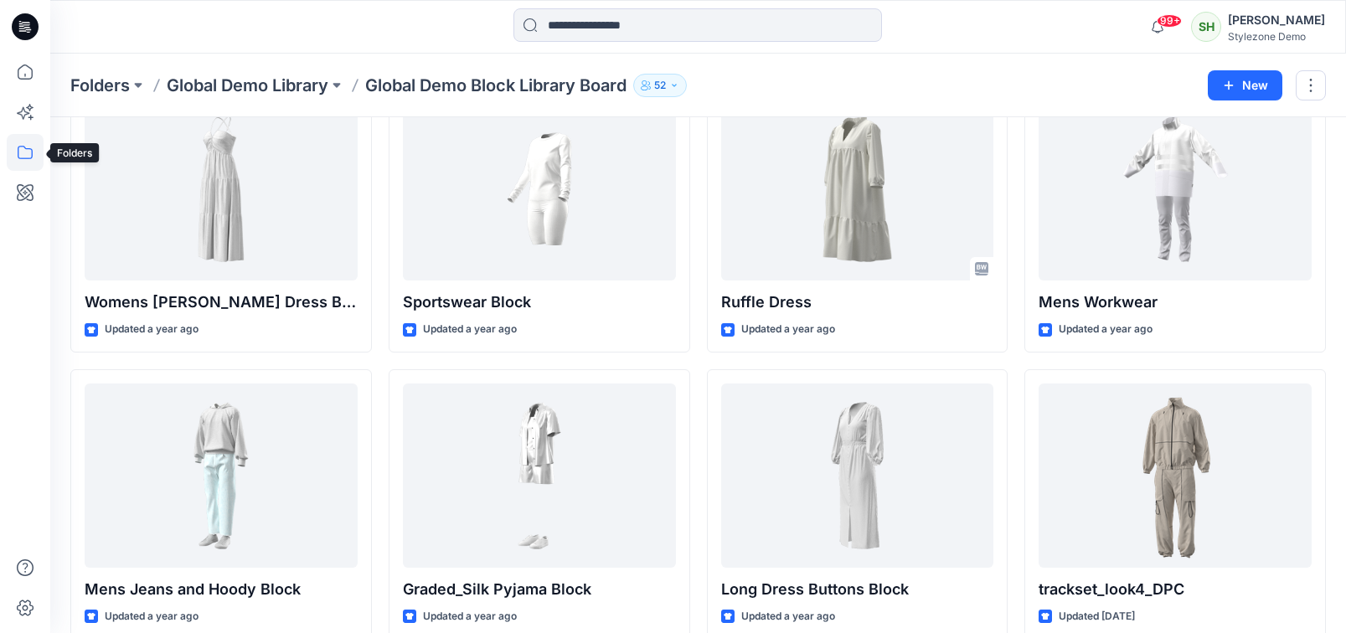
click at [22, 142] on icon at bounding box center [25, 152] width 37 height 37
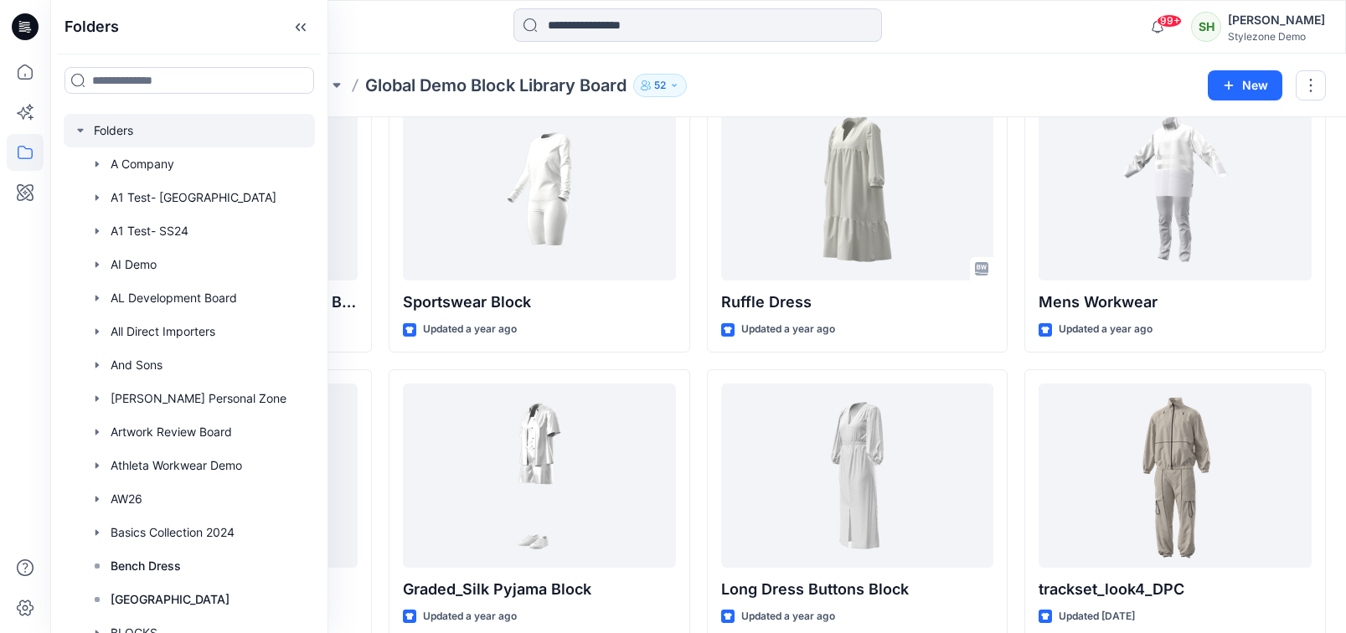
click at [76, 124] on icon "button" at bounding box center [80, 130] width 13 height 13
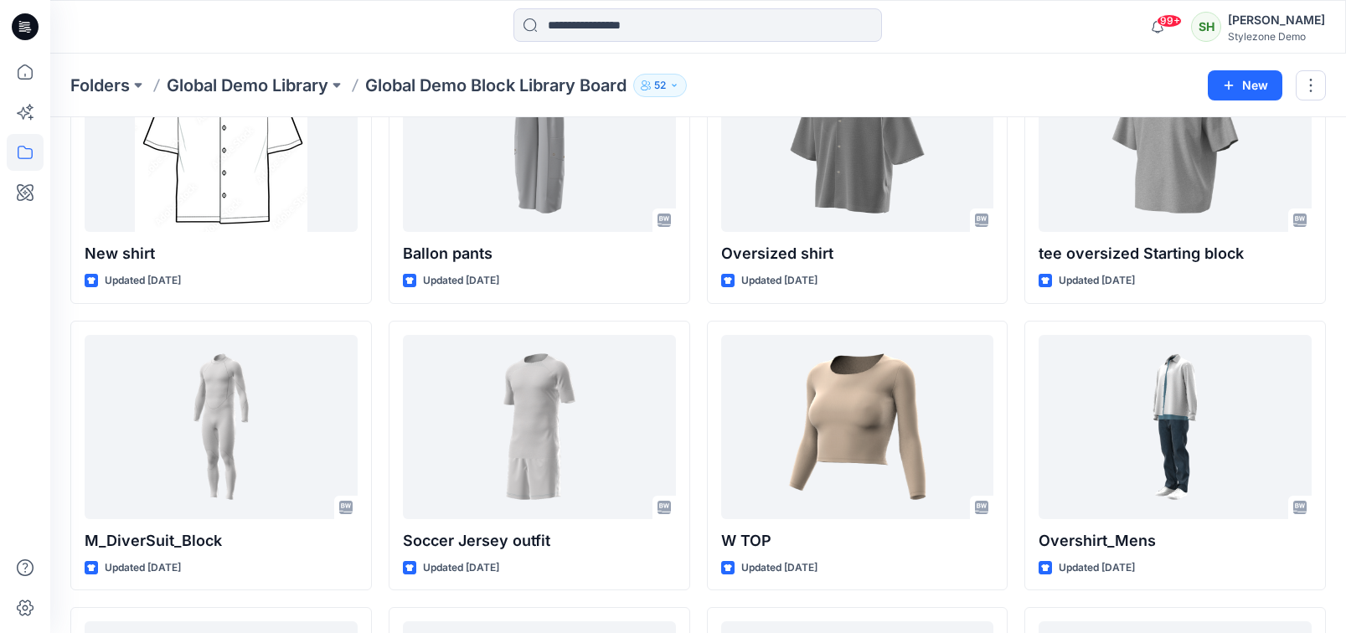
scroll to position [0, 0]
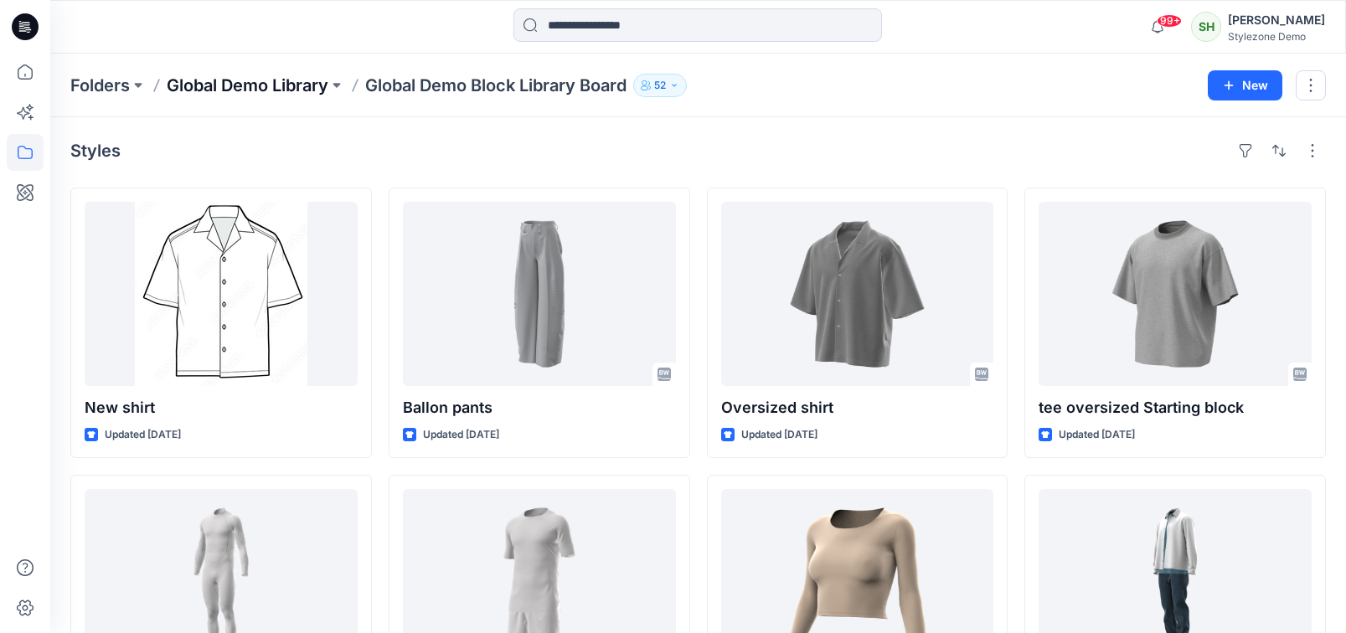
click at [308, 85] on p "Global Demo Library" at bounding box center [248, 85] width 162 height 23
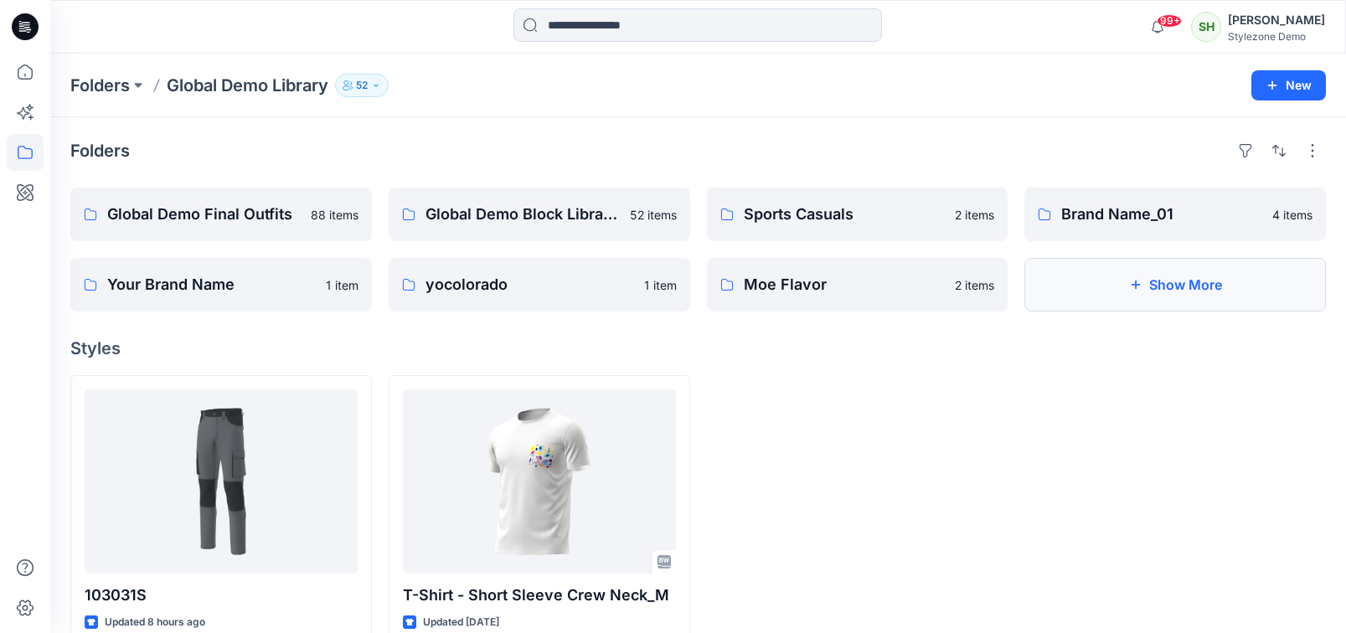
click at [1101, 281] on button "Show More" at bounding box center [1175, 285] width 302 height 54
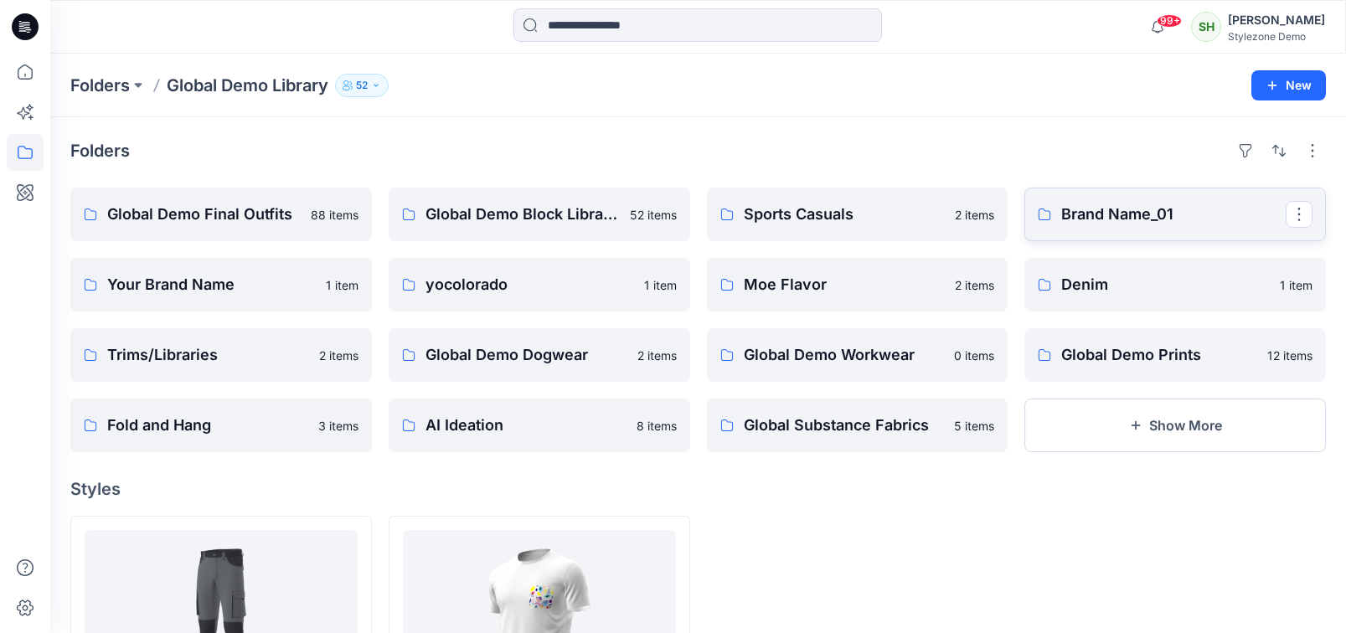
click at [1138, 223] on p "Brand Name_01" at bounding box center [1173, 214] width 224 height 23
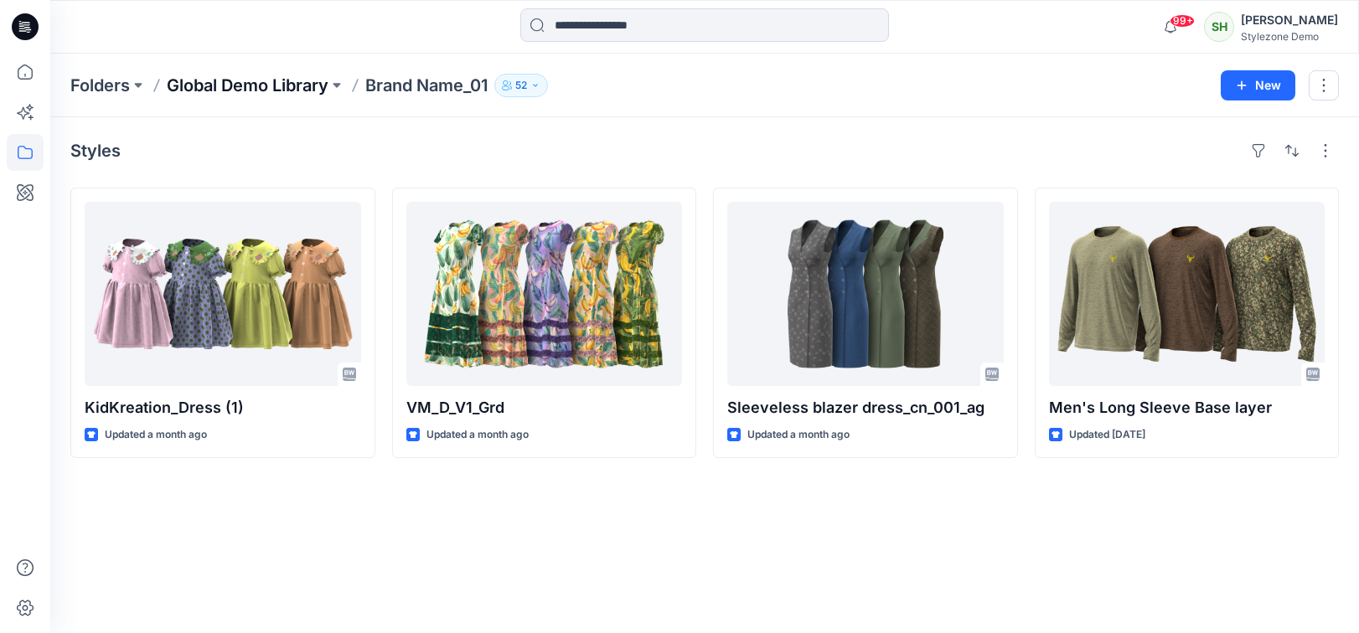
click at [289, 90] on p "Global Demo Library" at bounding box center [248, 85] width 162 height 23
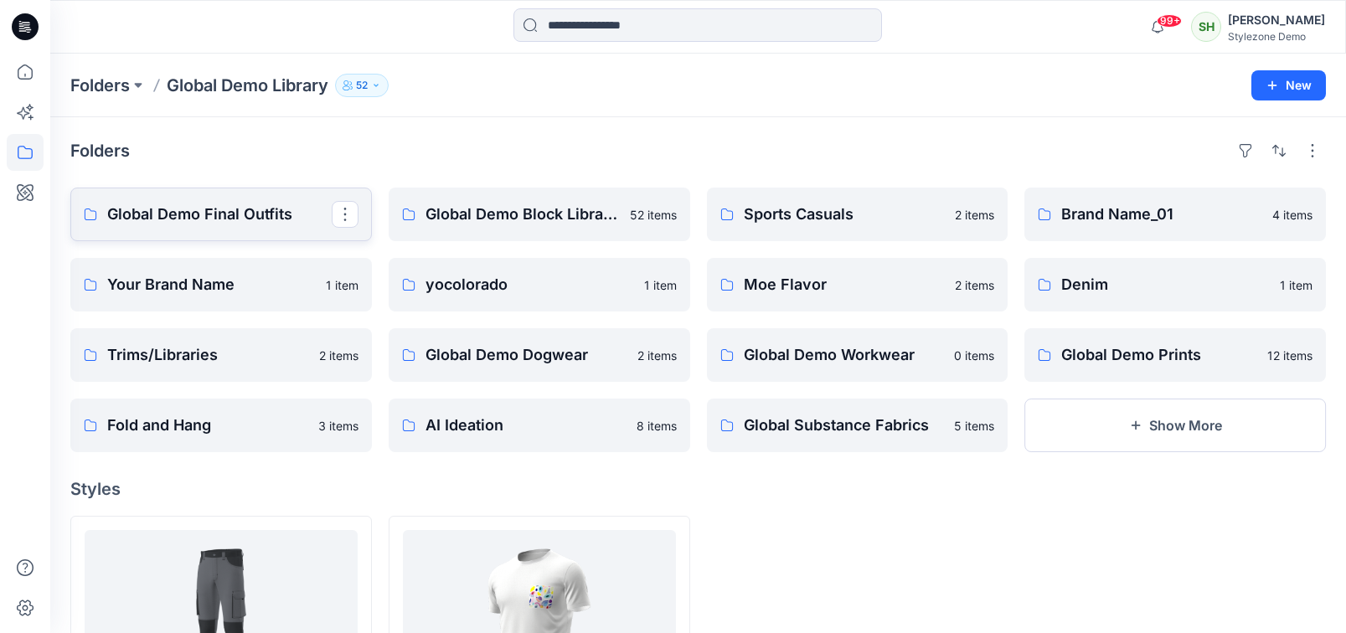
click at [260, 188] on link "Global Demo Final Outfits" at bounding box center [221, 215] width 302 height 54
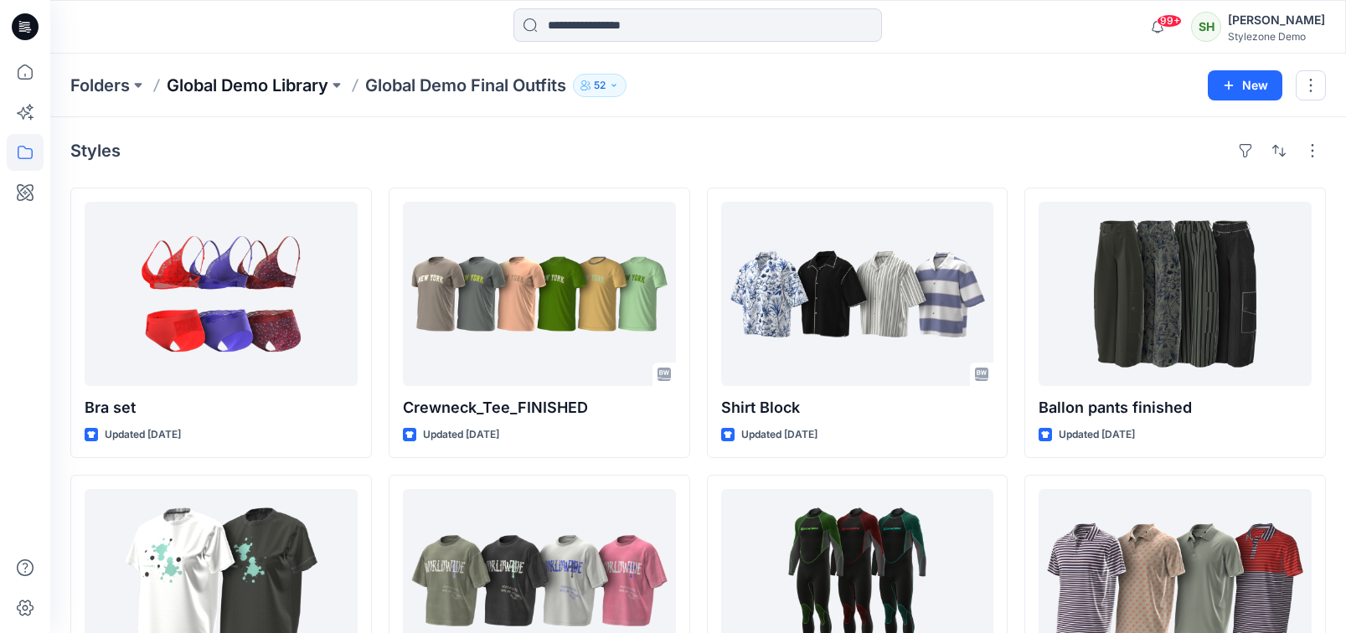
click at [270, 84] on p "Global Demo Library" at bounding box center [248, 85] width 162 height 23
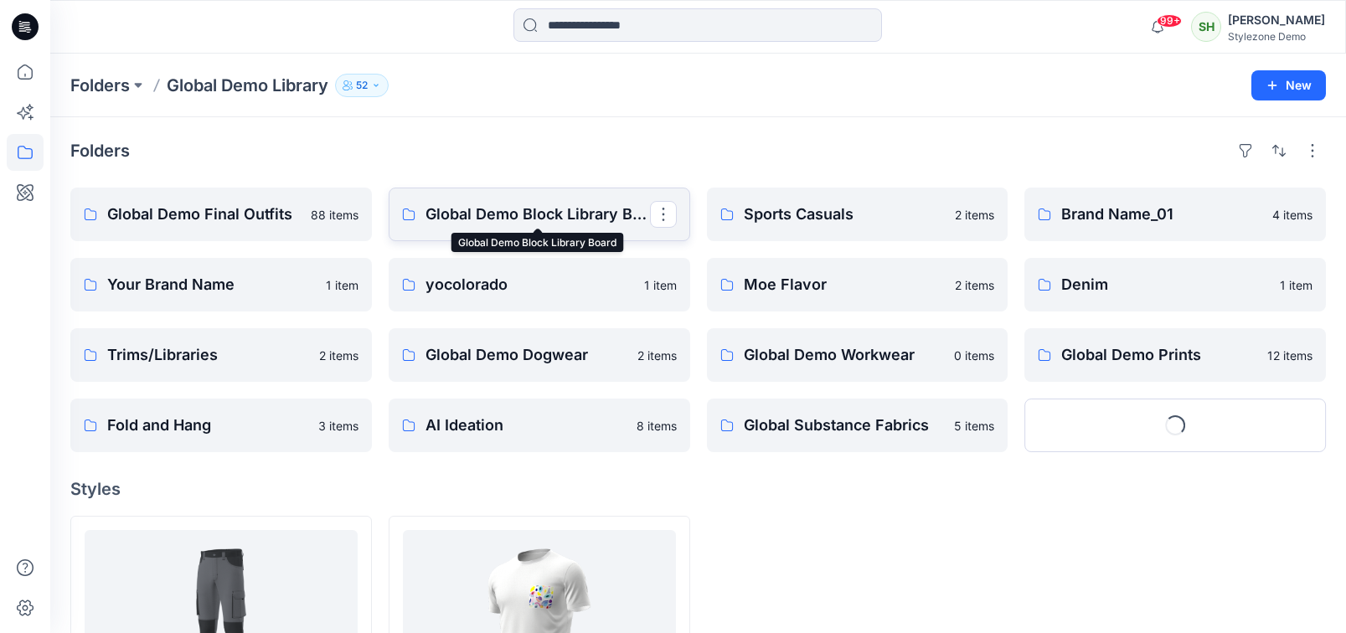
click at [549, 220] on p "Global Demo Block Library Board" at bounding box center [537, 214] width 224 height 23
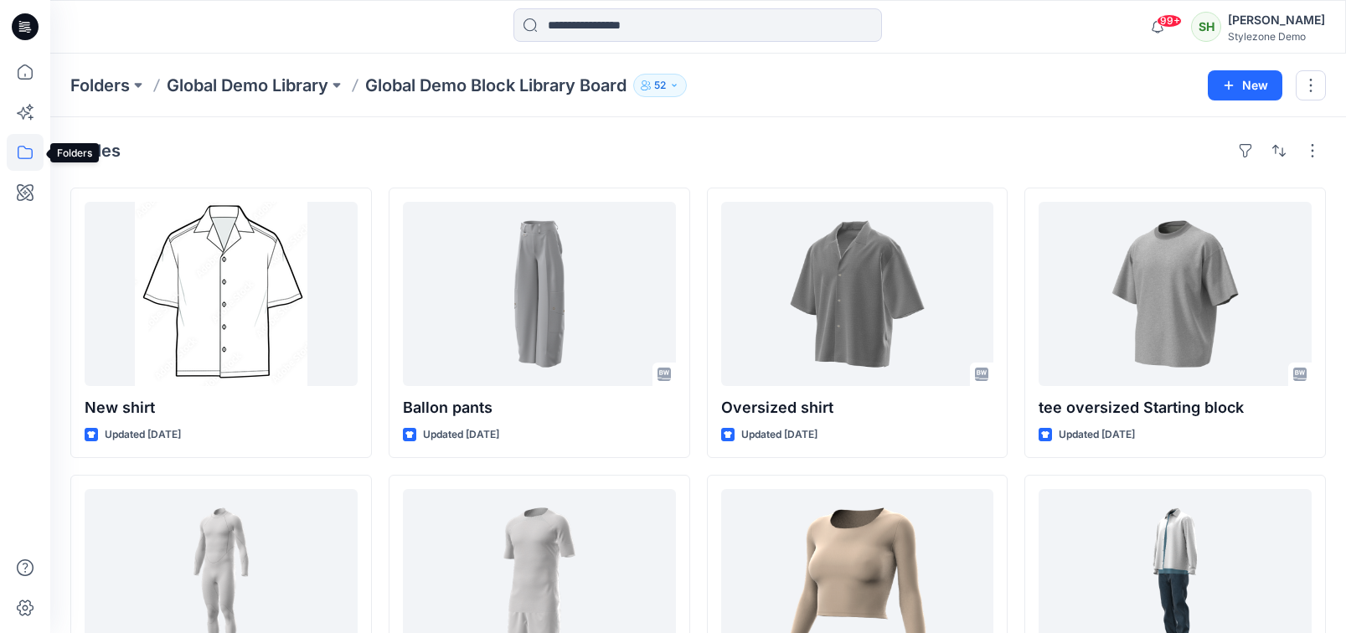
click at [20, 155] on icon at bounding box center [25, 152] width 37 height 37
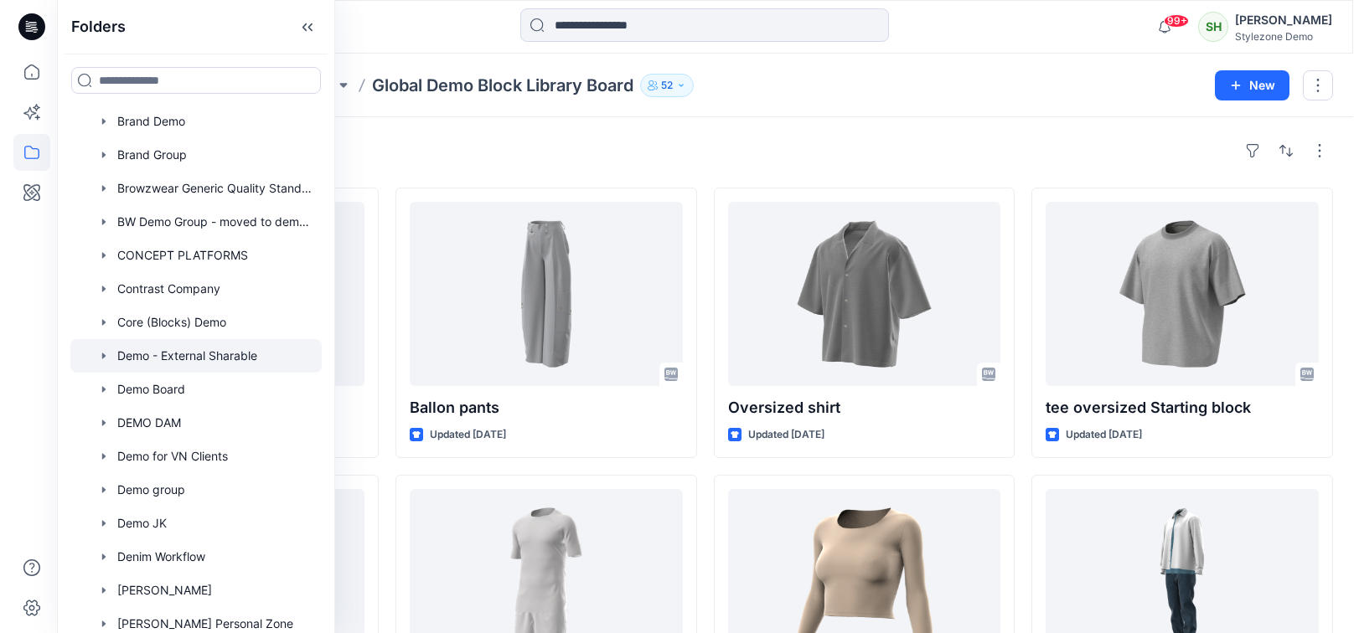
scroll to position [549, 0]
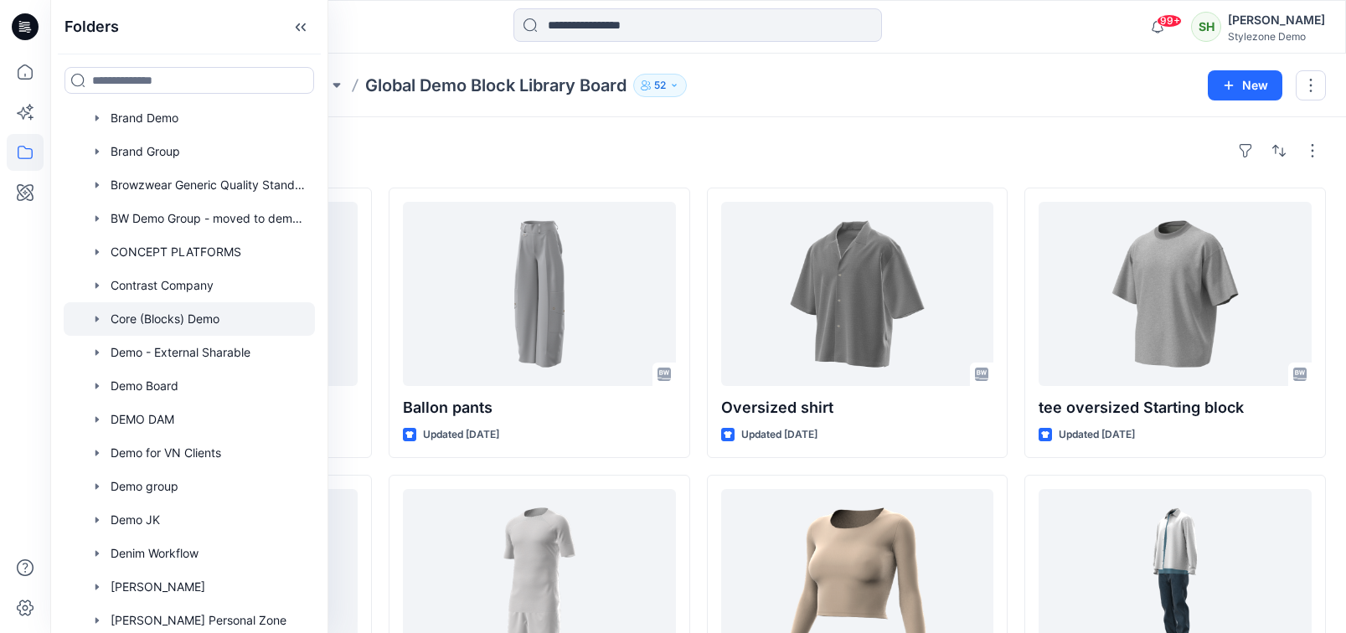
click at [94, 318] on icon "button" at bounding box center [96, 318] width 13 height 13
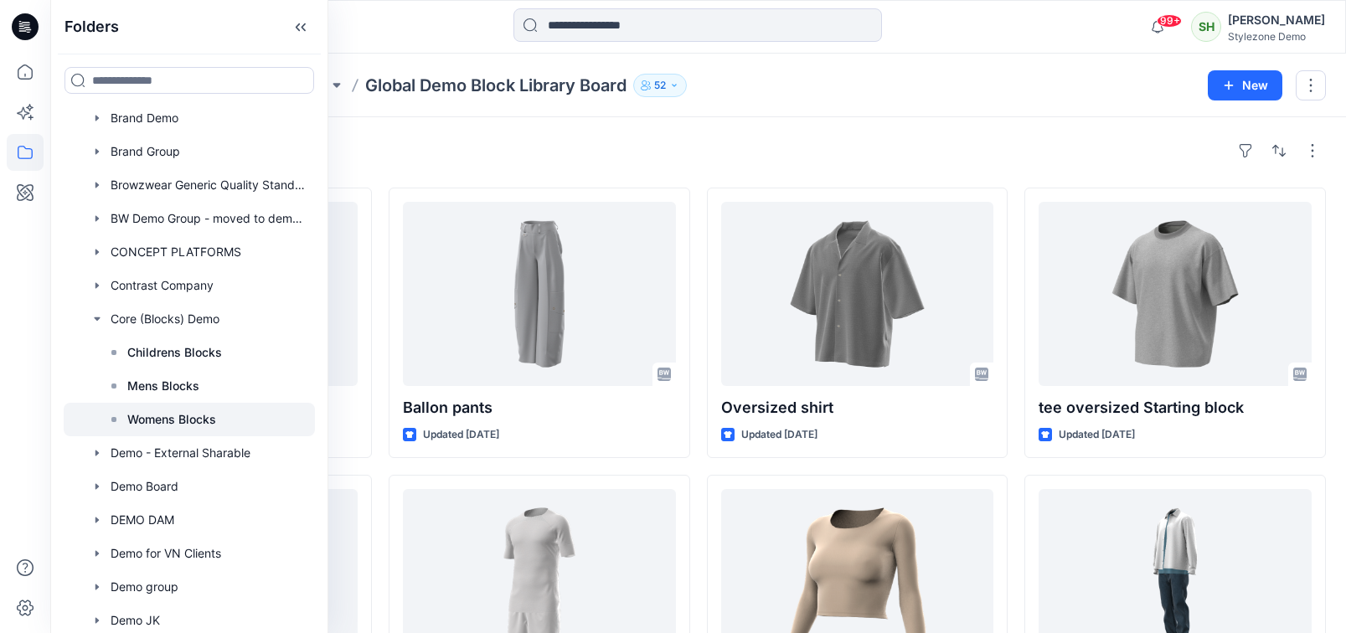
click at [150, 432] on div at bounding box center [189, 420] width 251 height 34
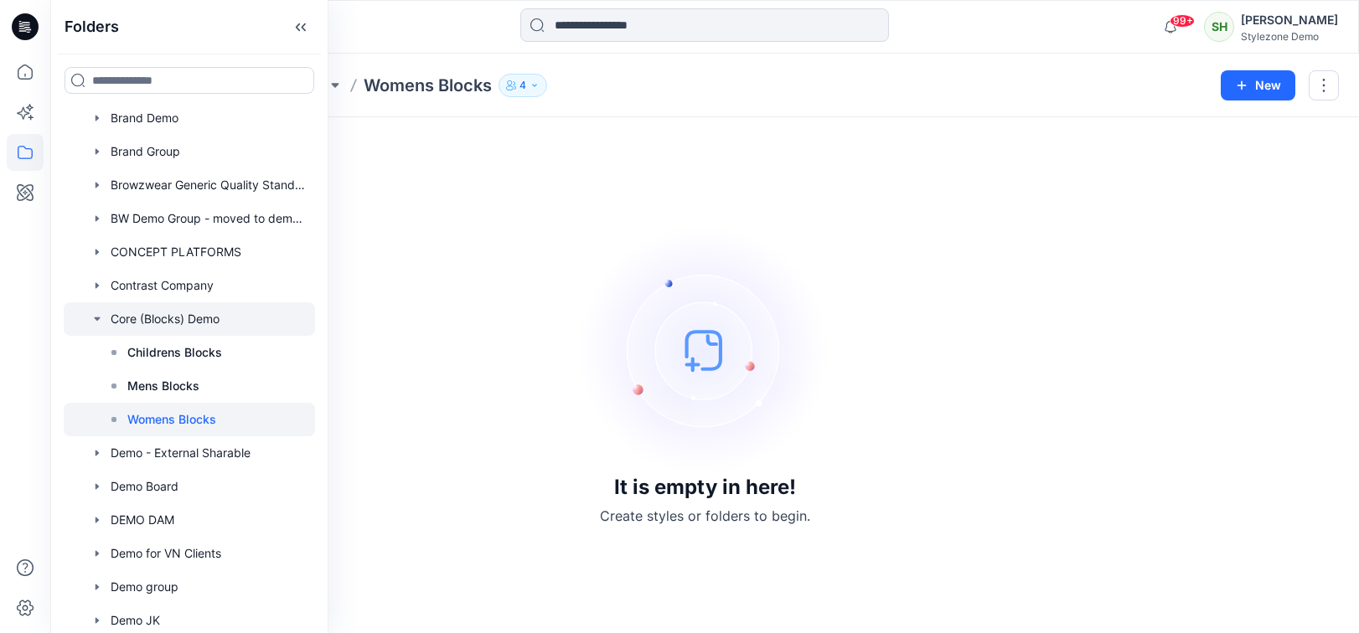
click at [97, 317] on icon "button" at bounding box center [97, 318] width 6 height 3
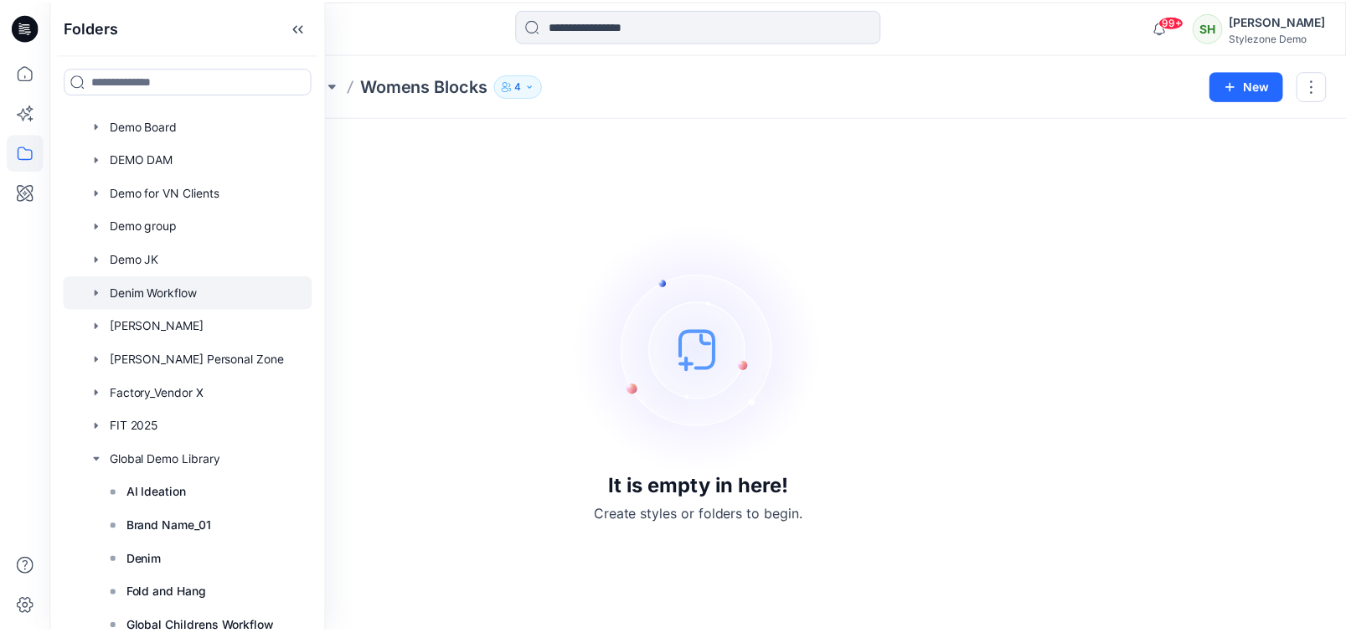
scroll to position [811, 0]
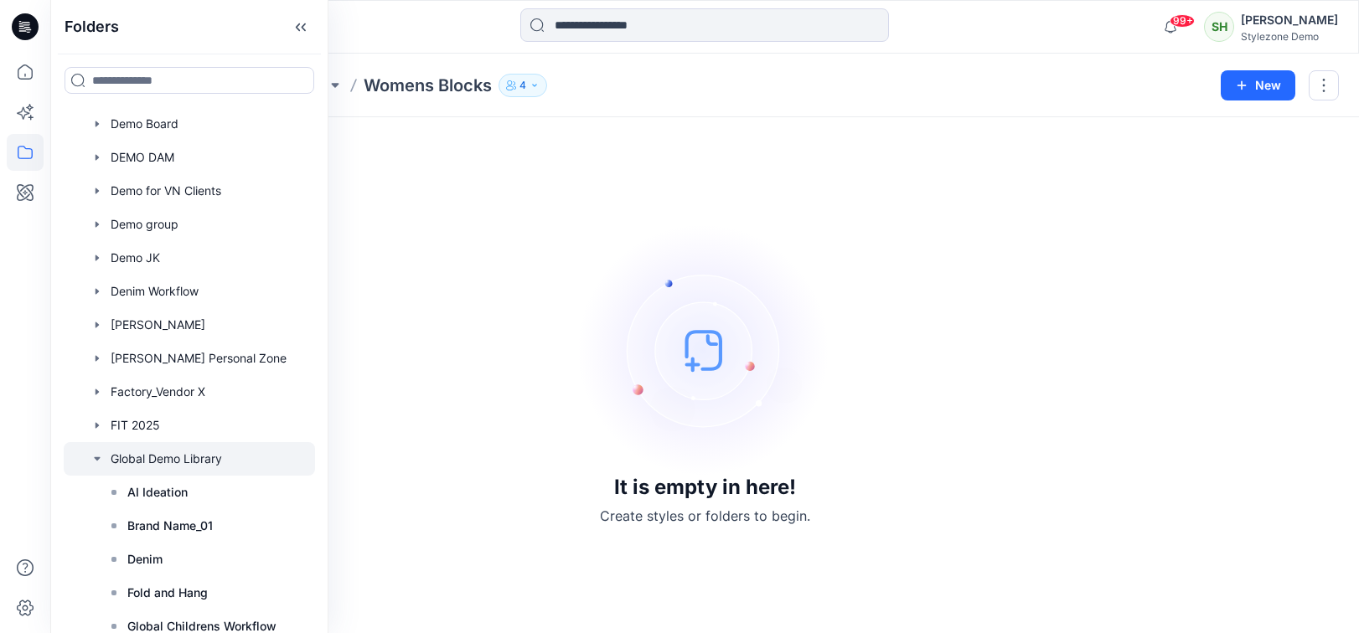
click at [104, 452] on div at bounding box center [189, 459] width 251 height 34
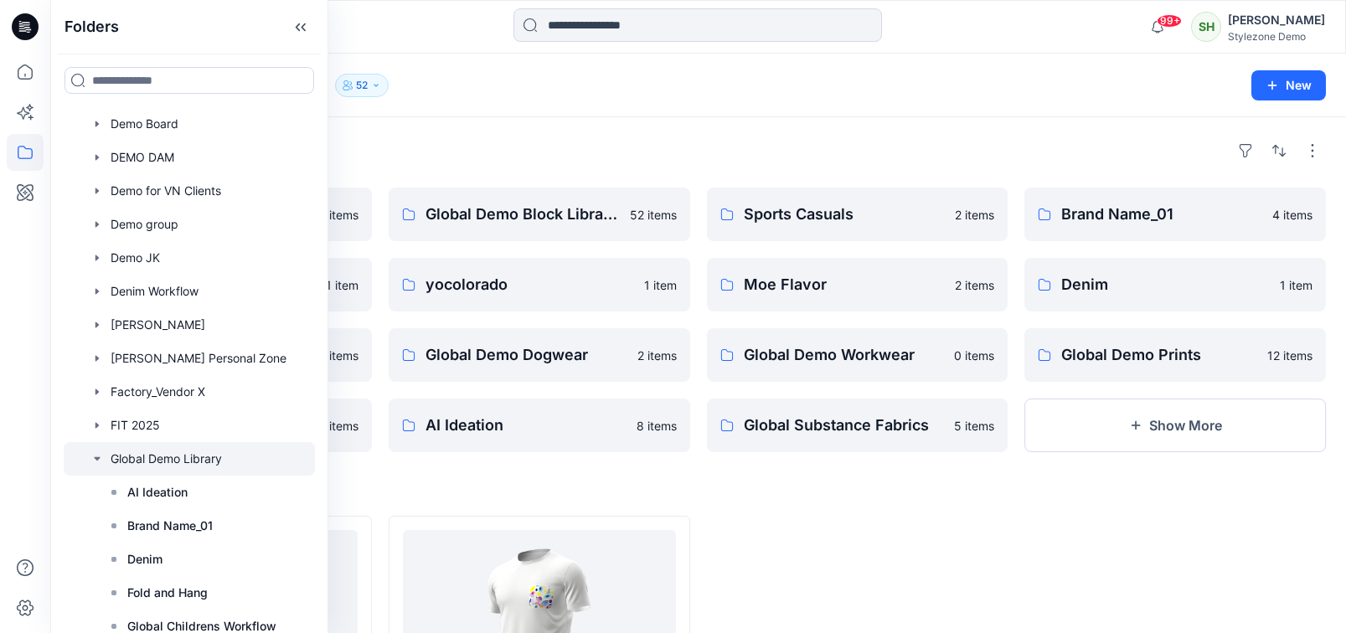
click at [103, 457] on icon "button" at bounding box center [96, 458] width 13 height 13
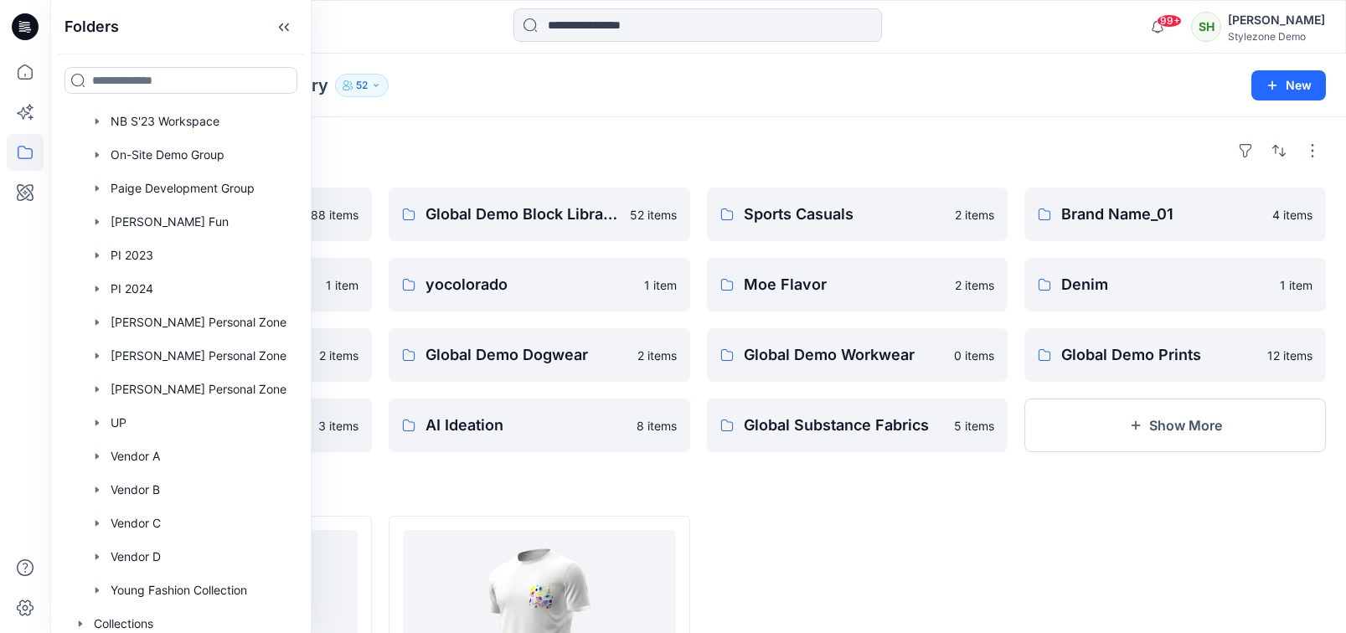
scroll to position [1625, 0]
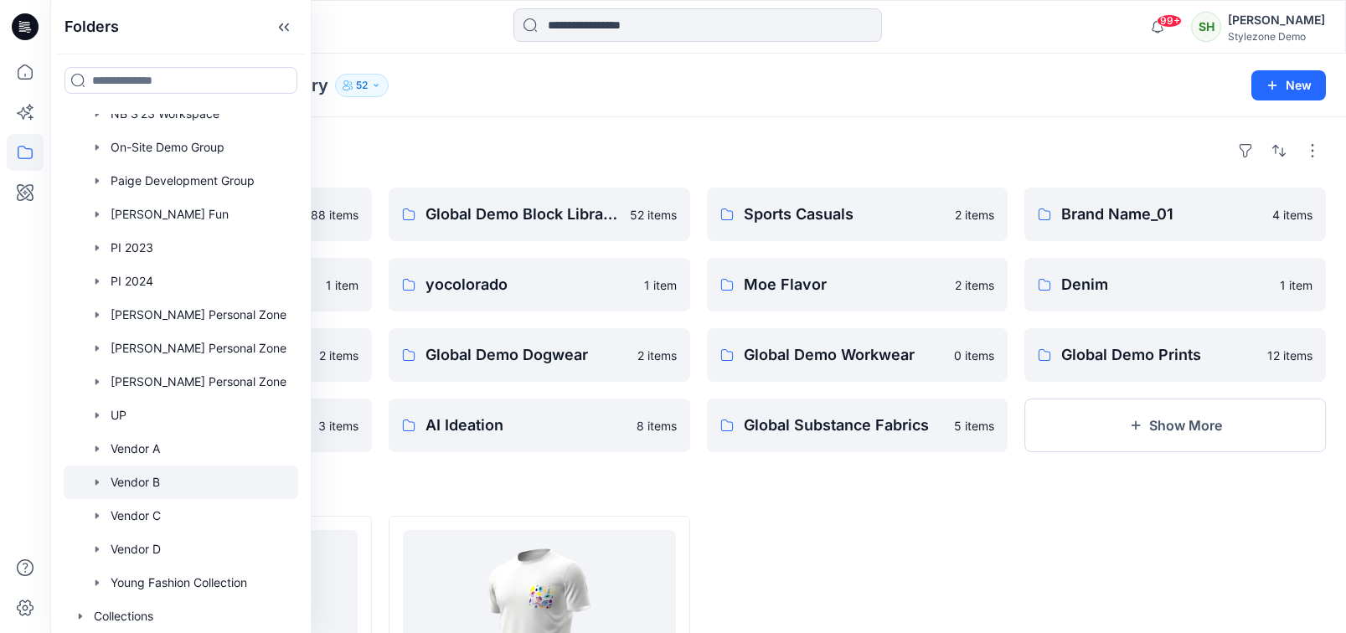
click at [97, 472] on div at bounding box center [181, 483] width 235 height 34
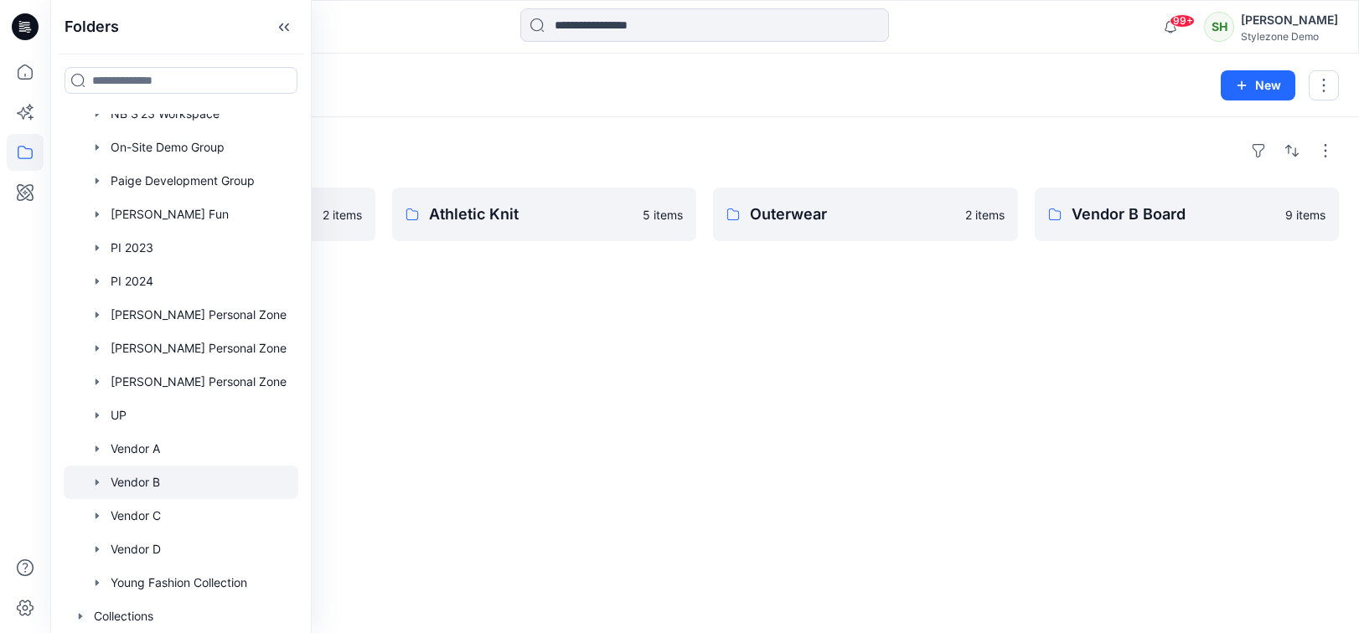
click at [818, 335] on div "Folders Wovens 2 items Athletic Knit 5 items Outerwear 2 items Vendor B Board 9…" at bounding box center [704, 375] width 1308 height 516
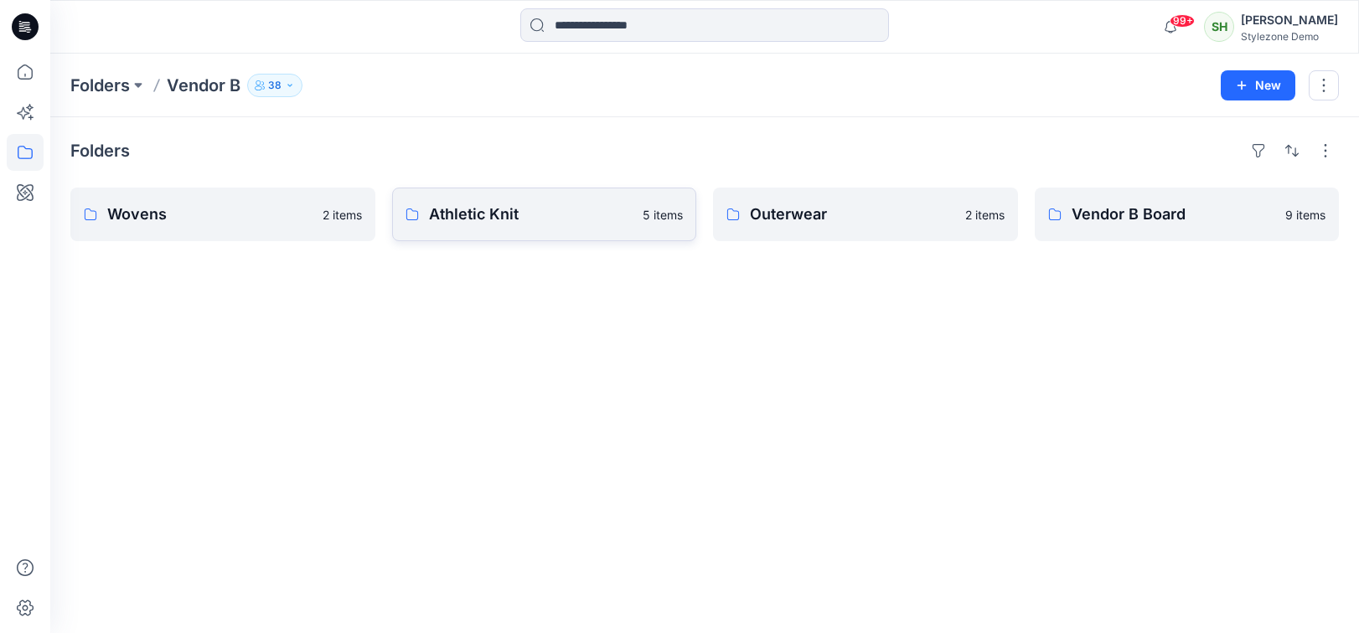
click at [534, 222] on p "Athletic Knit" at bounding box center [531, 214] width 204 height 23
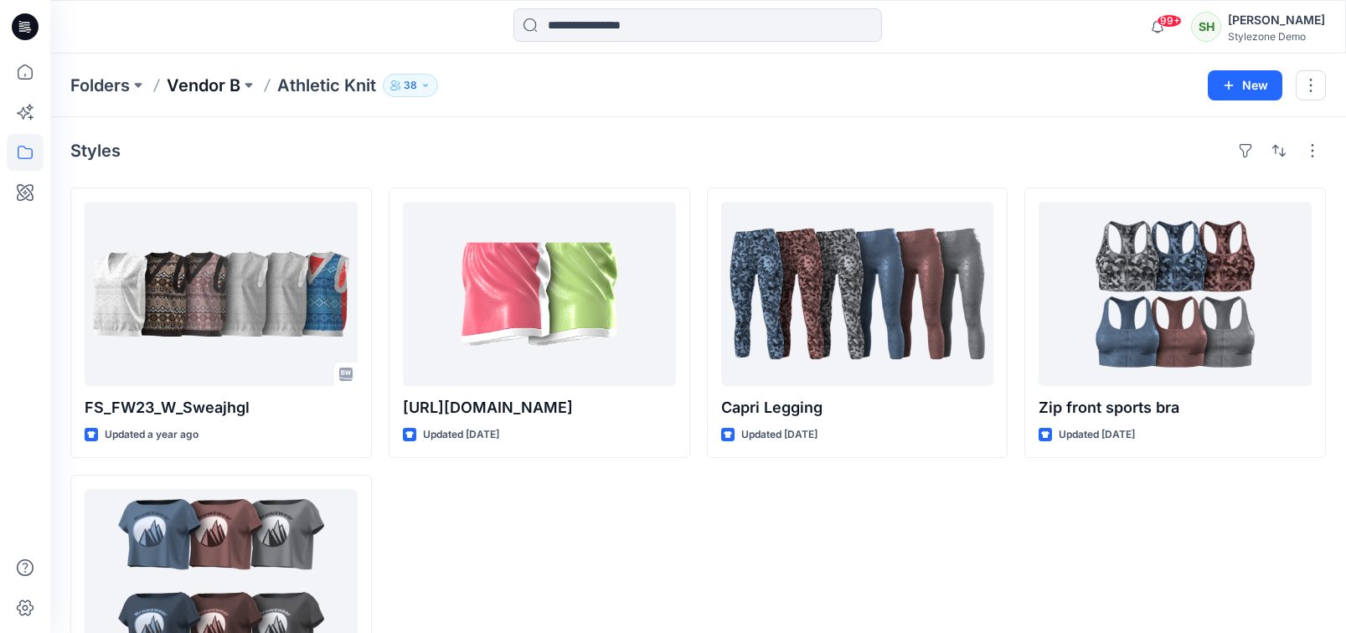
click at [224, 85] on p "Vendor B" at bounding box center [204, 85] width 74 height 23
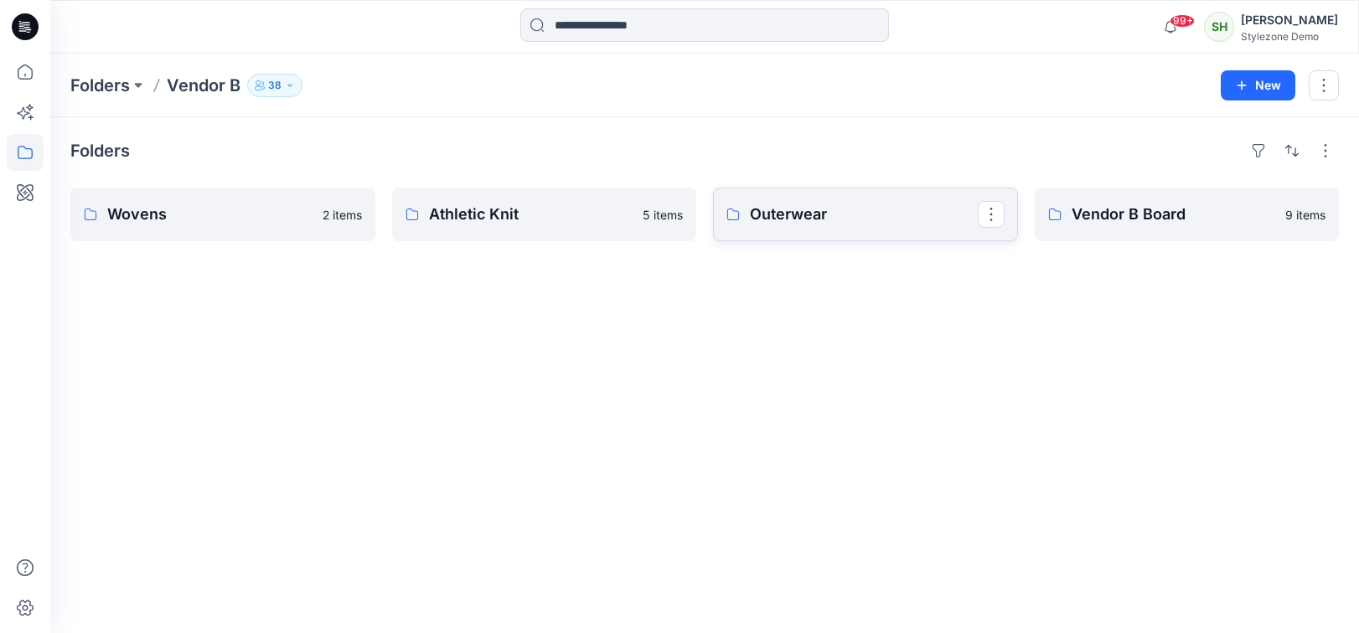
click at [853, 215] on p "Outerwear" at bounding box center [864, 214] width 228 height 23
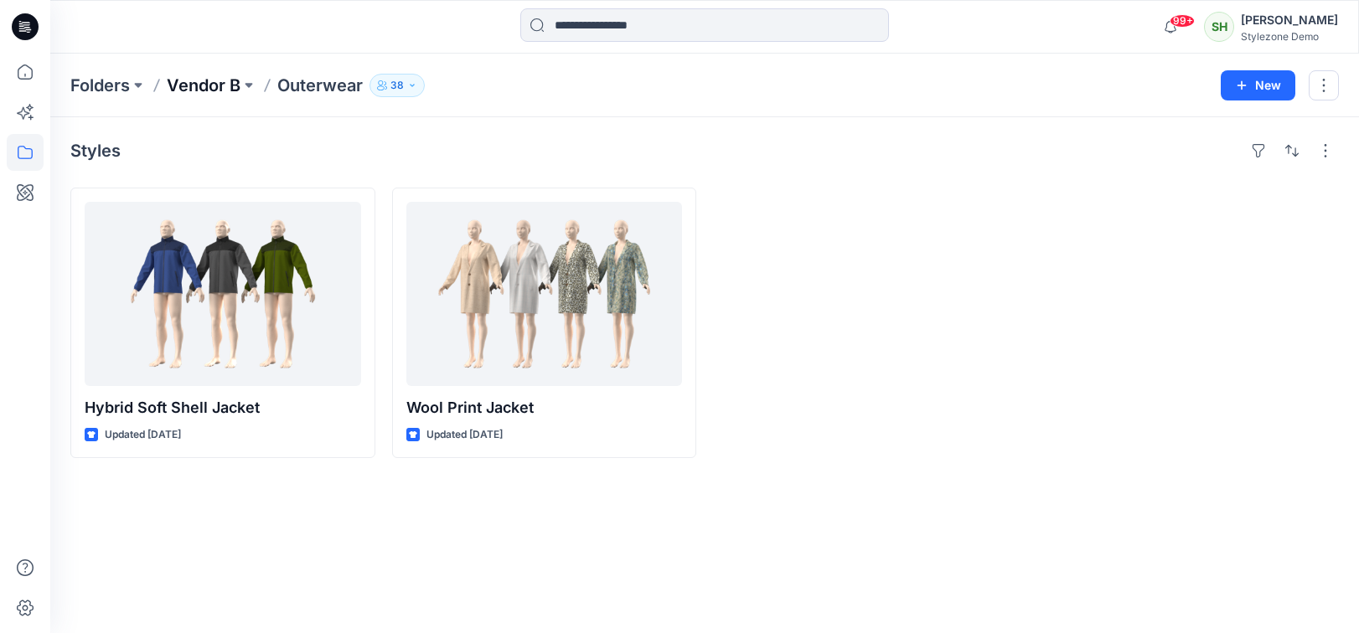
click at [204, 89] on p "Vendor B" at bounding box center [204, 85] width 74 height 23
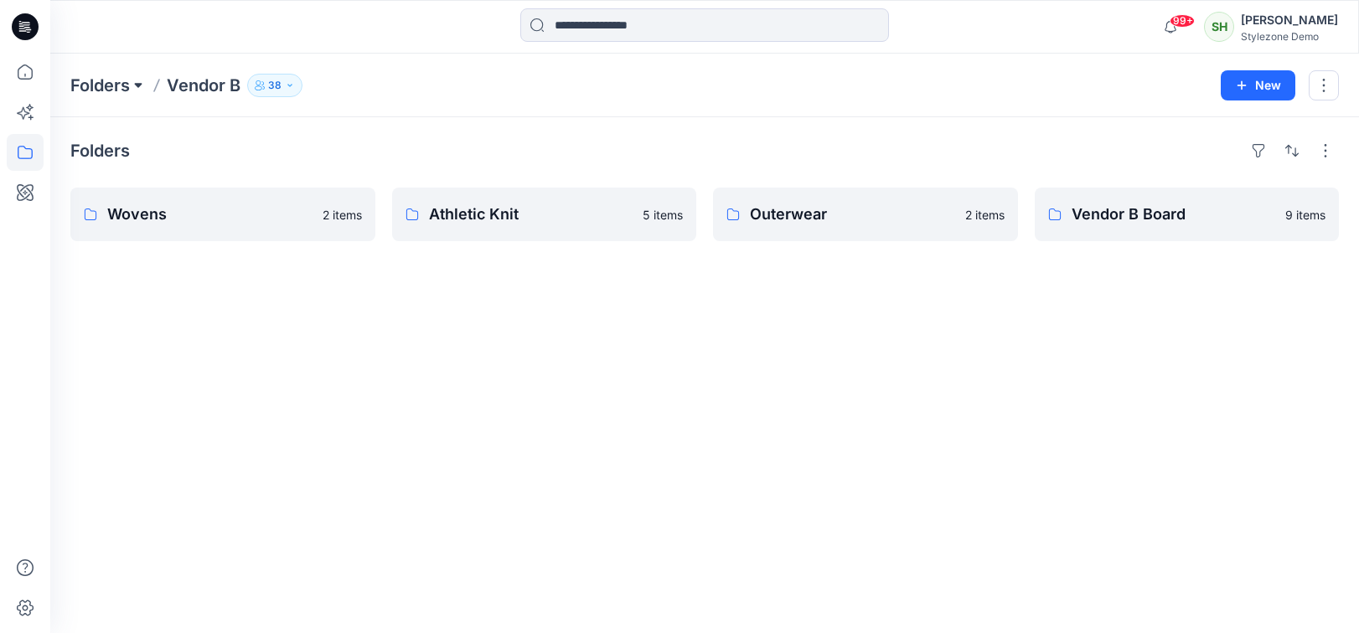
click at [134, 87] on button at bounding box center [138, 85] width 17 height 23
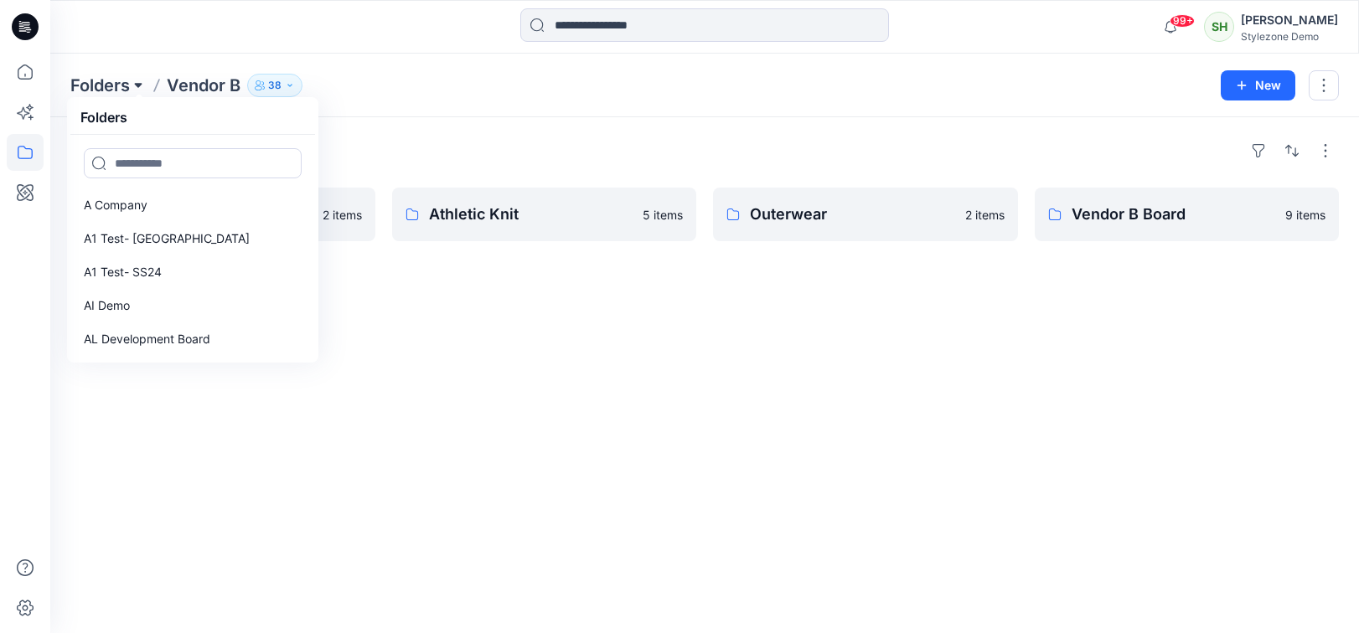
click at [131, 90] on button at bounding box center [138, 85] width 17 height 23
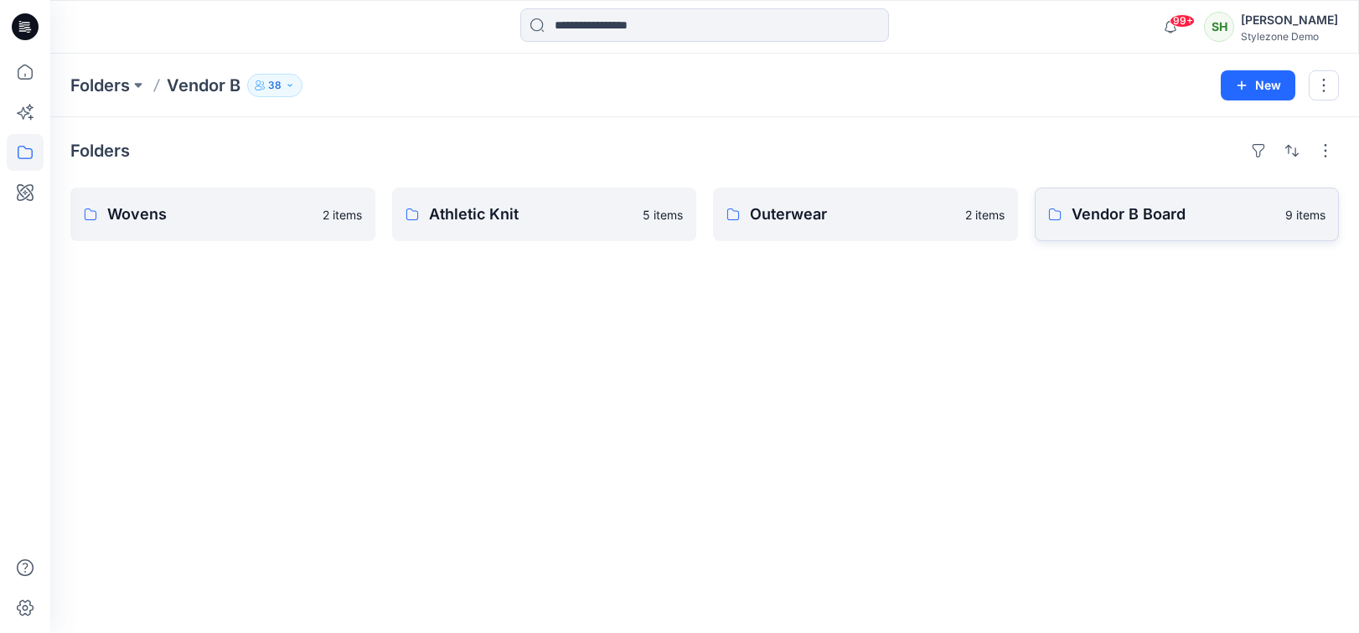
click at [1194, 215] on p "Vendor B Board" at bounding box center [1173, 214] width 204 height 23
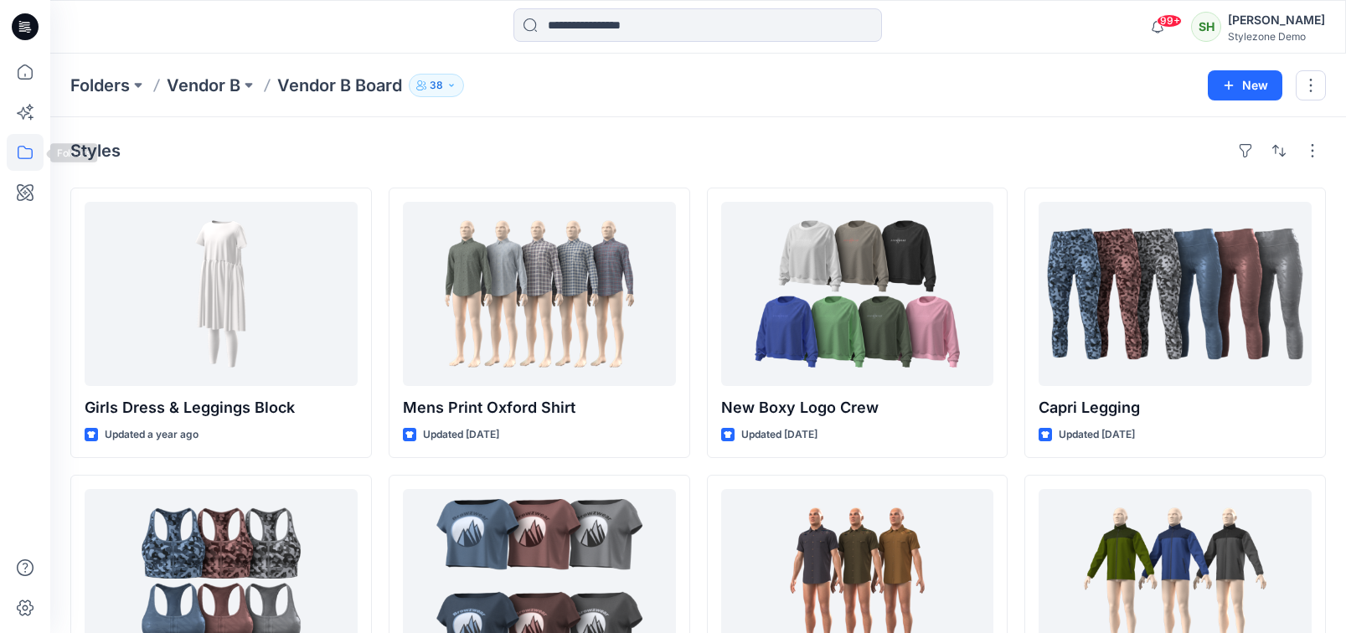
click at [34, 158] on icon at bounding box center [25, 152] width 37 height 37
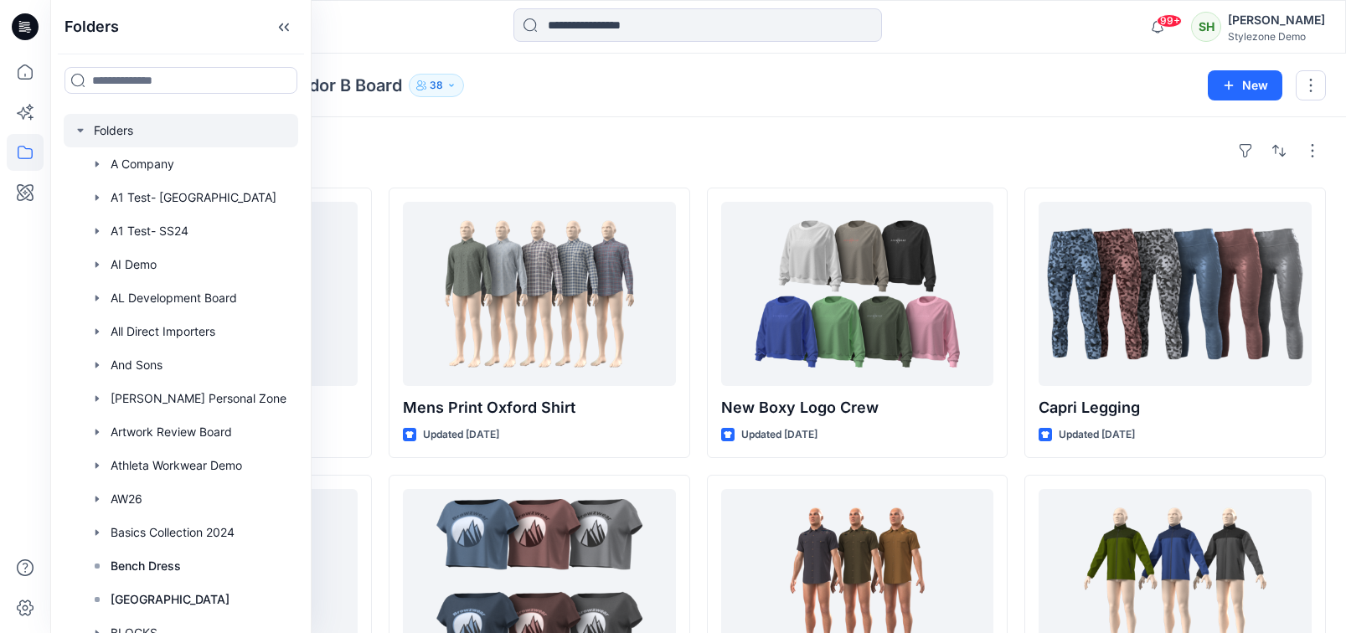
click at [70, 130] on div at bounding box center [181, 131] width 235 height 34
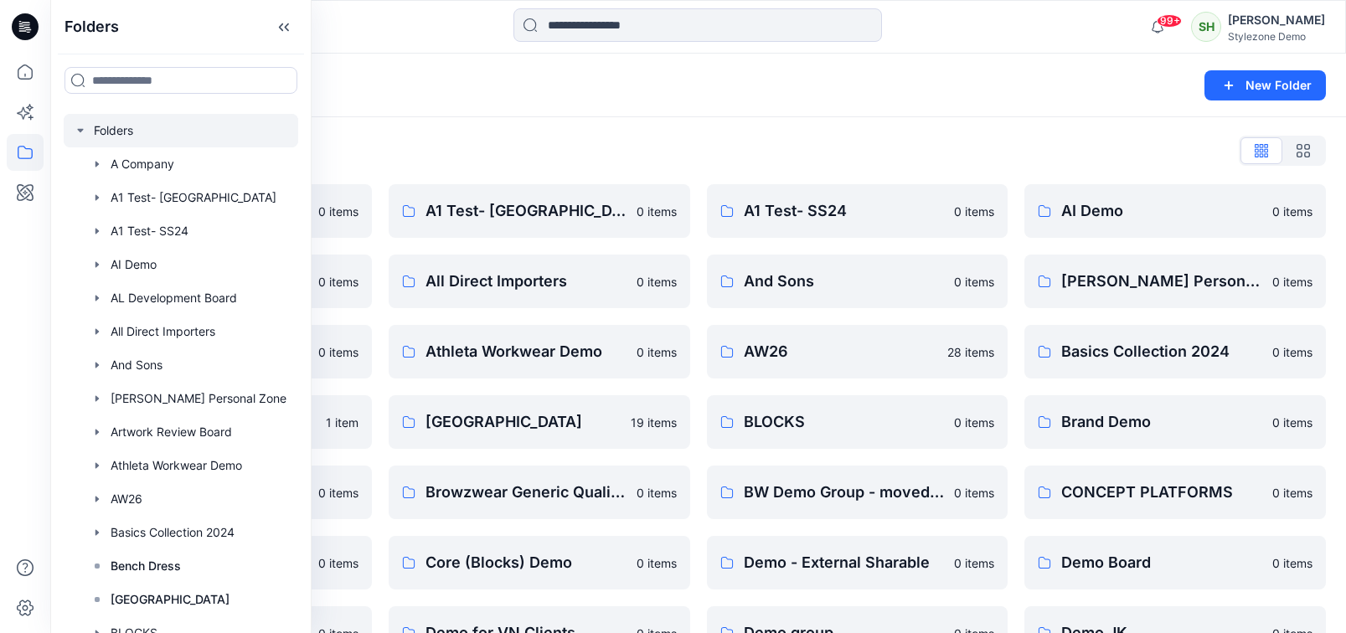
click at [598, 140] on div "Folders List" at bounding box center [698, 150] width 1256 height 27
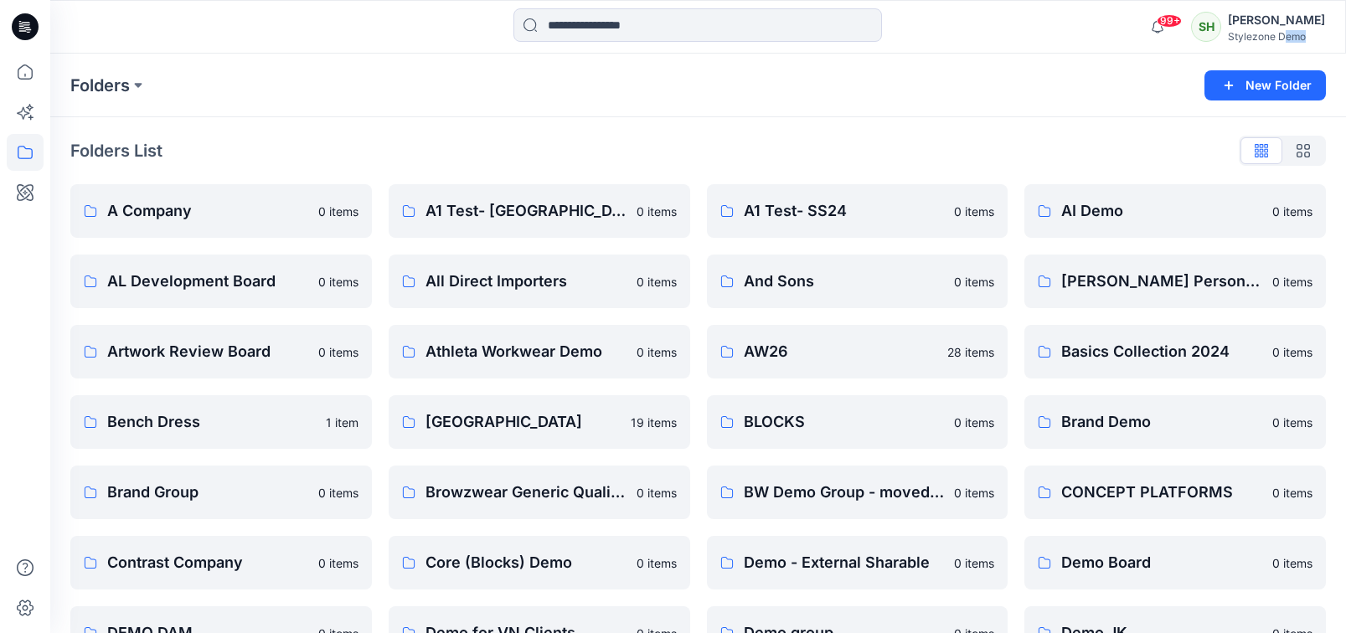
click at [1286, 42] on div "[PERSON_NAME] Stylezone Demo" at bounding box center [1276, 27] width 97 height 34
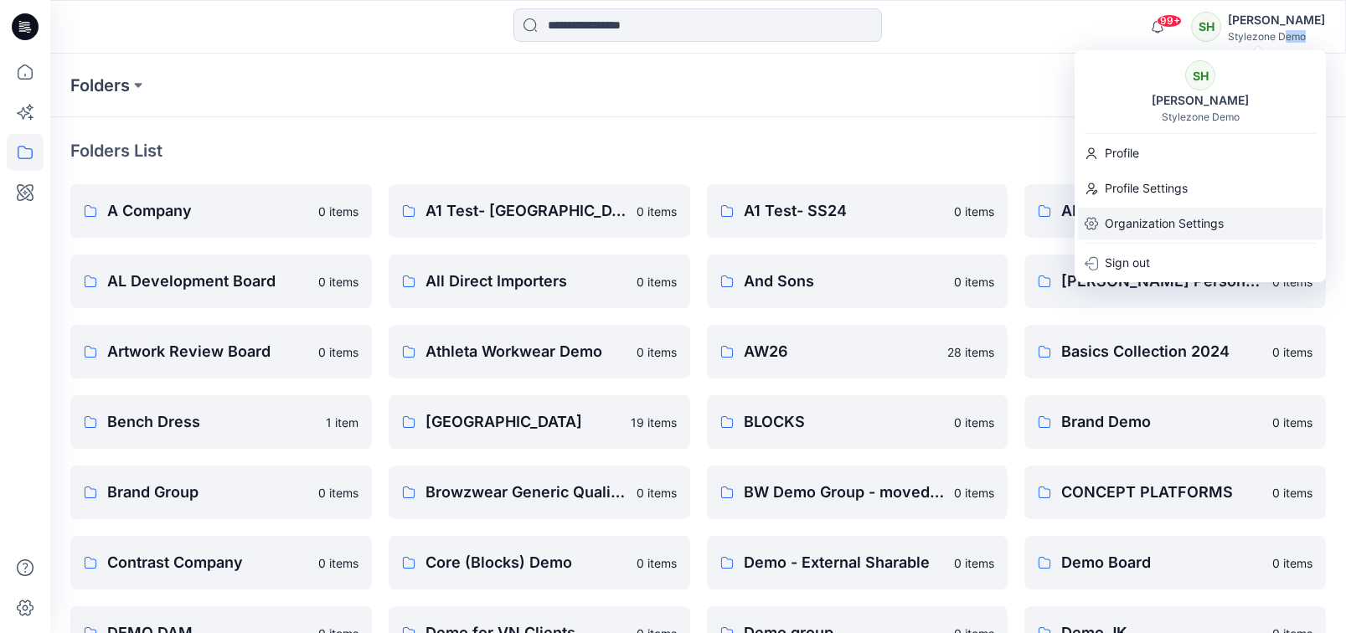
click at [1126, 229] on p "Organization Settings" at bounding box center [1164, 224] width 119 height 32
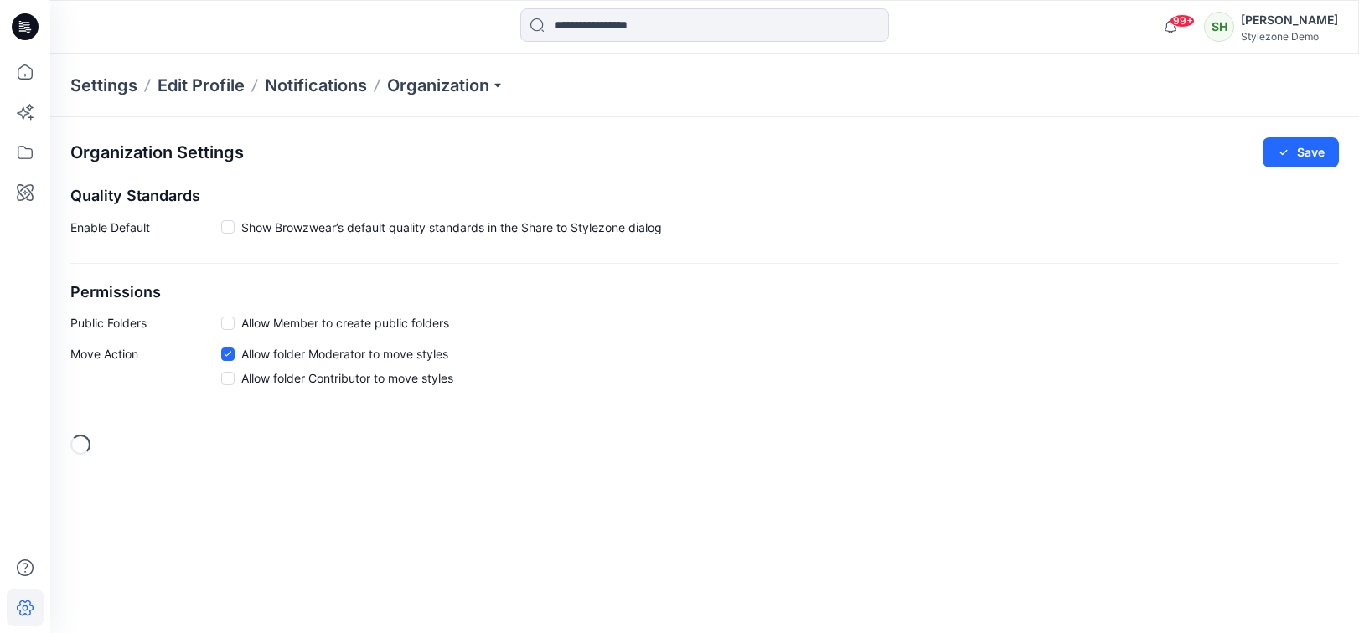
click at [475, 65] on div "Settings Edit Profile Notifications Organization" at bounding box center [704, 86] width 1308 height 64
click at [489, 91] on p "Organization" at bounding box center [445, 85] width 117 height 23
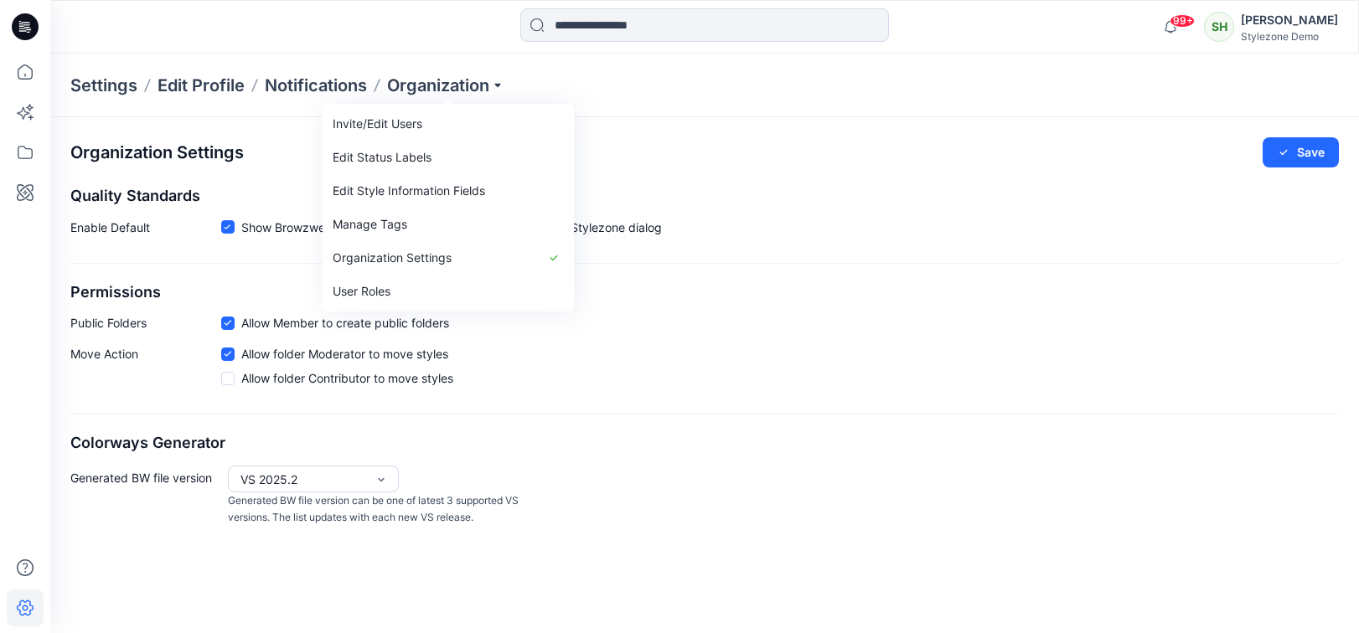
drag, startPoint x: 472, startPoint y: 303, endPoint x: 486, endPoint y: 304, distance: 14.3
click at [472, 303] on link "User Roles" at bounding box center [448, 292] width 245 height 34
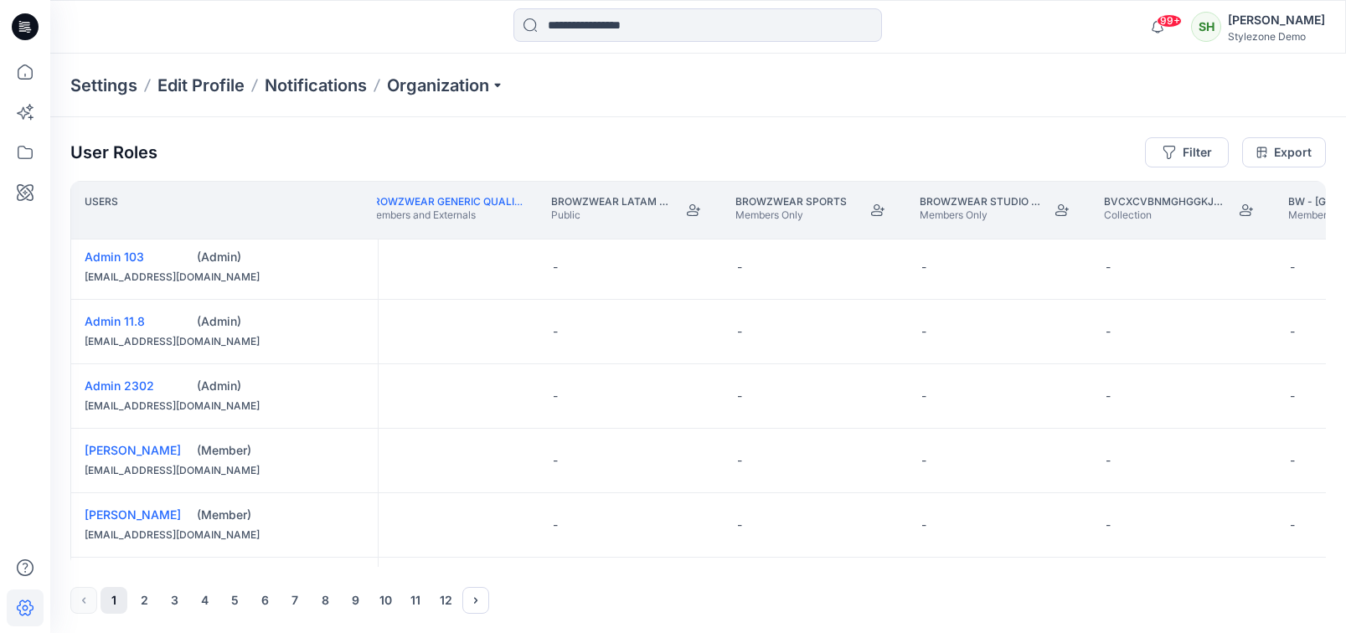
scroll to position [4, 23996]
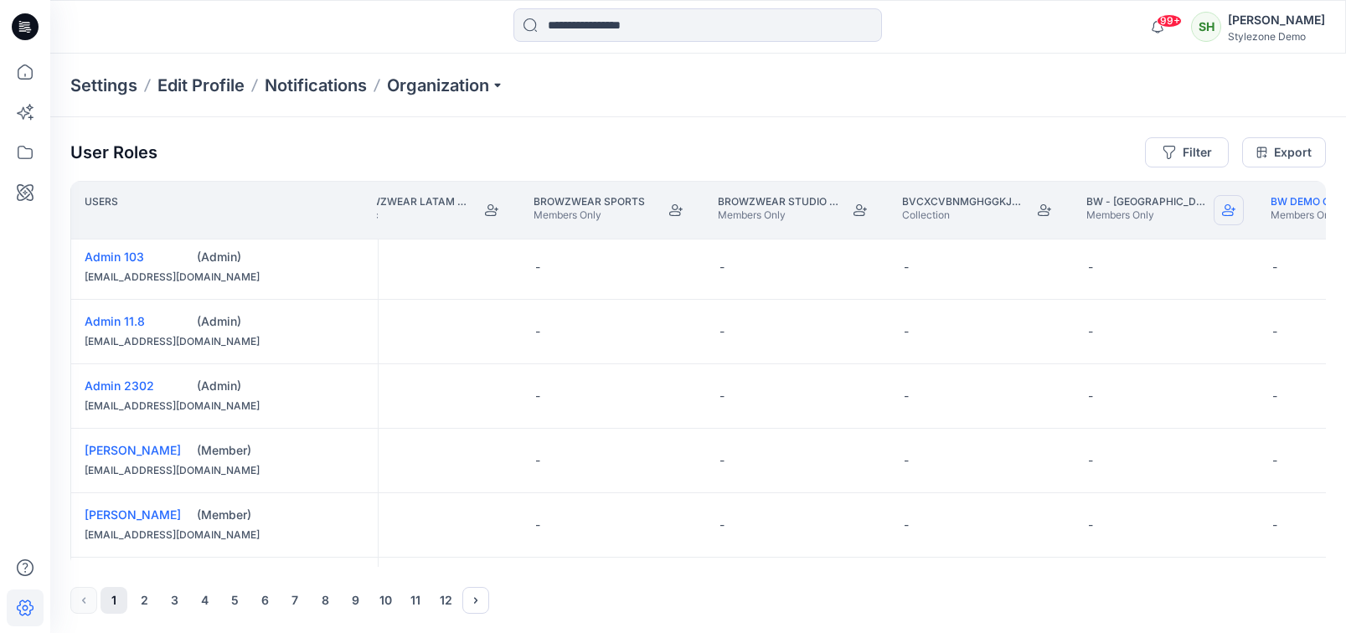
click at [1227, 210] on icon "Join" at bounding box center [1228, 210] width 13 height 13
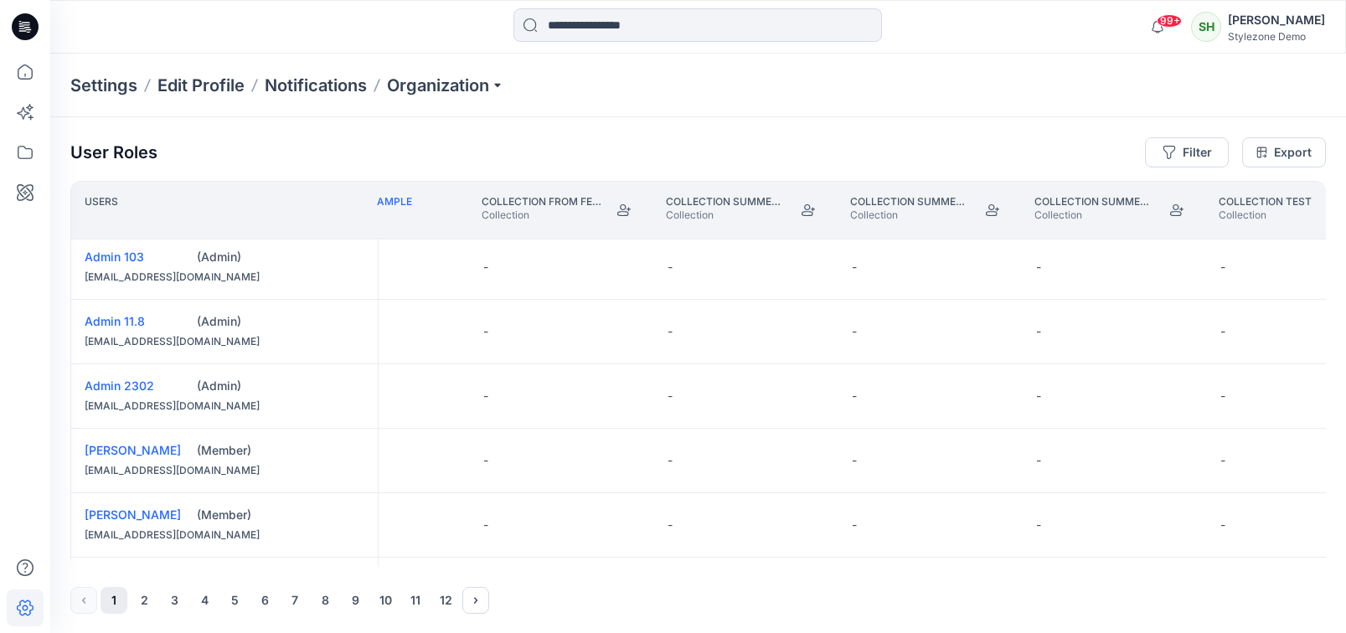
scroll to position [4, 32892]
click at [13, 75] on icon at bounding box center [25, 72] width 37 height 37
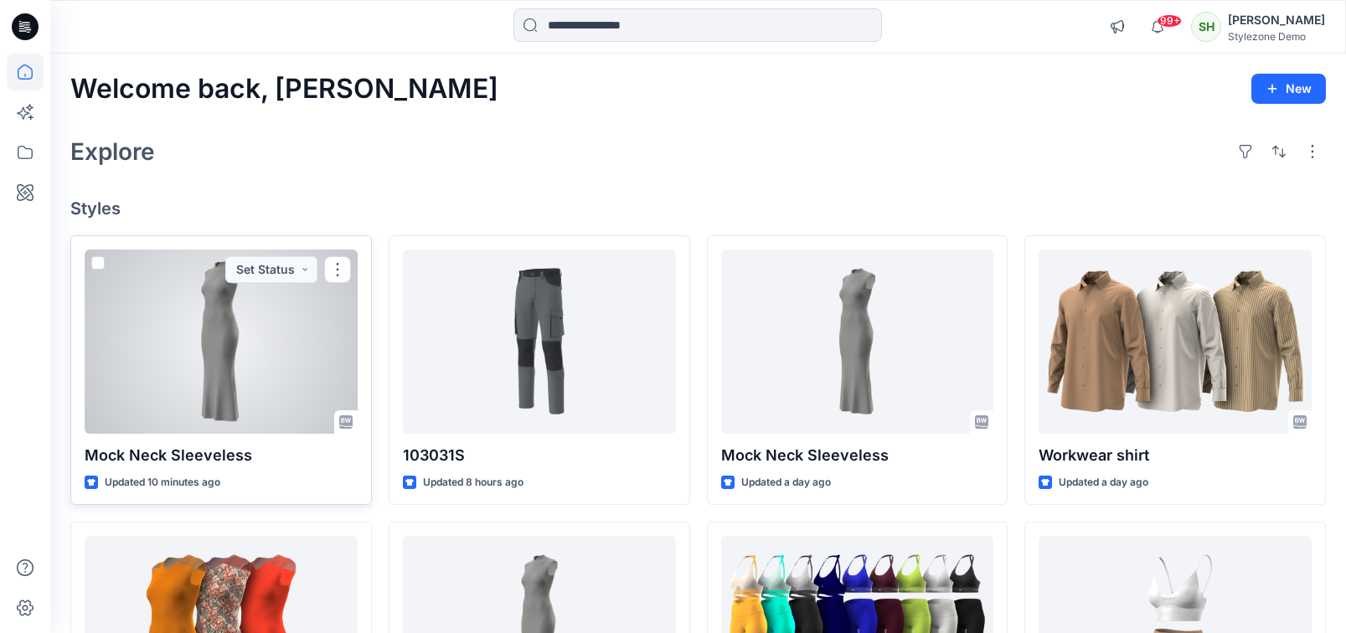
click at [102, 262] on span at bounding box center [97, 262] width 13 height 13
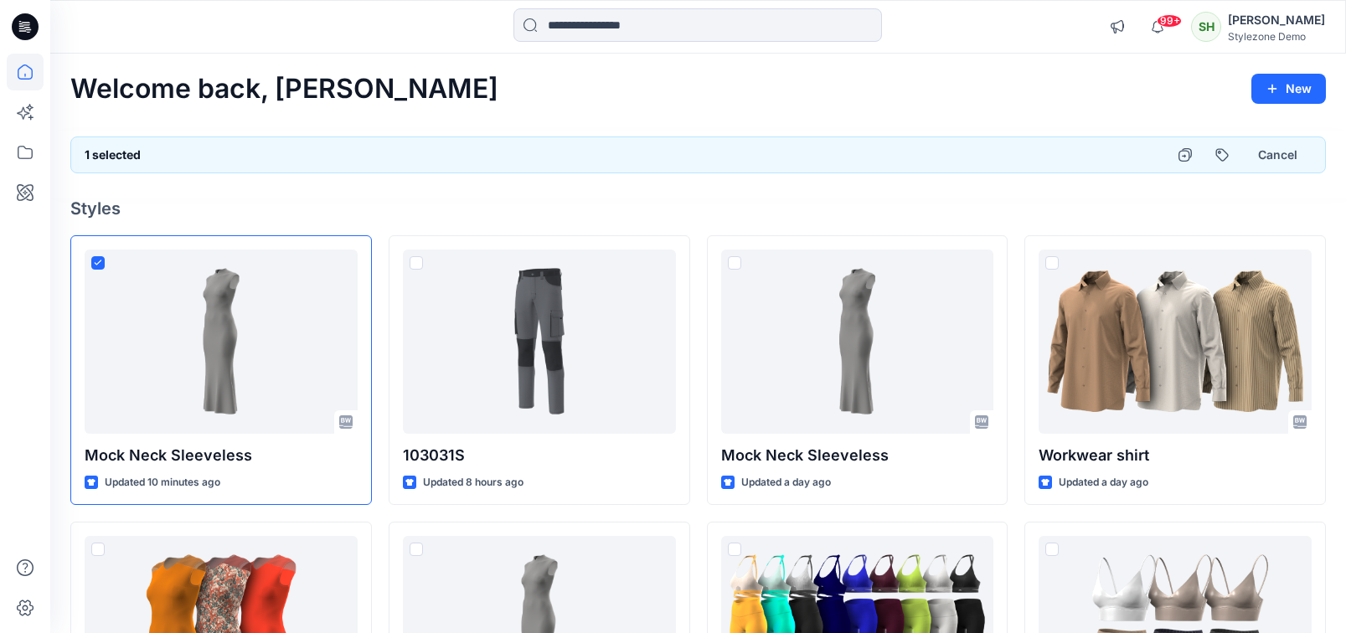
click at [853, 102] on div "Welcome back, [PERSON_NAME]" at bounding box center [698, 89] width 1256 height 31
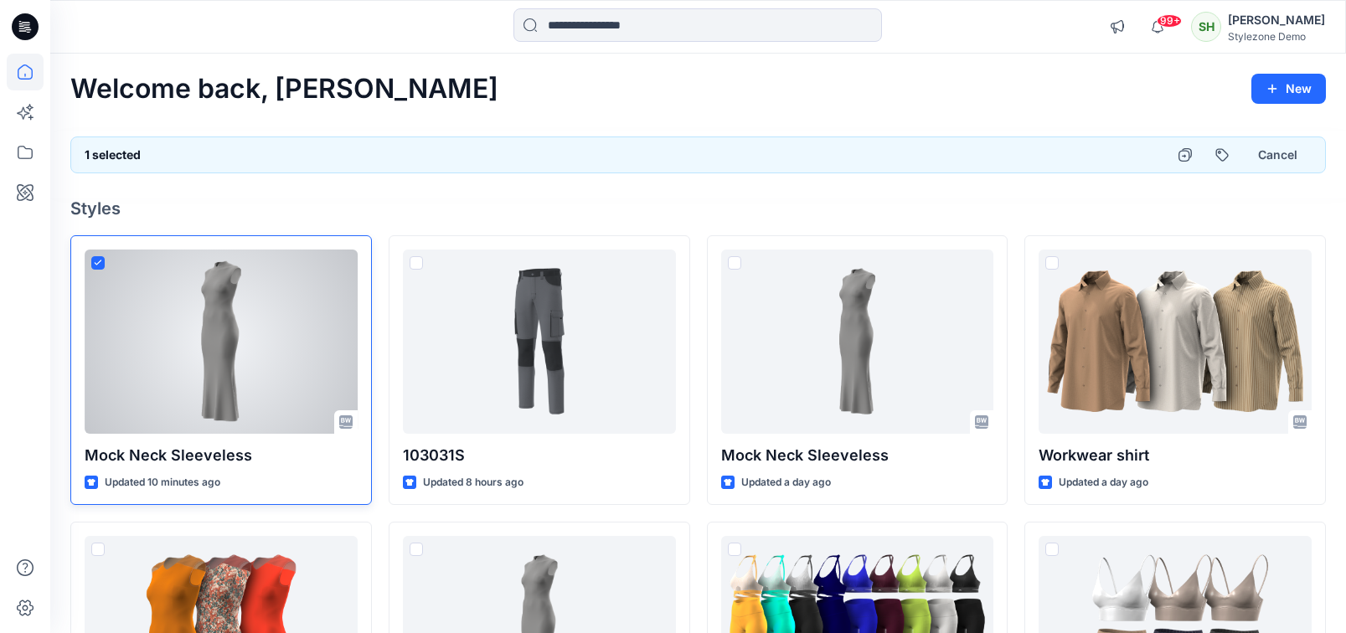
click at [97, 264] on icon at bounding box center [98, 263] width 8 height 6
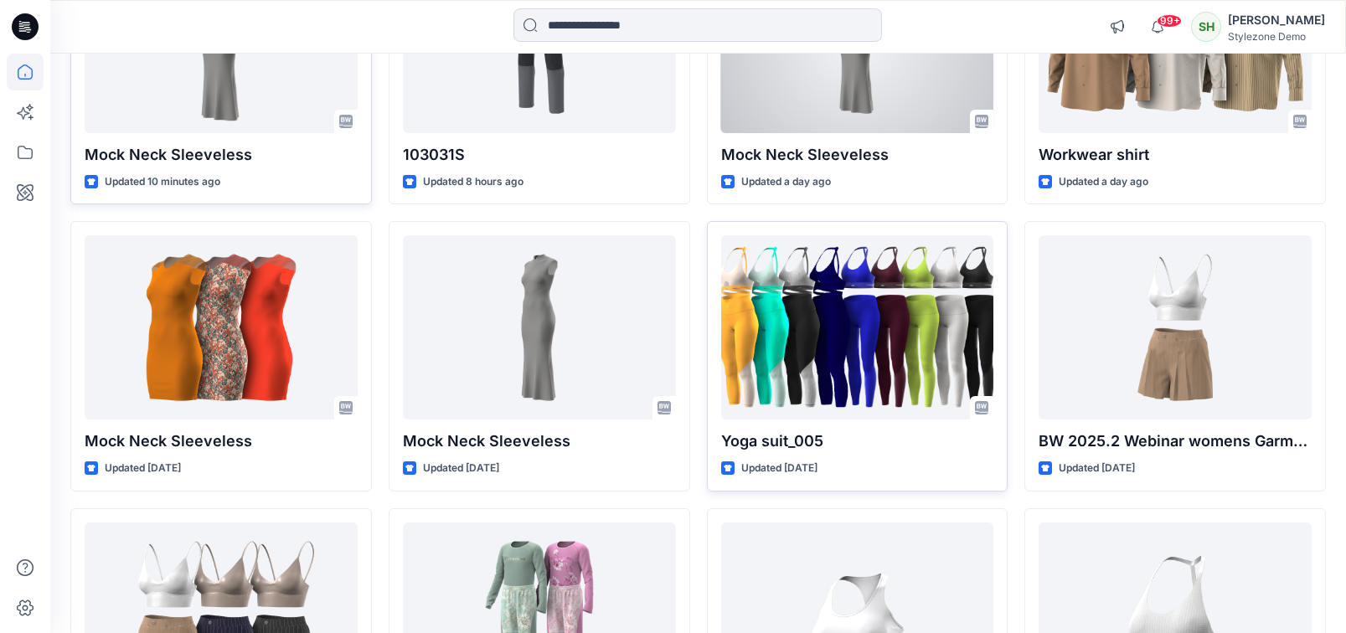
scroll to position [325, 0]
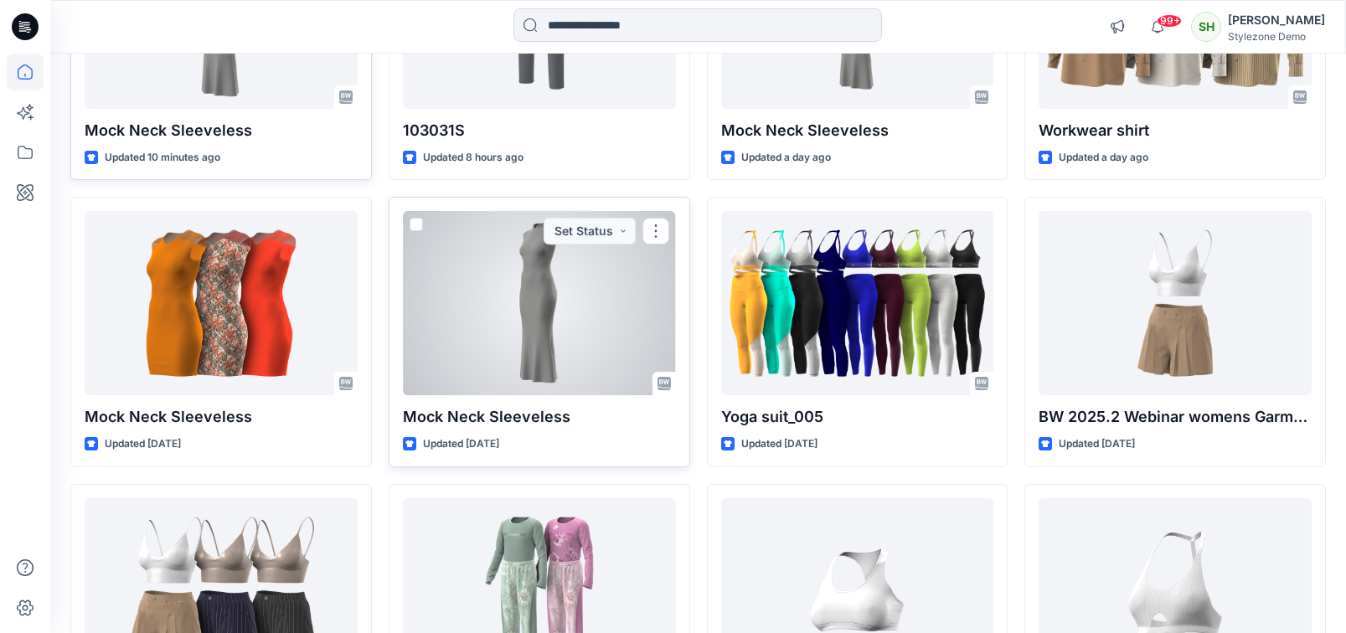
click at [416, 222] on span at bounding box center [416, 224] width 13 height 13
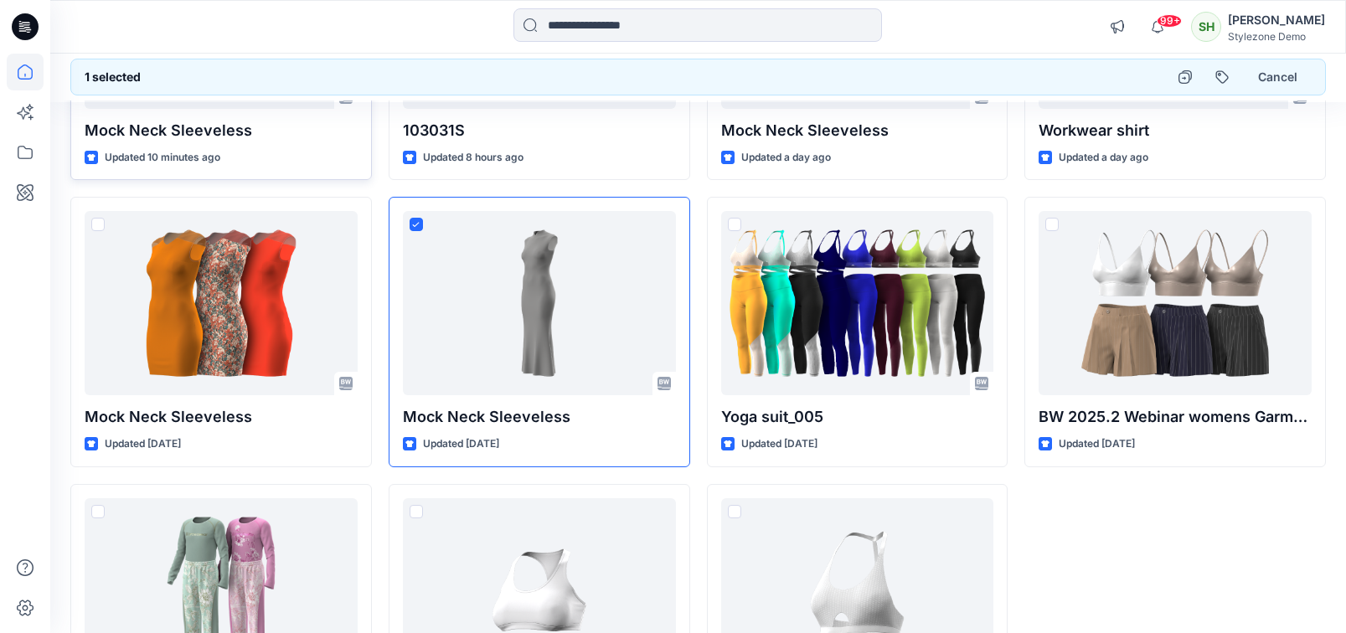
click at [1101, 547] on div "Workwear shirt Updated a day ago BW 2025.2 Webinar womens Garment Updated [DATE]" at bounding box center [1175, 332] width 302 height 844
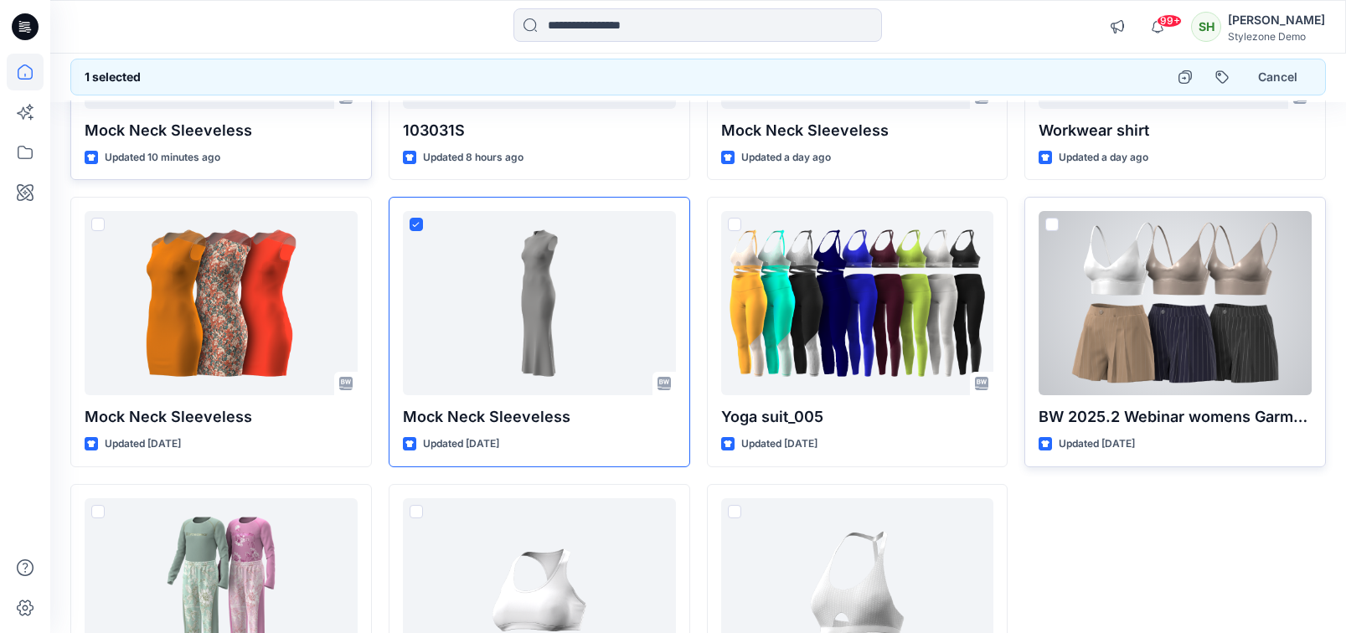
click at [1049, 215] on div at bounding box center [1175, 303] width 273 height 184
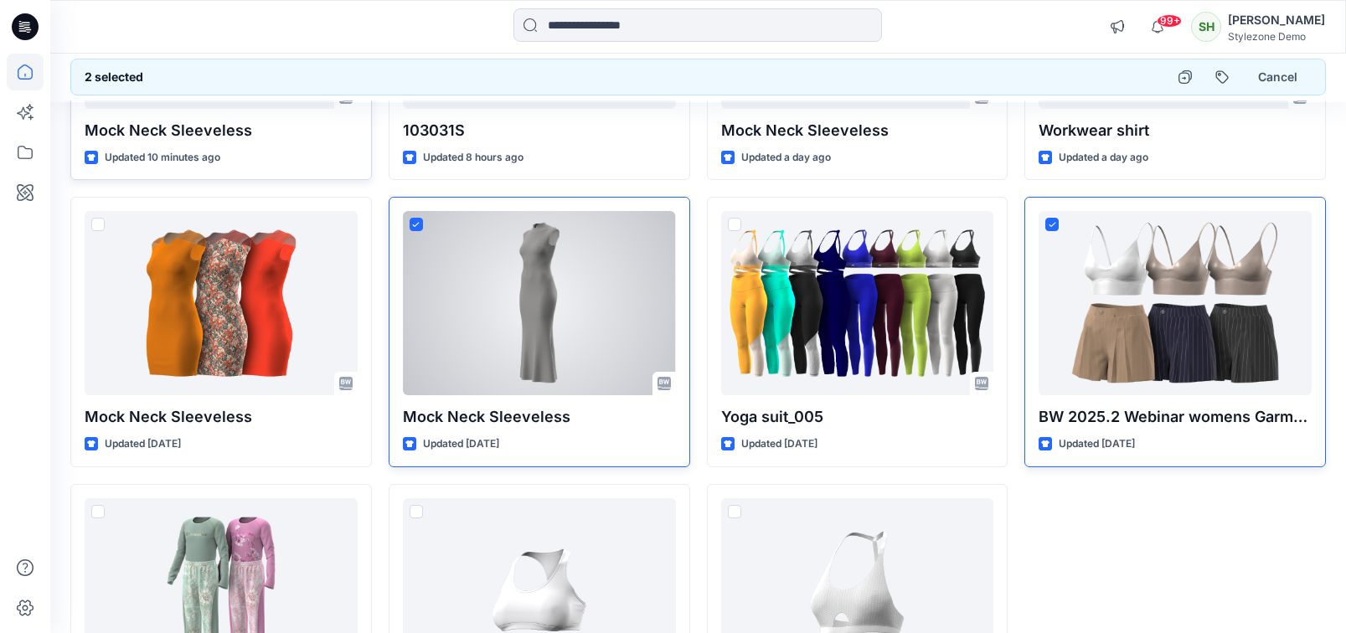
click at [410, 222] on span at bounding box center [416, 224] width 13 height 13
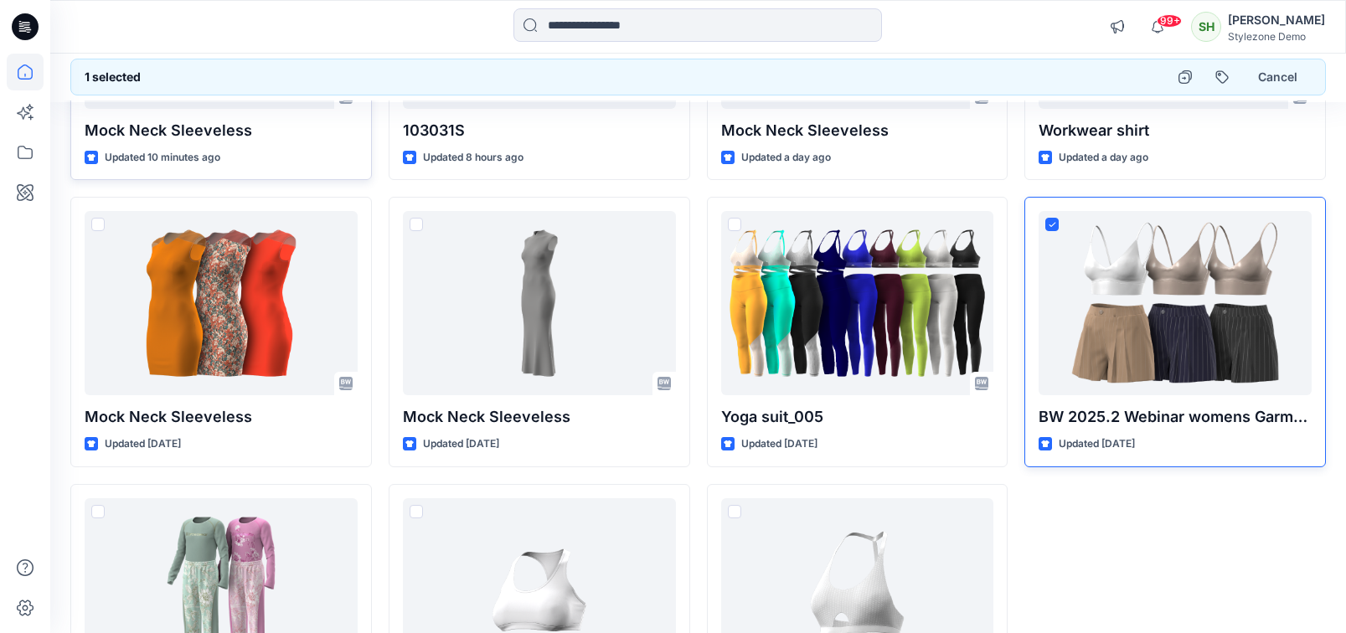
click at [1194, 564] on div "Workwear shirt Updated a day ago BW 2025.2 Webinar womens Garment Updated [DATE]" at bounding box center [1175, 332] width 302 height 844
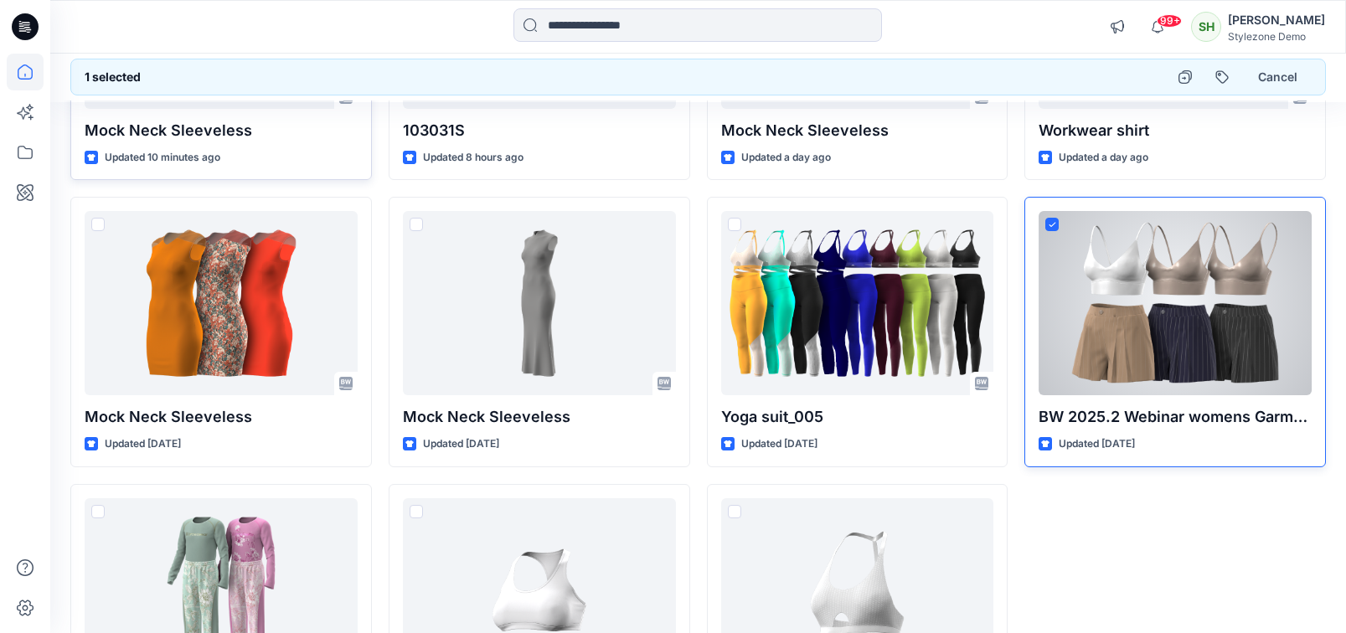
click at [1053, 224] on icon at bounding box center [1052, 224] width 7 height 4
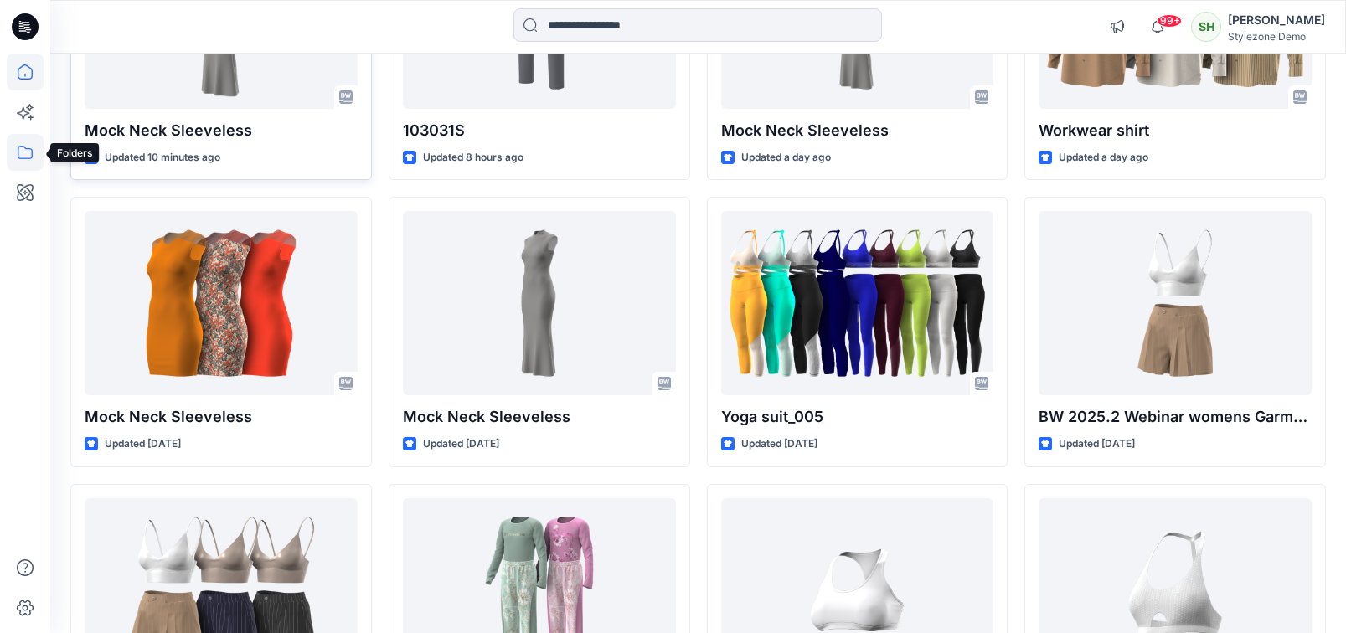
click at [23, 152] on icon at bounding box center [25, 152] width 37 height 37
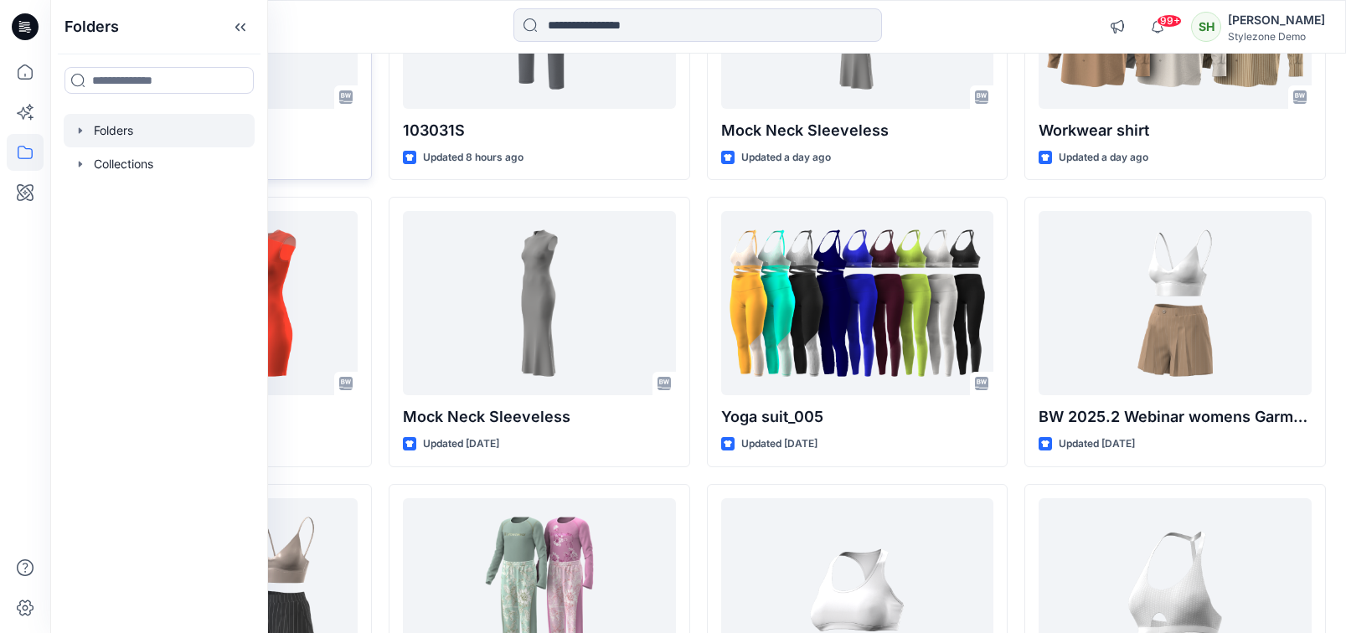
click at [72, 129] on div at bounding box center [159, 131] width 191 height 34
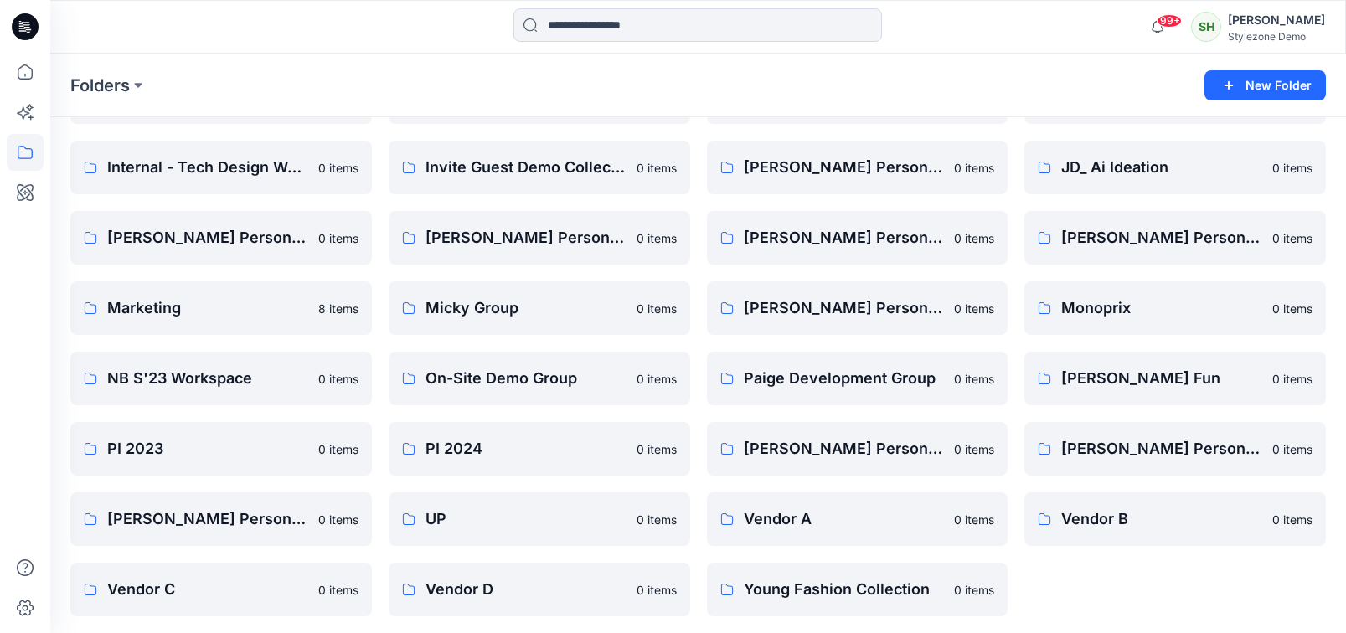
scroll to position [680, 0]
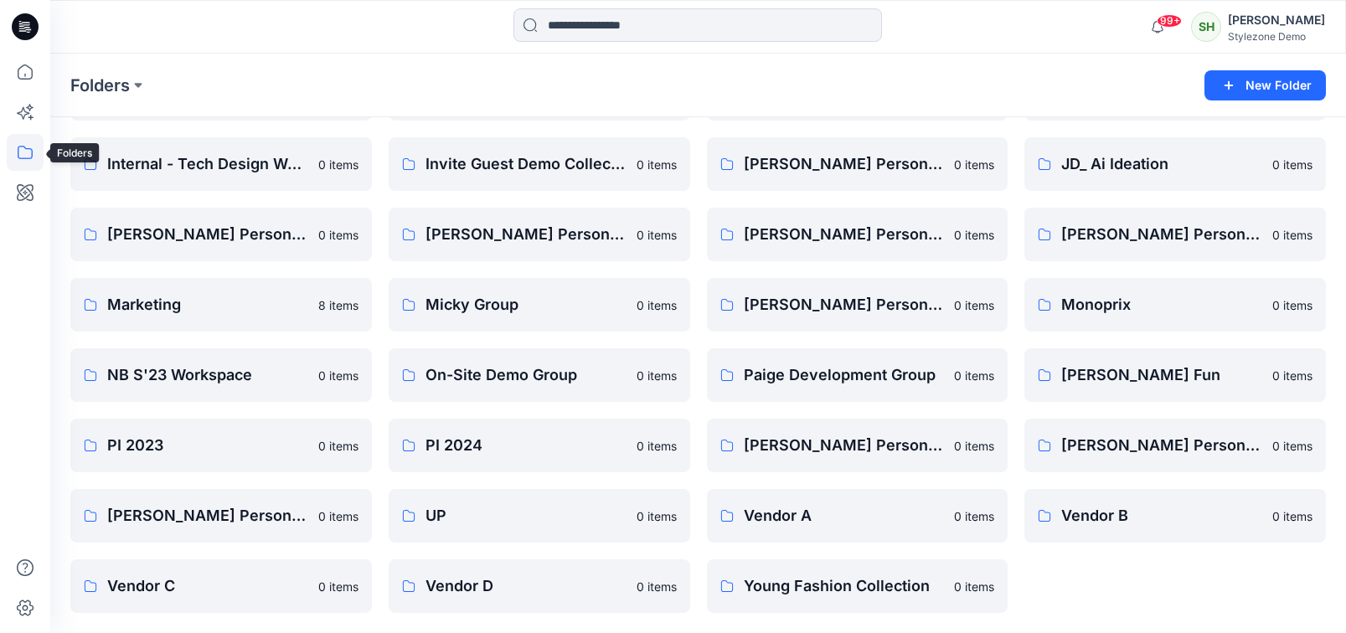
click at [21, 144] on icon at bounding box center [25, 152] width 37 height 37
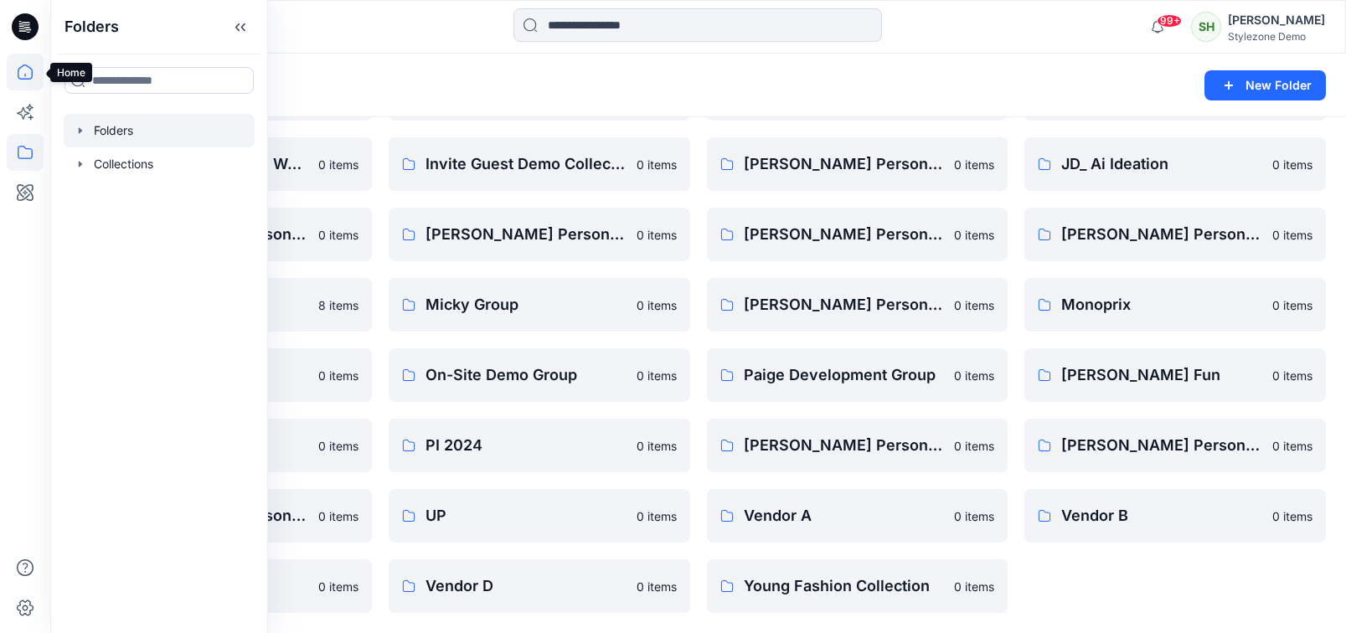
click at [28, 80] on icon at bounding box center [25, 72] width 37 height 37
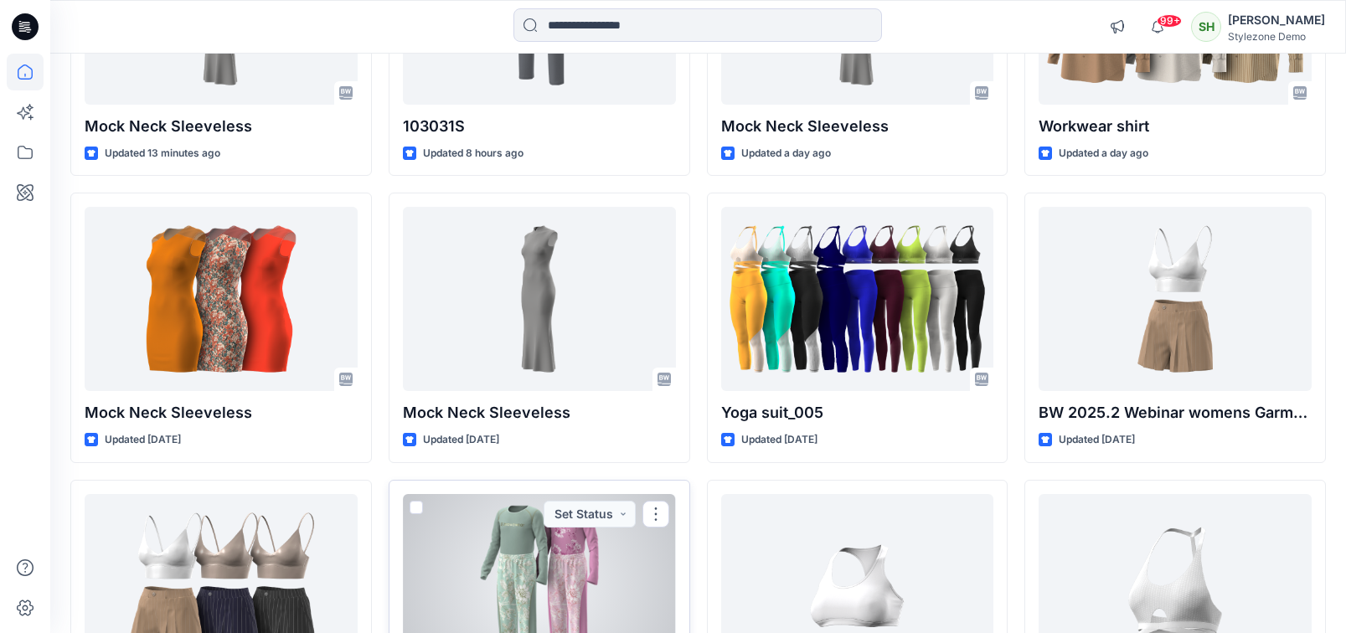
scroll to position [265, 0]
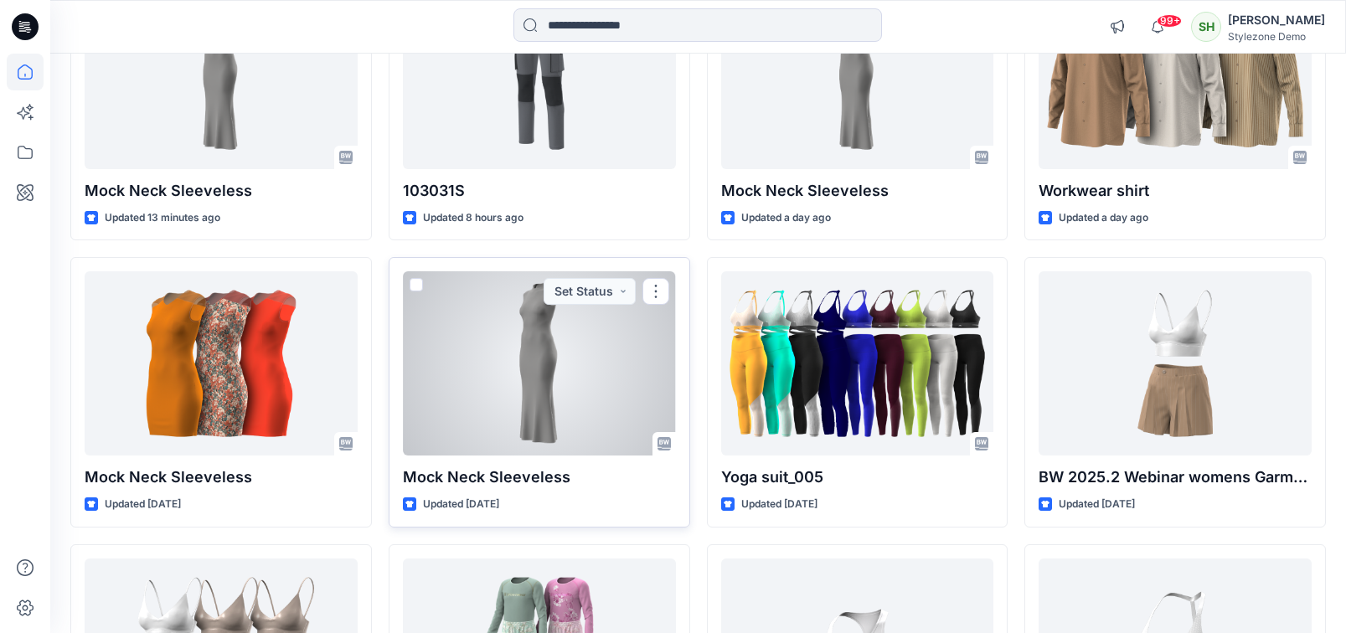
click at [414, 284] on span at bounding box center [416, 284] width 13 height 13
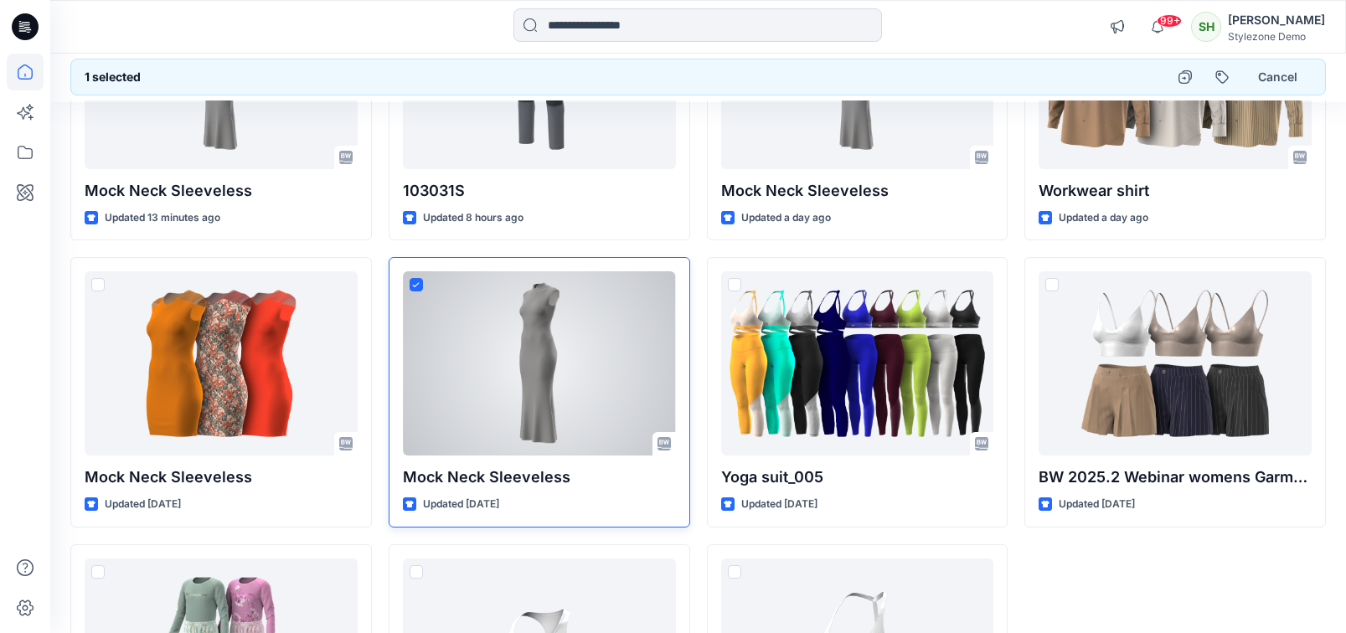
click at [414, 284] on icon at bounding box center [416, 285] width 8 height 6
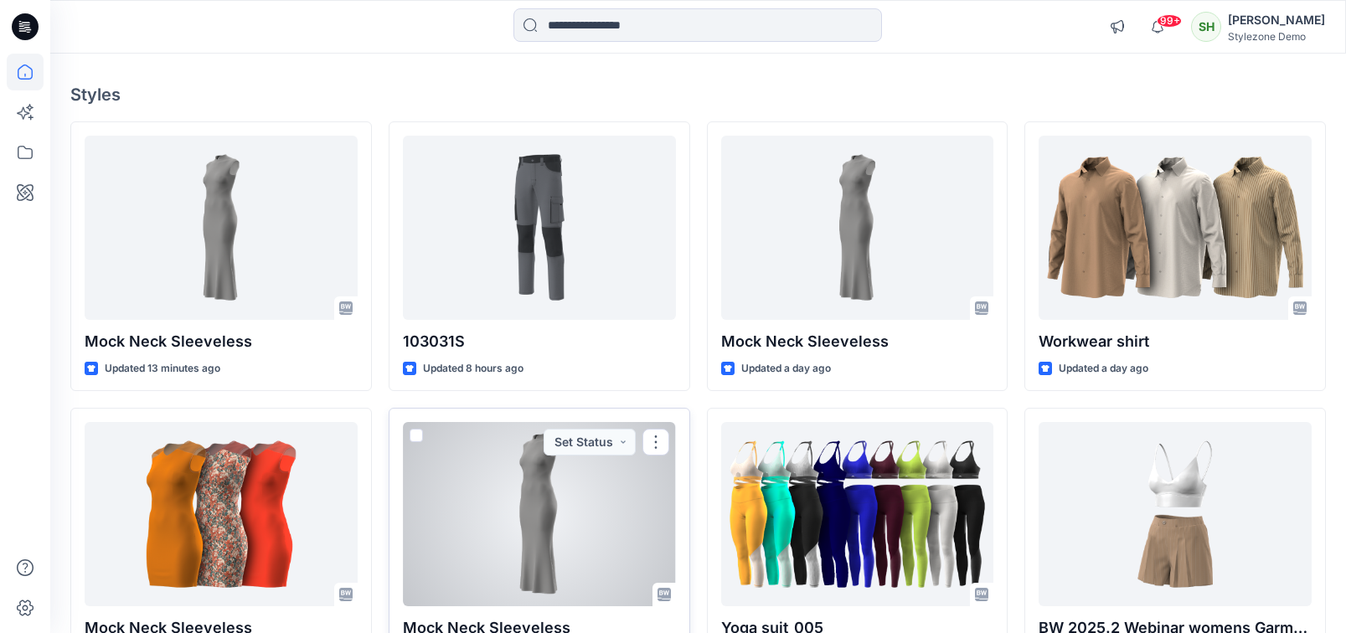
scroll to position [0, 0]
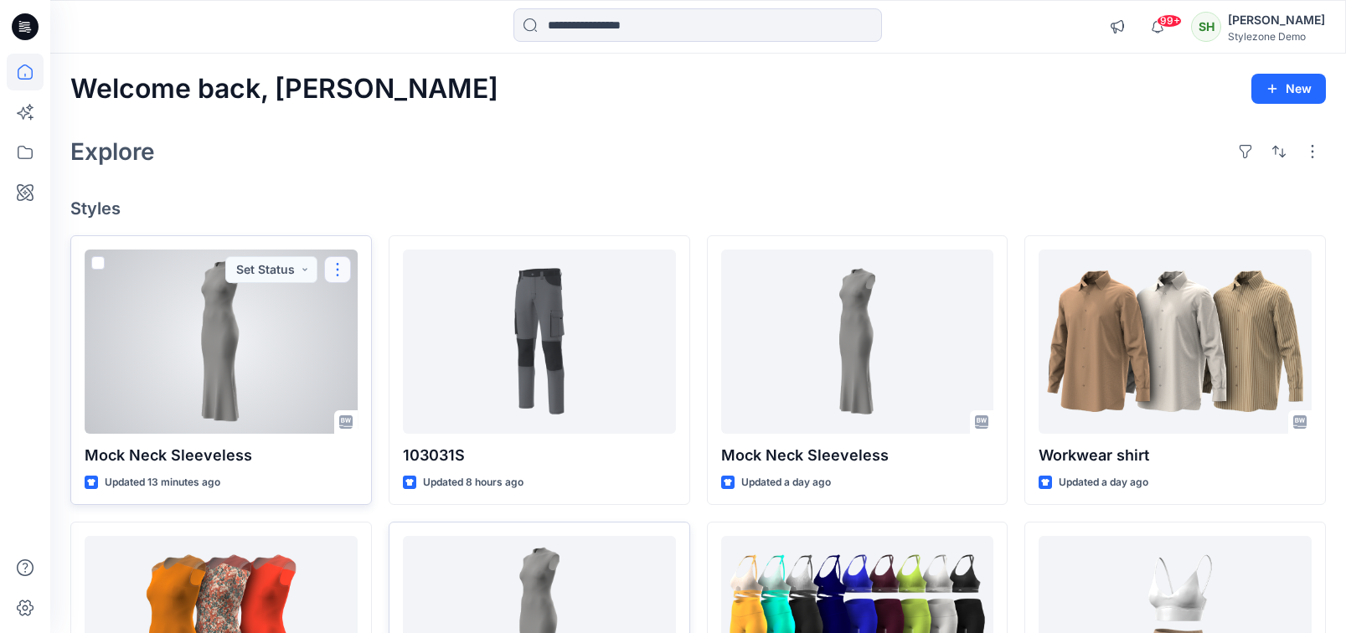
click at [327, 267] on button "button" at bounding box center [337, 269] width 27 height 27
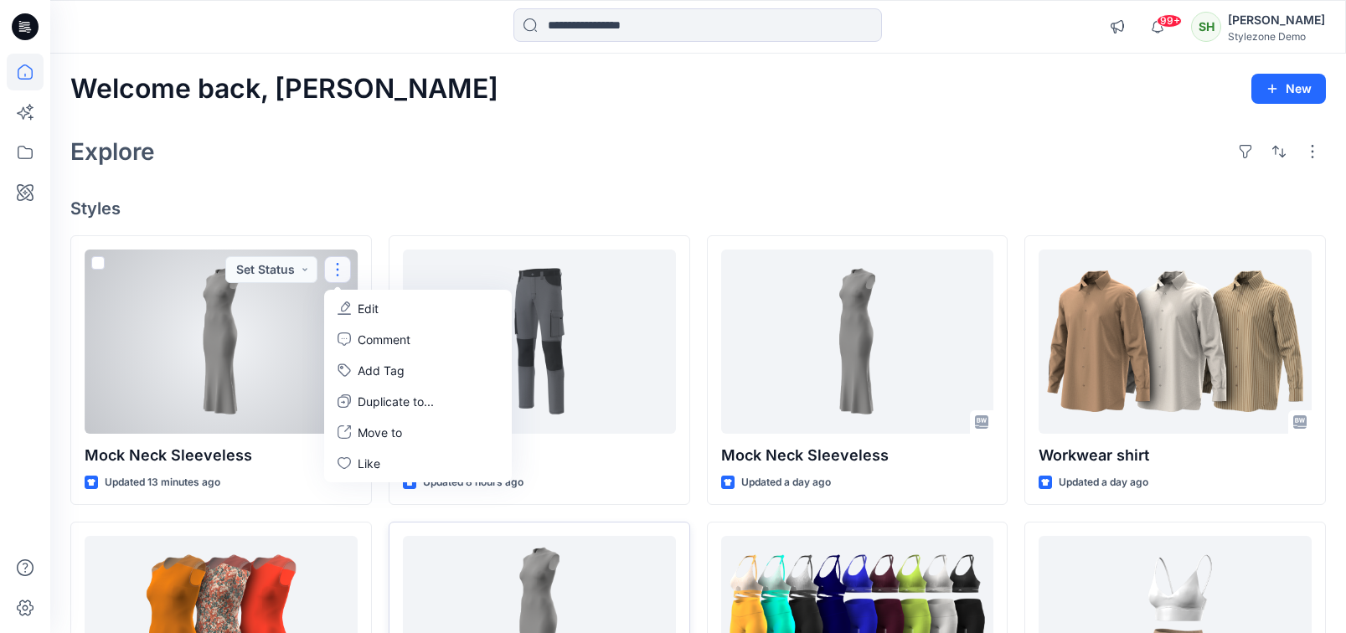
click at [390, 176] on div "Welcome back, [PERSON_NAME] New Explore Styles Mock Neck Sleeveless Updated 13 …" at bounding box center [698, 607] width 1296 height 1106
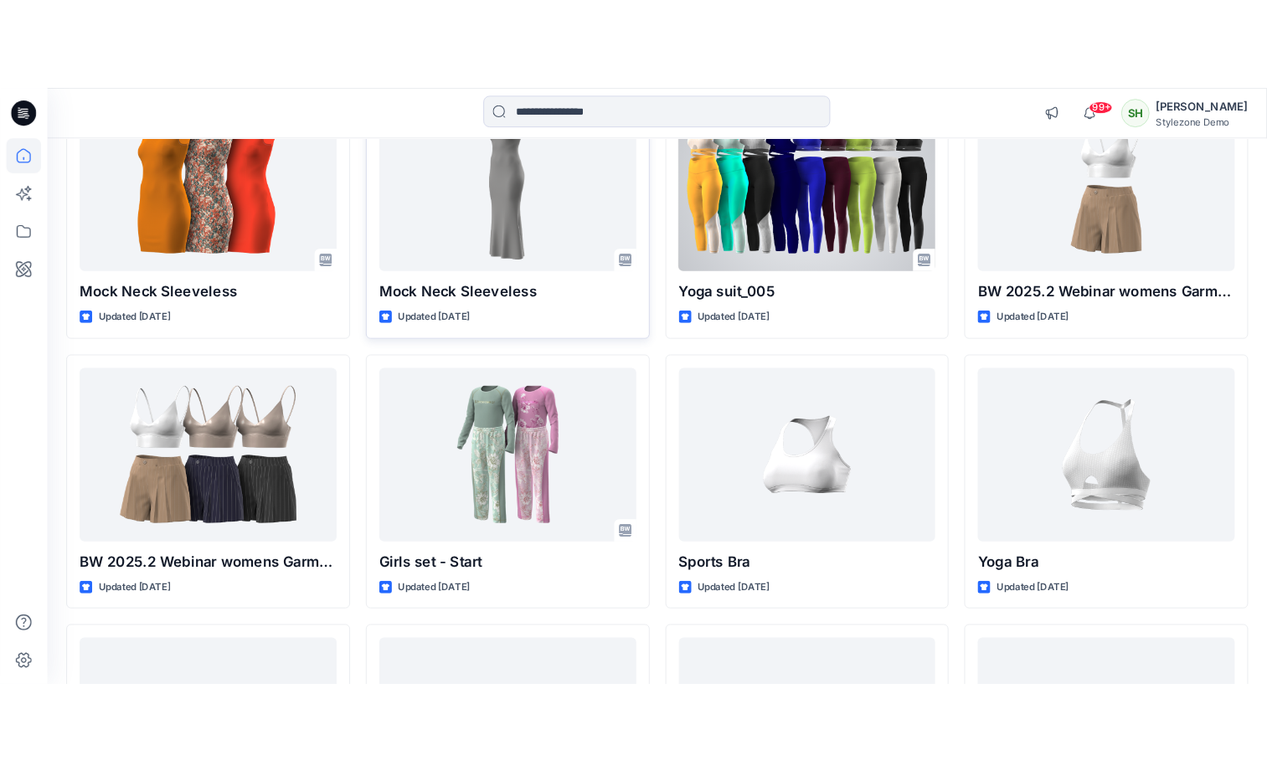
scroll to position [1006, 0]
